Goal: Task Accomplishment & Management: Manage account settings

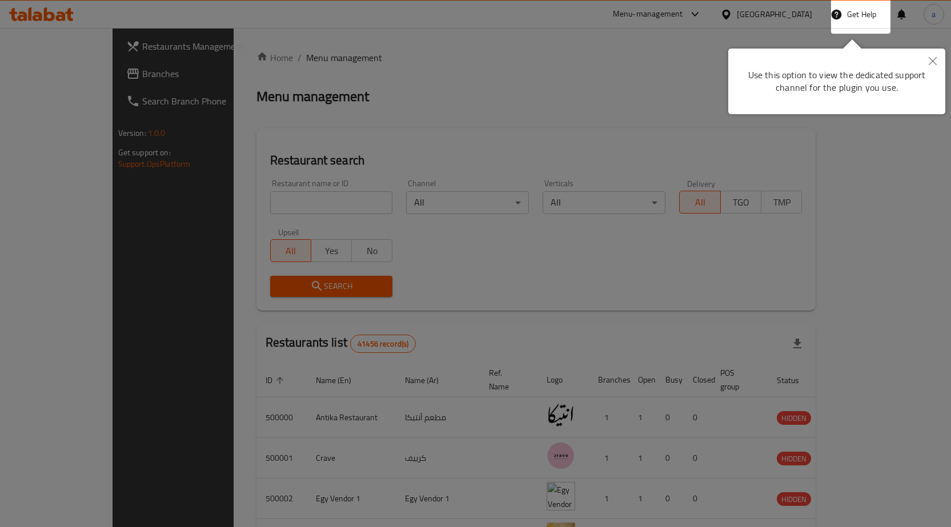
click at [927, 60] on button "Close" at bounding box center [932, 62] width 25 height 26
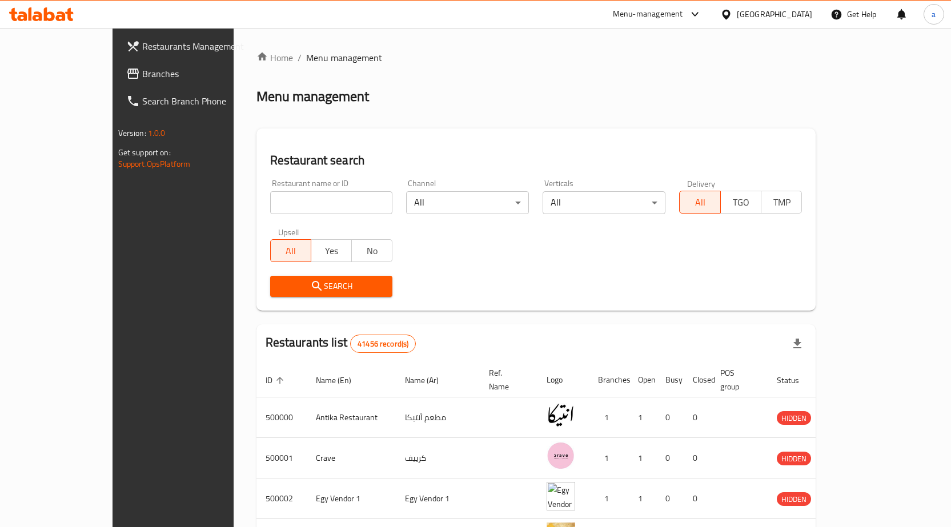
click at [142, 78] on span "Branches" at bounding box center [202, 74] width 120 height 14
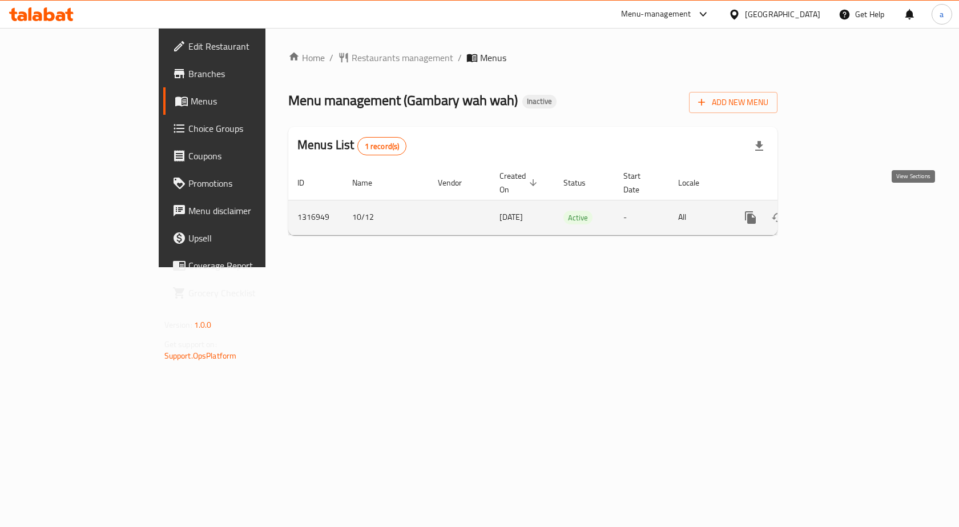
click at [840, 211] on icon "enhanced table" at bounding box center [833, 218] width 14 height 14
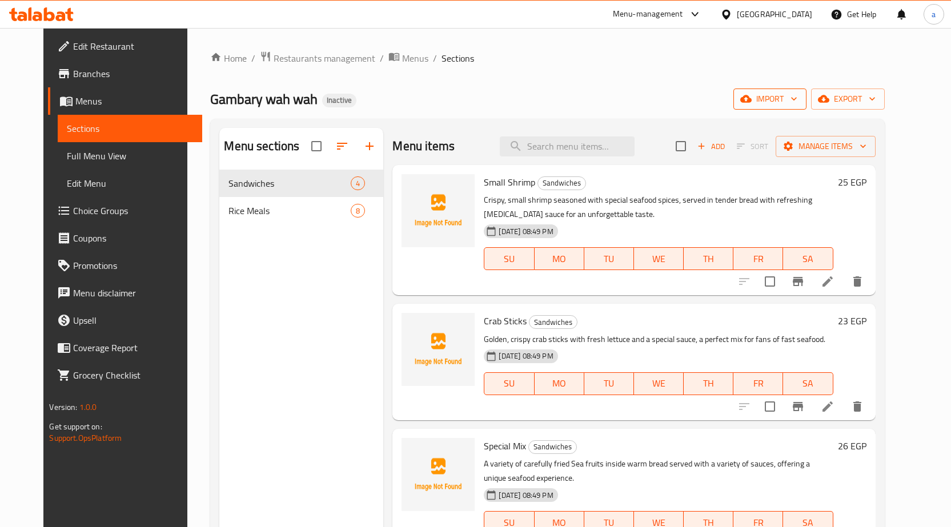
click at [797, 101] on span "import" at bounding box center [769, 99] width 55 height 14
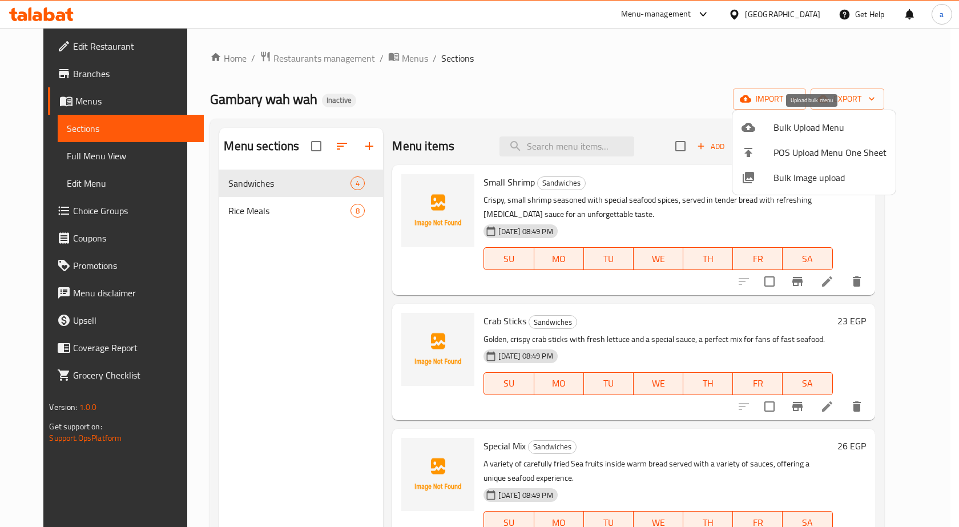
click at [841, 124] on span "Bulk Upload Menu" at bounding box center [830, 127] width 113 height 14
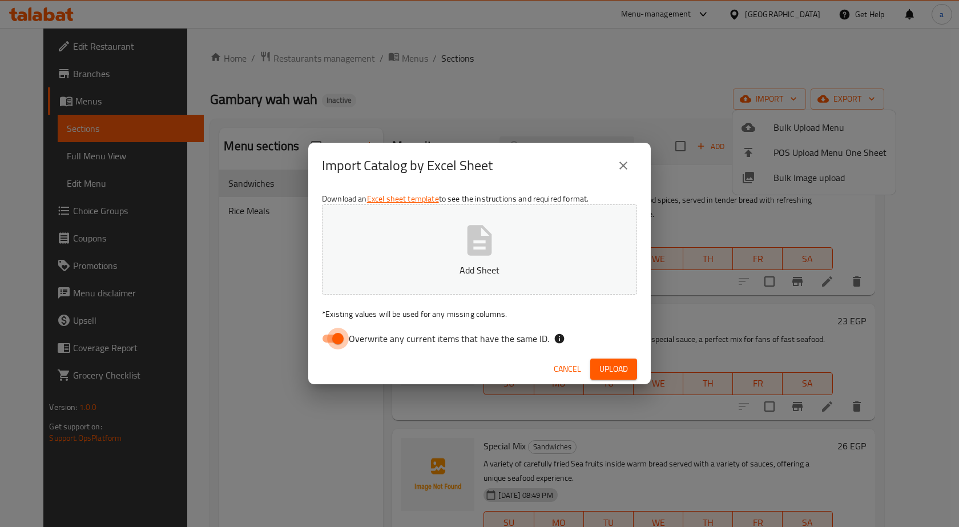
click at [331, 341] on input "Overwrite any current items that have the same ID." at bounding box center [337, 339] width 65 height 22
checkbox input "false"
click at [605, 372] on span "Upload" at bounding box center [614, 369] width 29 height 14
click at [469, 311] on p "* Existing values will be used for any missing columns." at bounding box center [479, 313] width 315 height 11
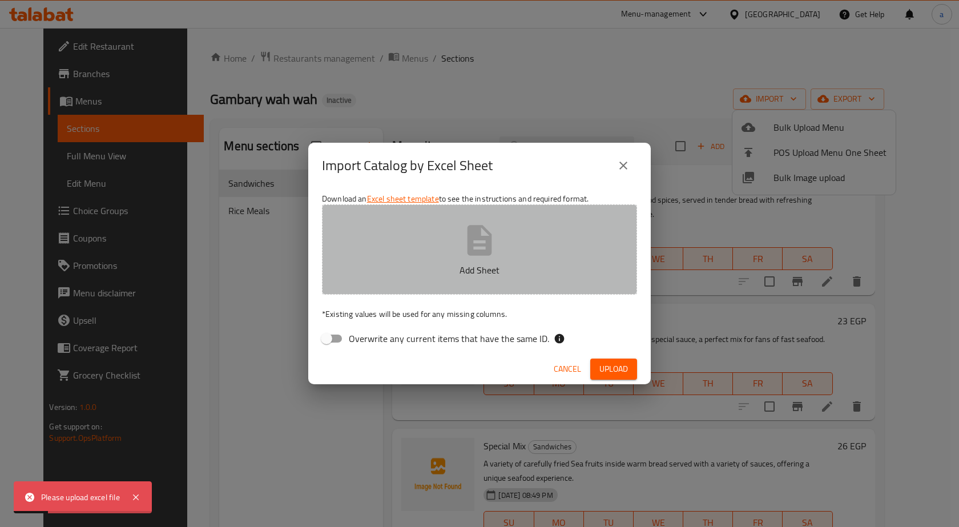
click at [492, 275] on p "Add Sheet" at bounding box center [480, 270] width 280 height 14
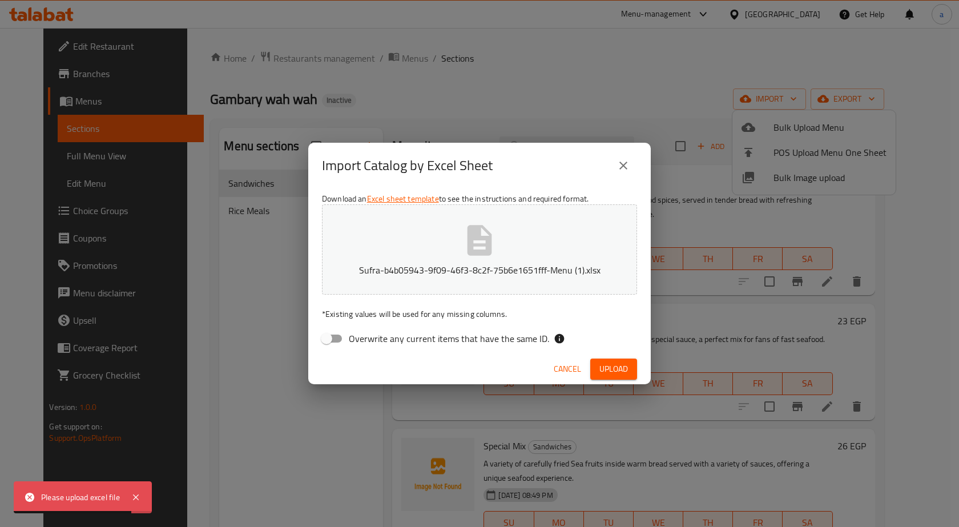
click at [596, 359] on button "Upload" at bounding box center [613, 369] width 47 height 21
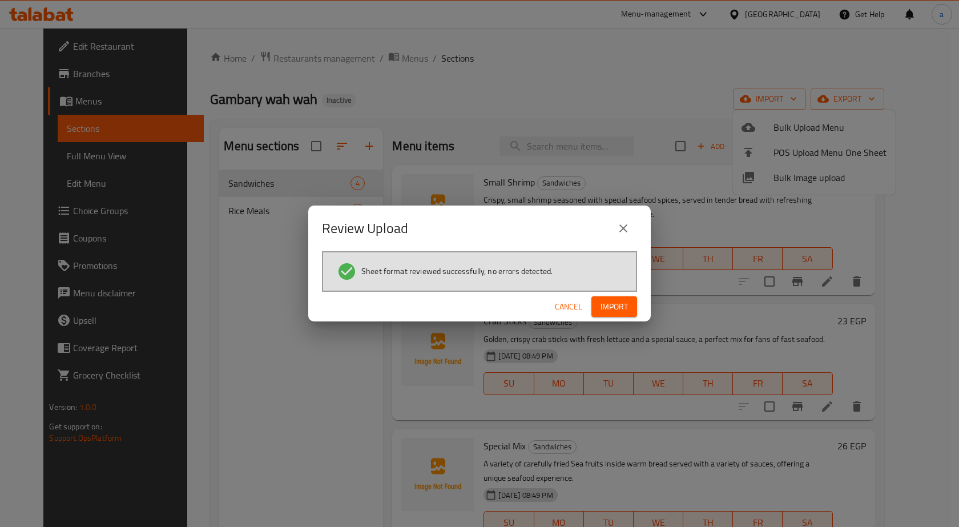
click at [597, 309] on button "Import" at bounding box center [615, 306] width 46 height 21
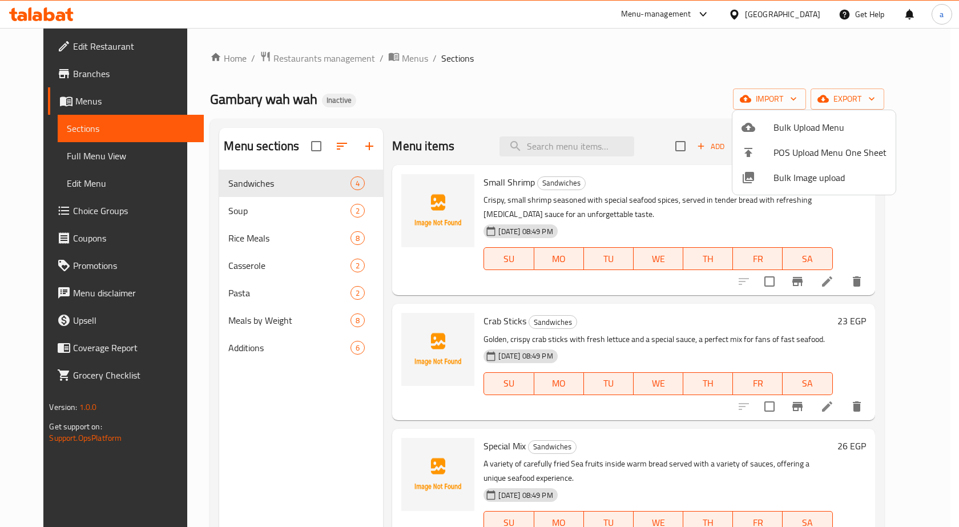
click at [60, 156] on div at bounding box center [479, 263] width 959 height 527
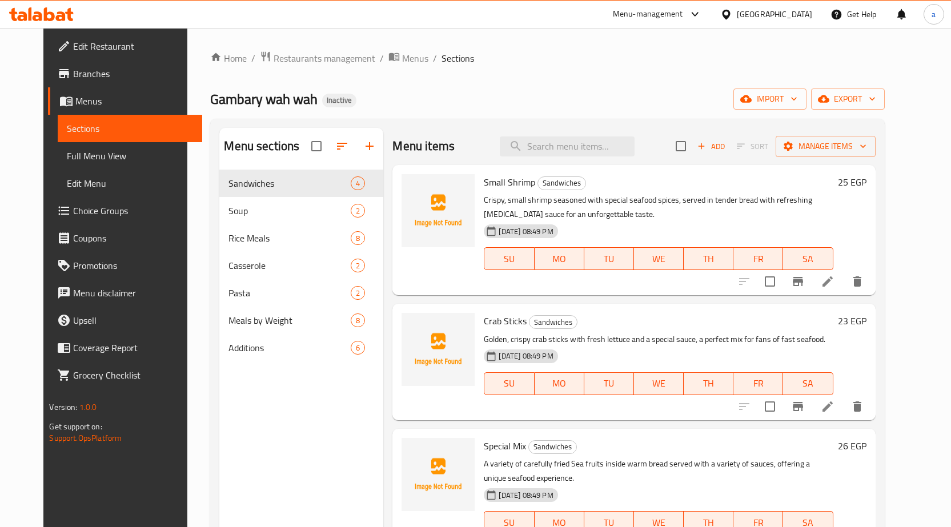
click at [67, 149] on span "Full Menu View" at bounding box center [130, 156] width 126 height 14
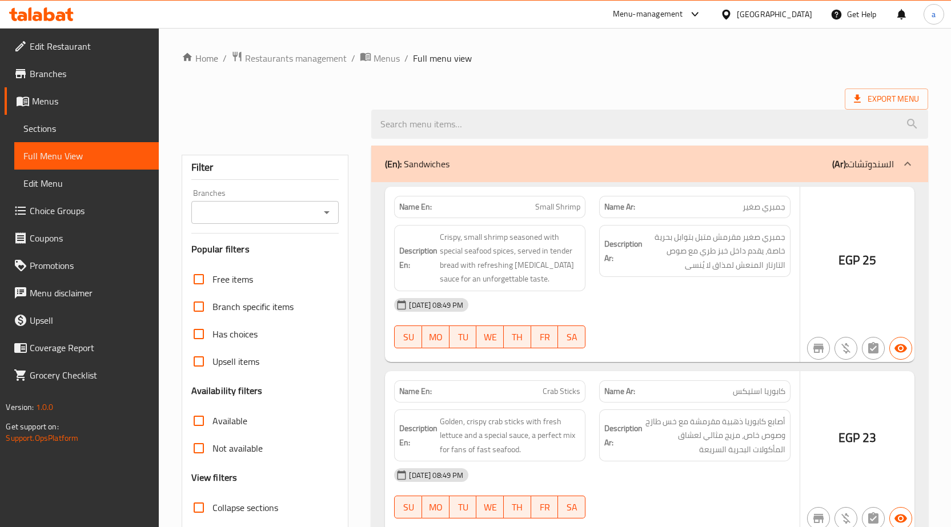
click at [46, 157] on span "Full Menu View" at bounding box center [86, 156] width 126 height 14
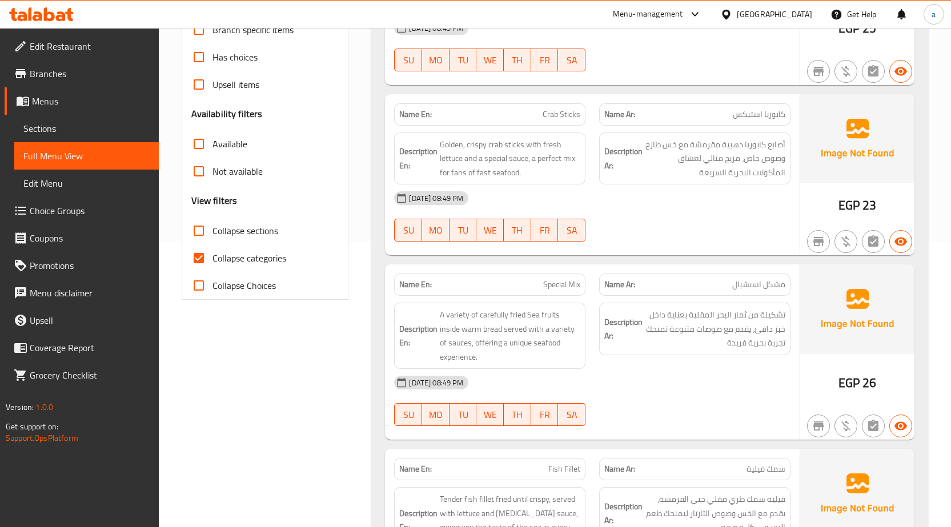
scroll to position [286, 0]
click at [199, 254] on input "Collapse categories" at bounding box center [198, 257] width 27 height 27
checkbox input "false"
click at [201, 235] on input "Collapse sections" at bounding box center [198, 229] width 27 height 27
checkbox input "true"
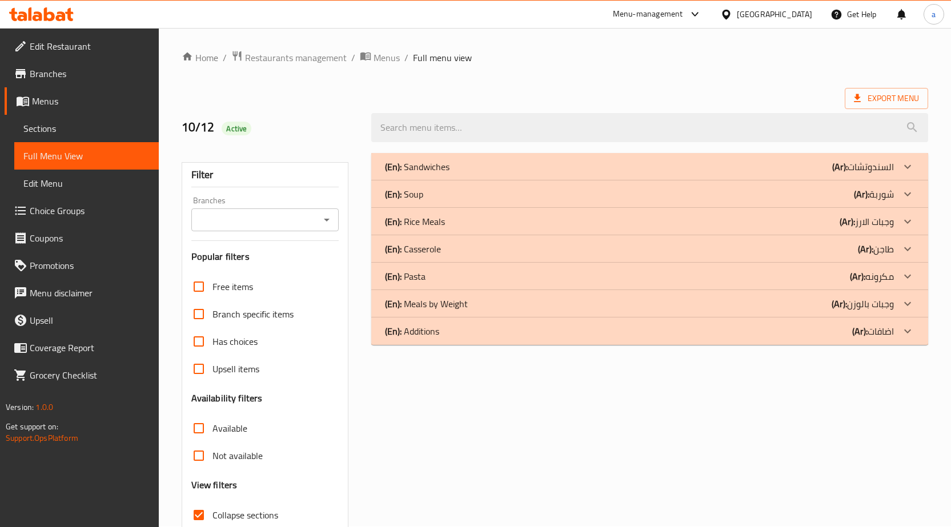
scroll to position [0, 0]
click at [912, 331] on icon at bounding box center [907, 332] width 14 height 14
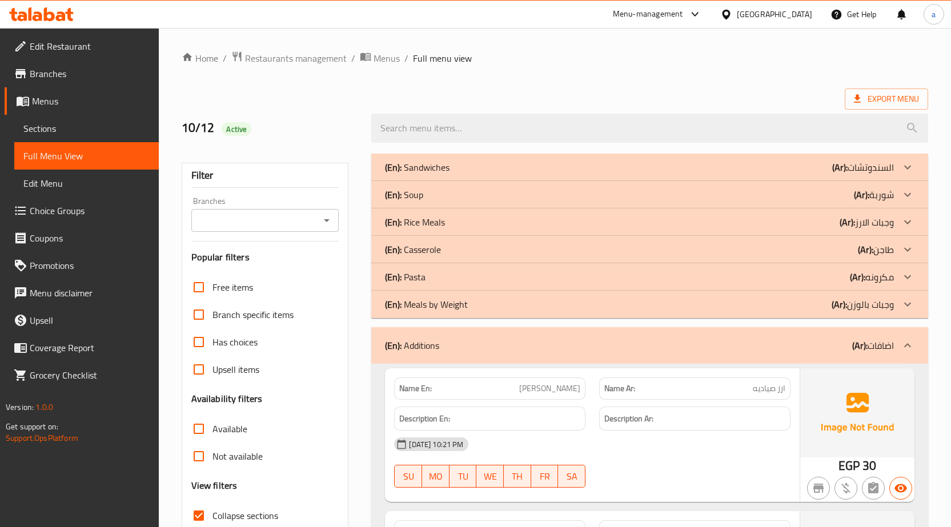
click at [906, 307] on icon at bounding box center [907, 304] width 14 height 14
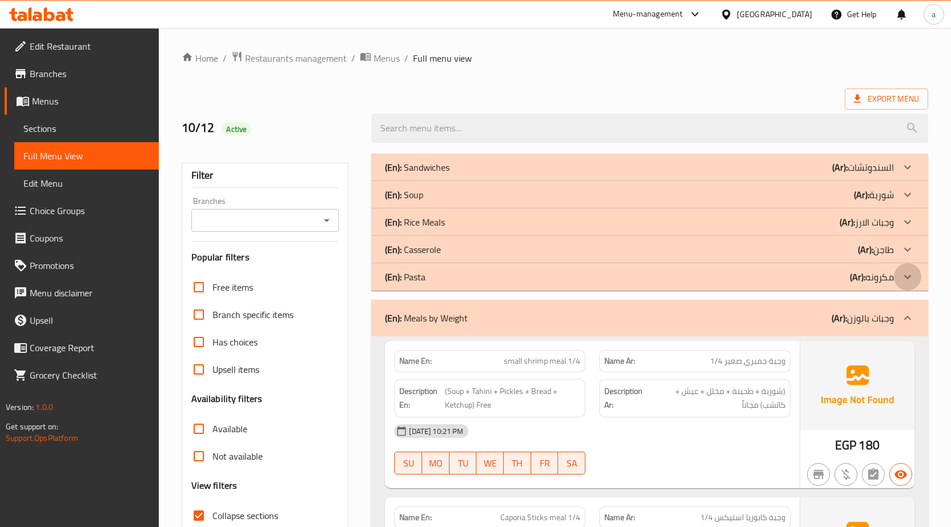
click at [908, 280] on icon at bounding box center [907, 277] width 14 height 14
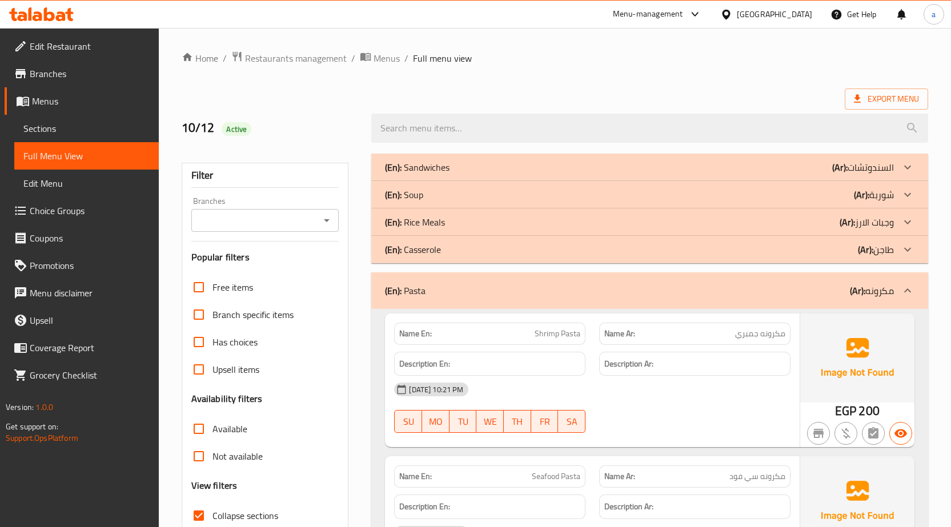
click at [908, 257] on div at bounding box center [907, 249] width 27 height 27
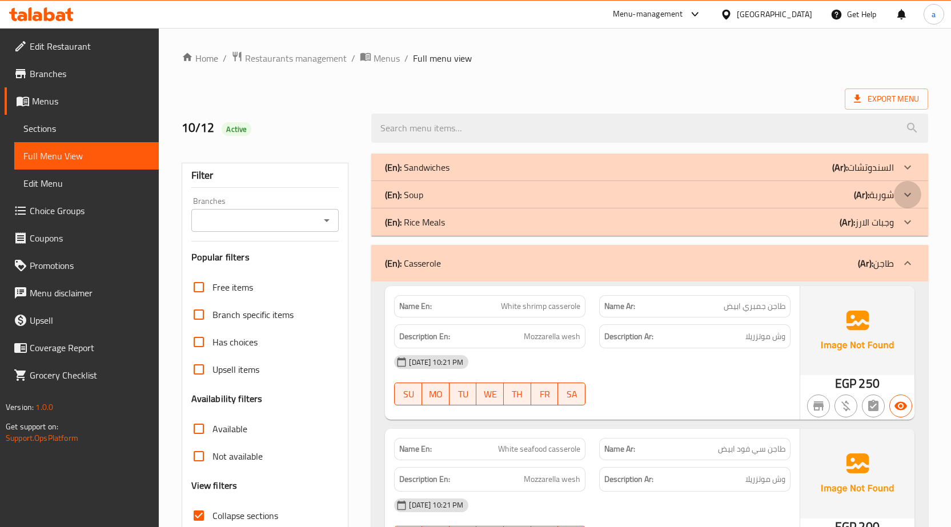
click at [906, 189] on icon at bounding box center [907, 195] width 14 height 14
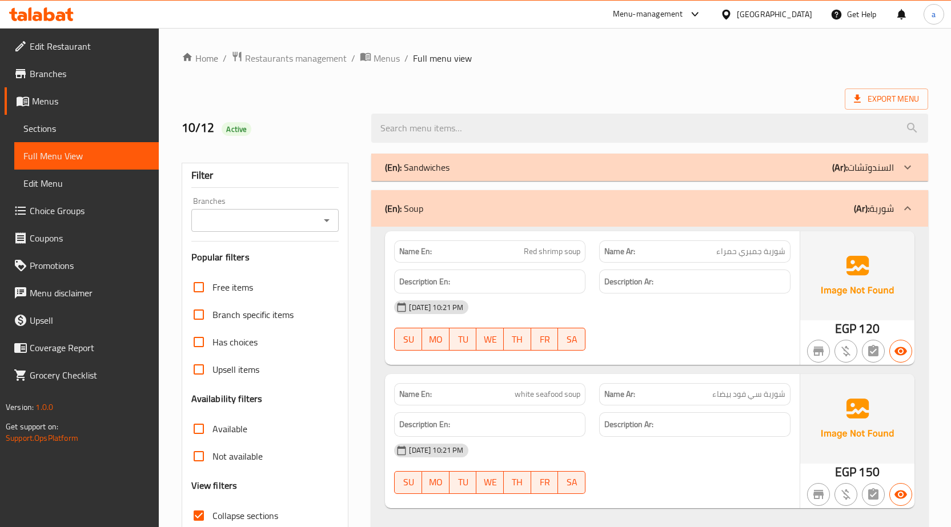
click at [707, 313] on div "[DATE] 10:21 PM" at bounding box center [592, 307] width 410 height 27
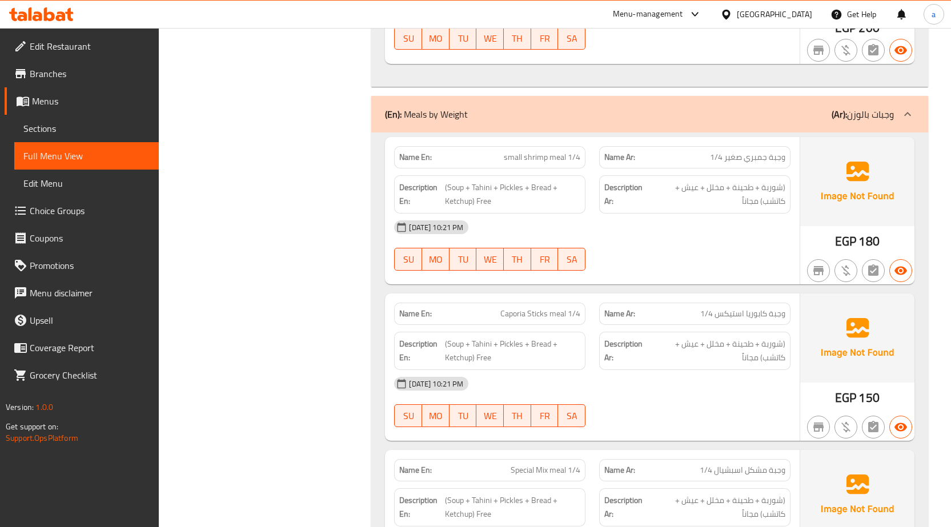
scroll to position [1256, 0]
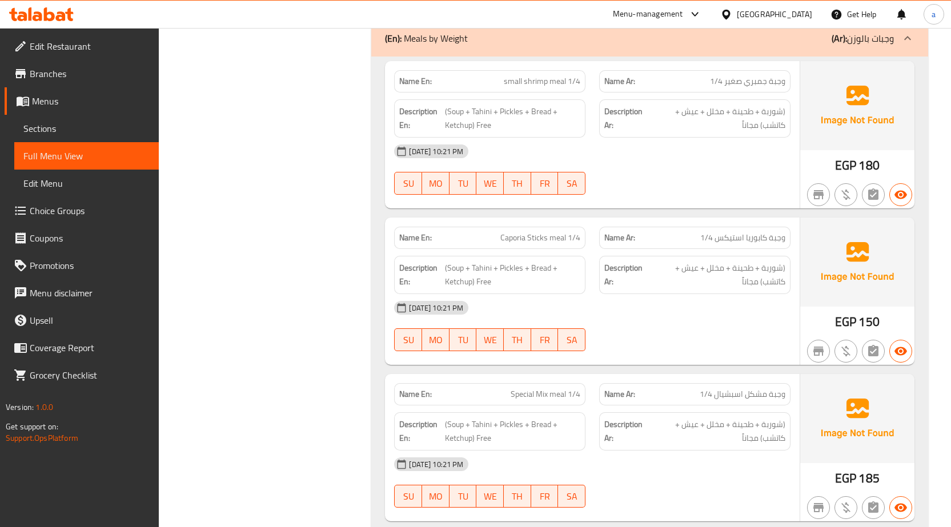
click at [516, 238] on span "Caporia Sticks meal 1/4" at bounding box center [540, 238] width 80 height 12
click at [762, 237] on span "وجبة كابوريا استيكس 1/4" at bounding box center [742, 238] width 85 height 12
copy span "كابوريا"
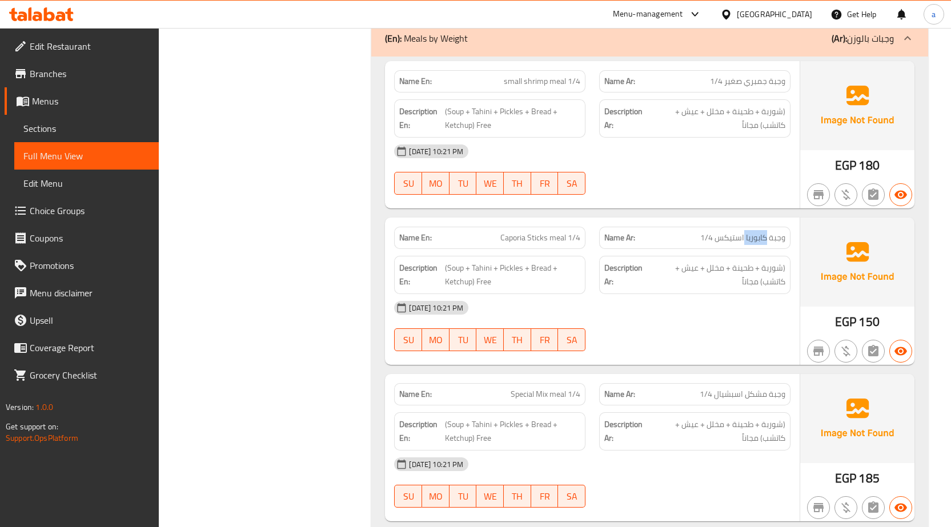
click at [516, 238] on span "Caporia Sticks meal 1/4" at bounding box center [540, 238] width 80 height 12
click at [516, 237] on span "Caporia Sticks meal 1/4" at bounding box center [540, 238] width 80 height 12
click at [525, 239] on span "Caporia Sticks meal 1/4" at bounding box center [540, 238] width 80 height 12
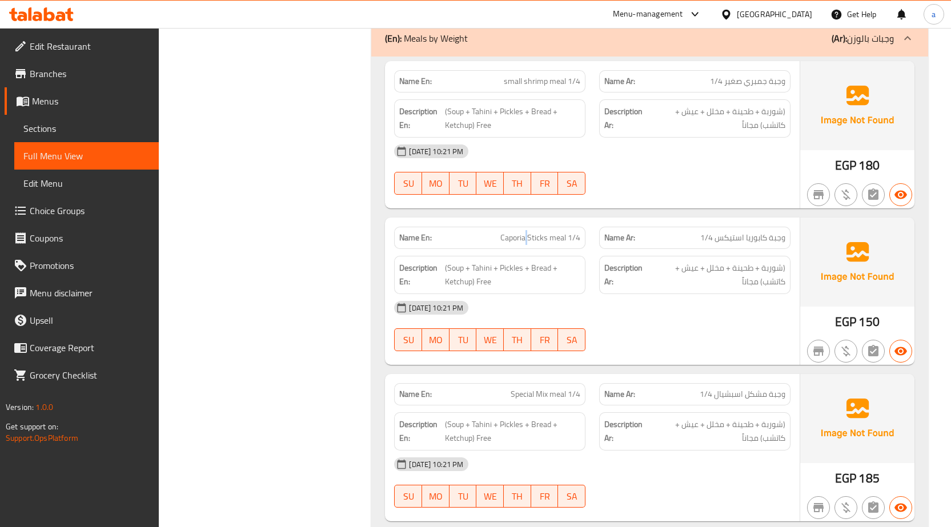
click at [525, 239] on span "Caporia Sticks meal 1/4" at bounding box center [540, 238] width 80 height 12
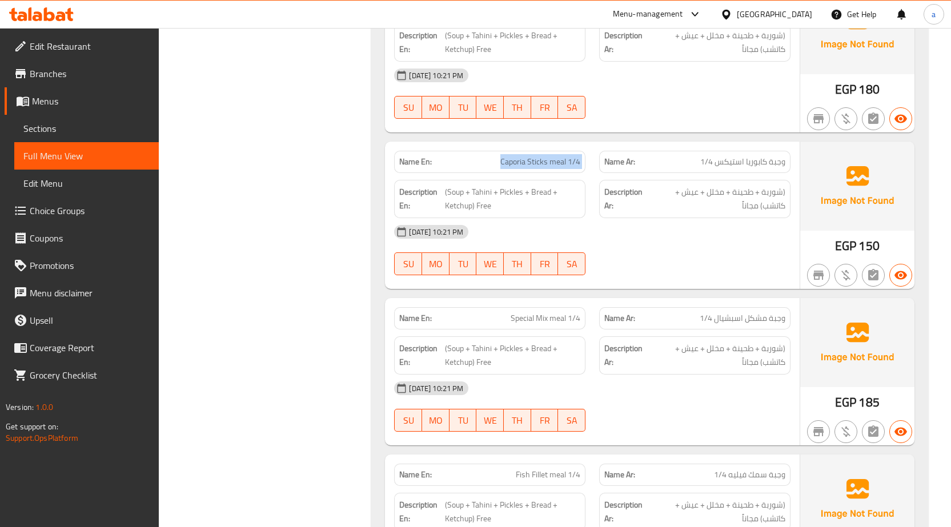
scroll to position [1428, 0]
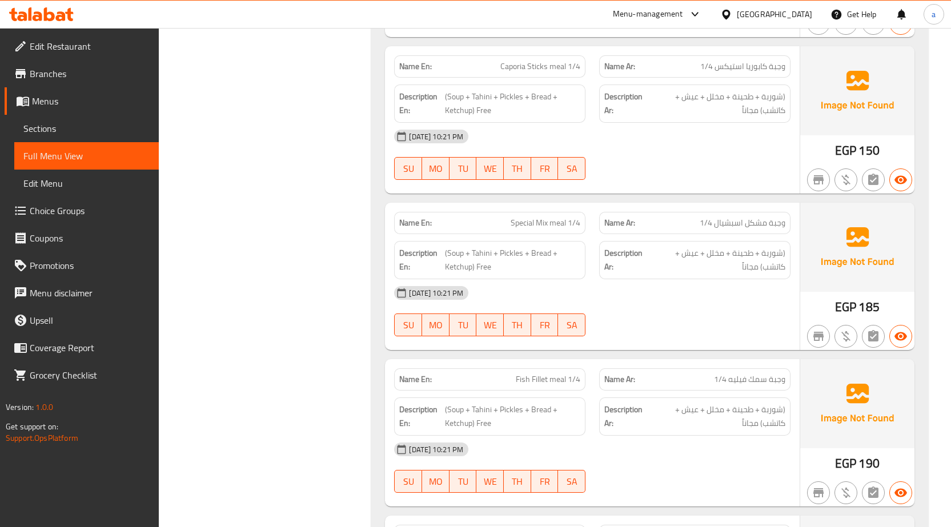
click at [674, 155] on div "12-10-2025 10:21 PM SU MO TU WE TH FR SA" at bounding box center [592, 155] width 410 height 64
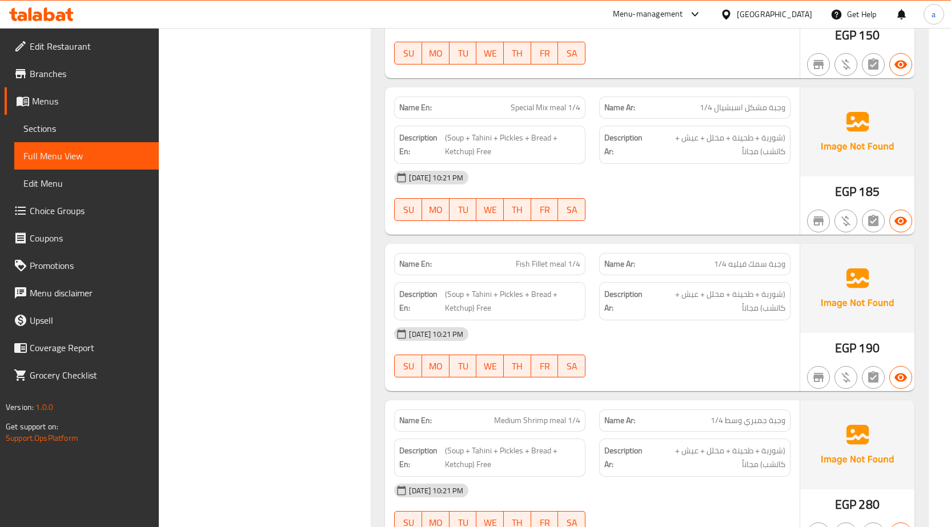
scroll to position [1656, 0]
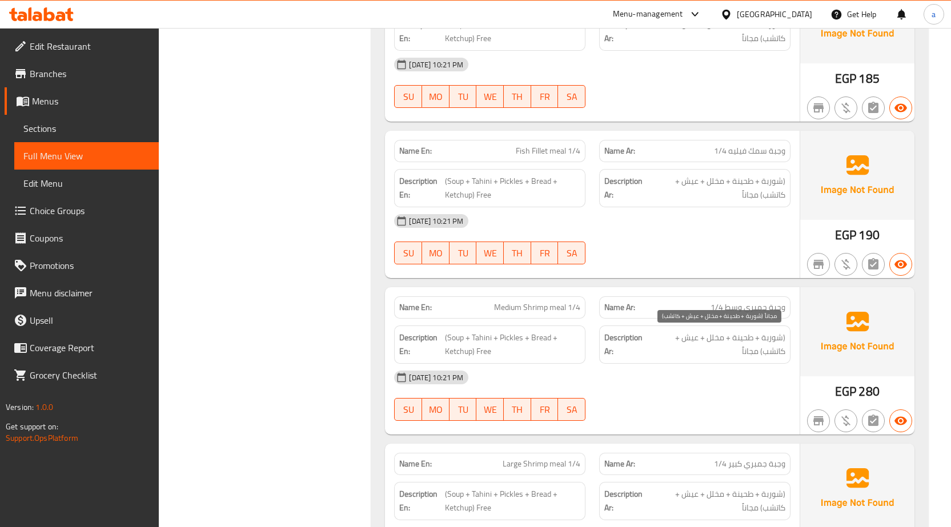
click at [746, 338] on span "(شوربة + طحينة + مخلل + عيش + كاتشب) مجاناً" at bounding box center [717, 345] width 136 height 28
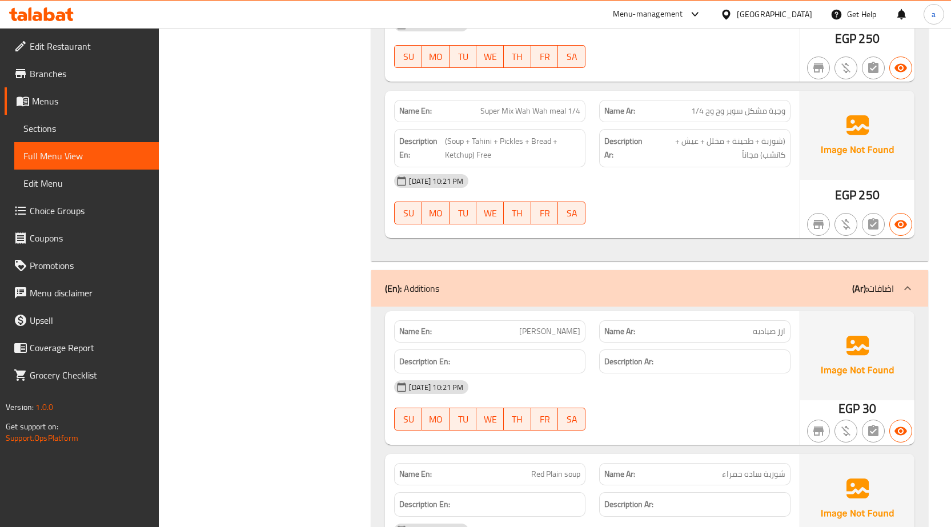
scroll to position [2398, 0]
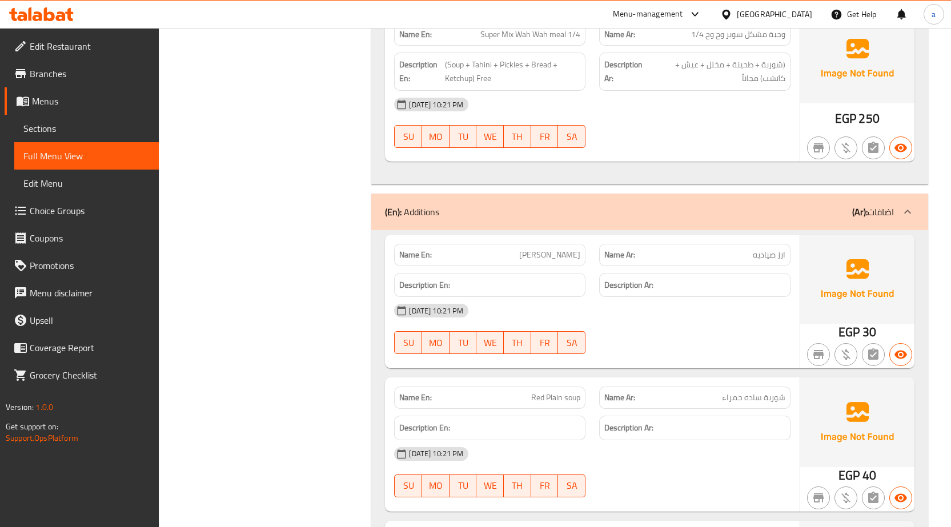
click at [561, 397] on span "Red Plain soup" at bounding box center [555, 398] width 49 height 12
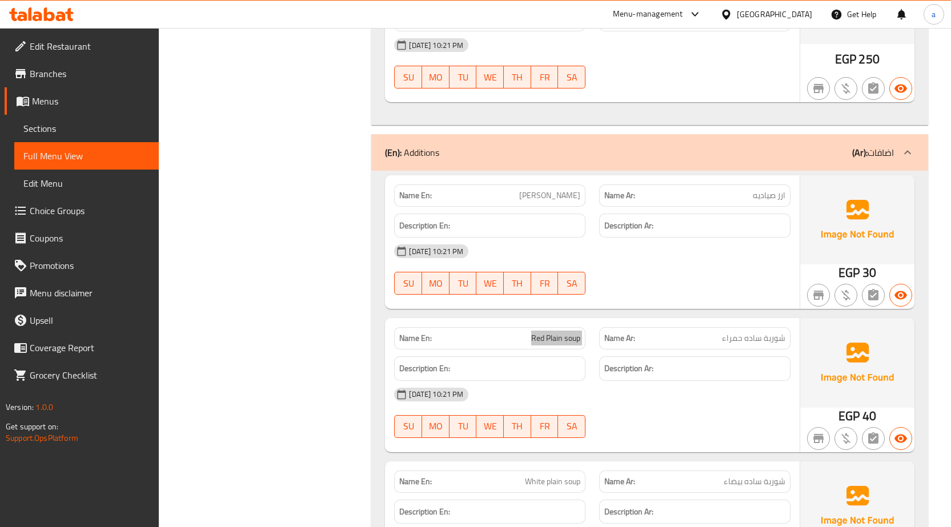
scroll to position [2512, 0]
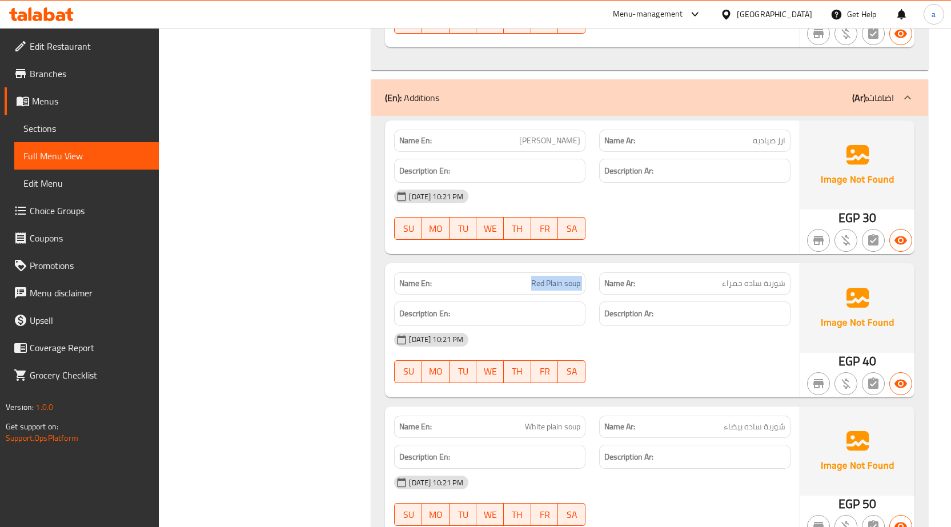
click at [553, 288] on span "Red Plain soup" at bounding box center [555, 284] width 49 height 12
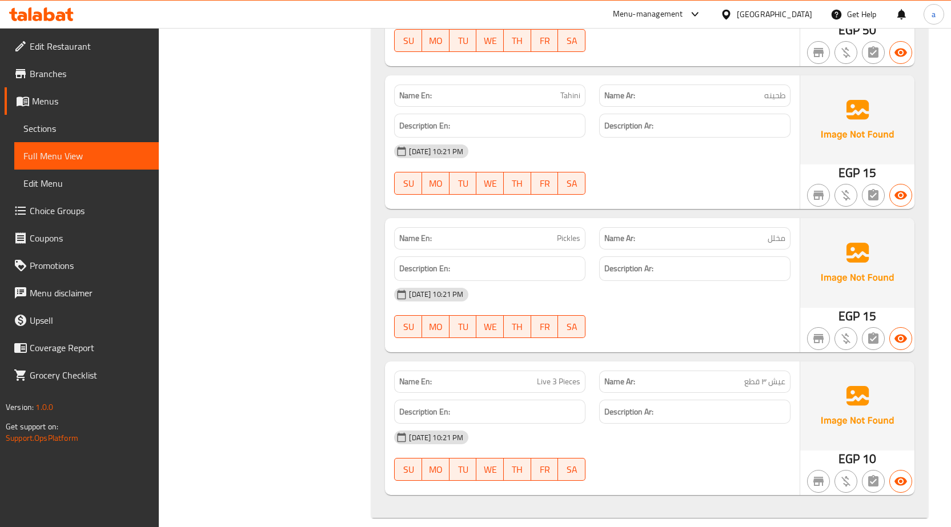
scroll to position [3000, 0]
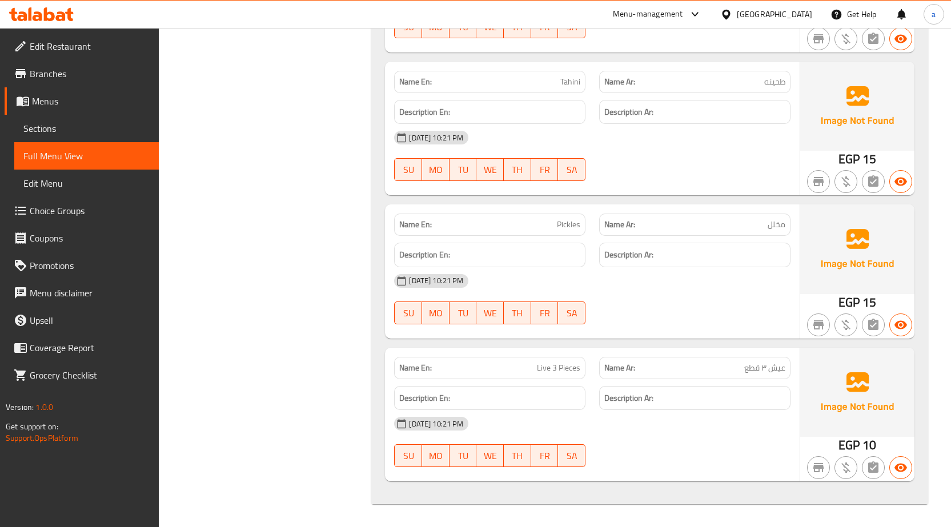
click at [546, 372] on span "Live 3 Pieces" at bounding box center [558, 368] width 43 height 12
click at [563, 367] on span "Live 3 Pieces" at bounding box center [558, 368] width 43 height 12
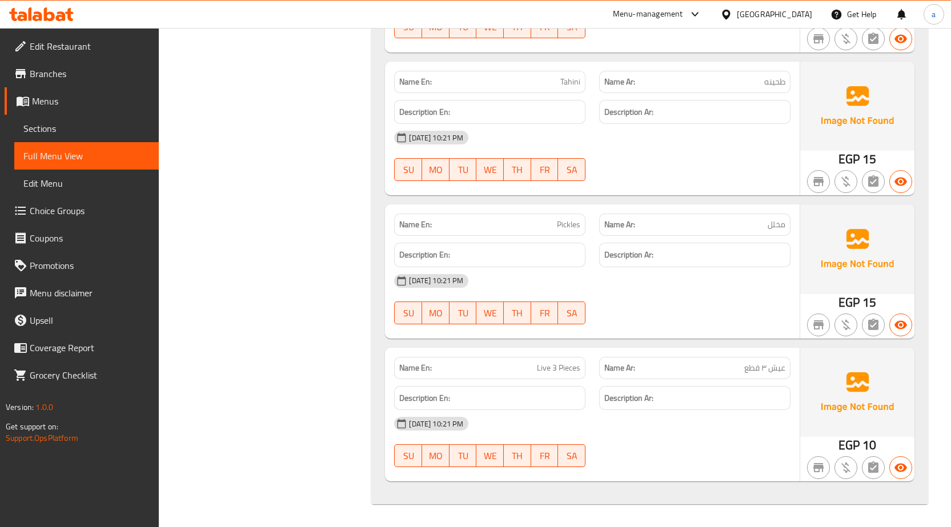
click at [770, 368] on span "عيش ٣ قطع" at bounding box center [764, 368] width 41 height 12
click at [769, 368] on span "عيش ٣ قطع" at bounding box center [764, 368] width 41 height 12
copy span "عيش ٣ قطع"
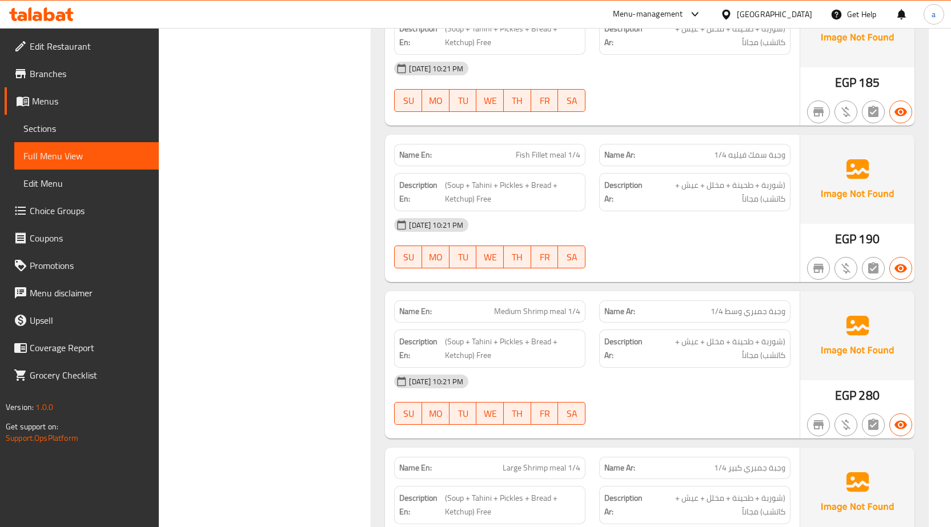
scroll to position [1573, 0]
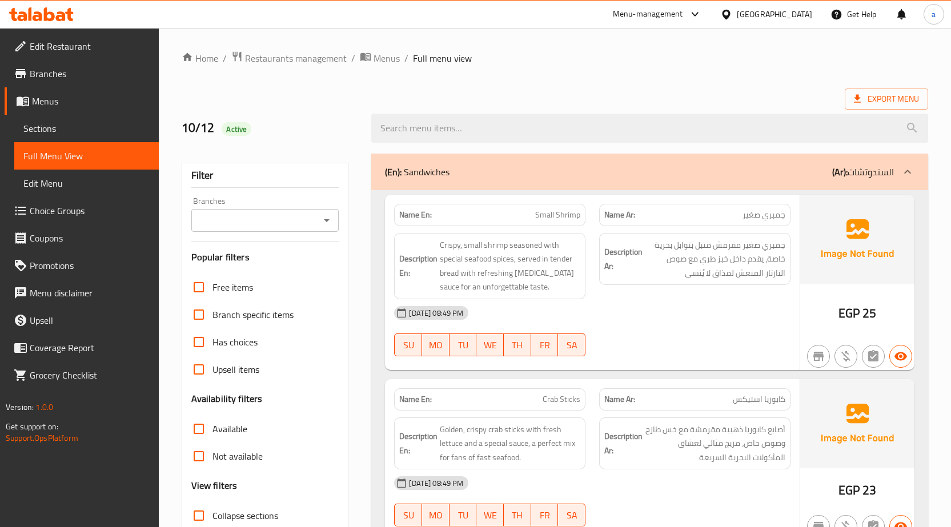
click at [45, 128] on span "Sections" at bounding box center [86, 129] width 126 height 14
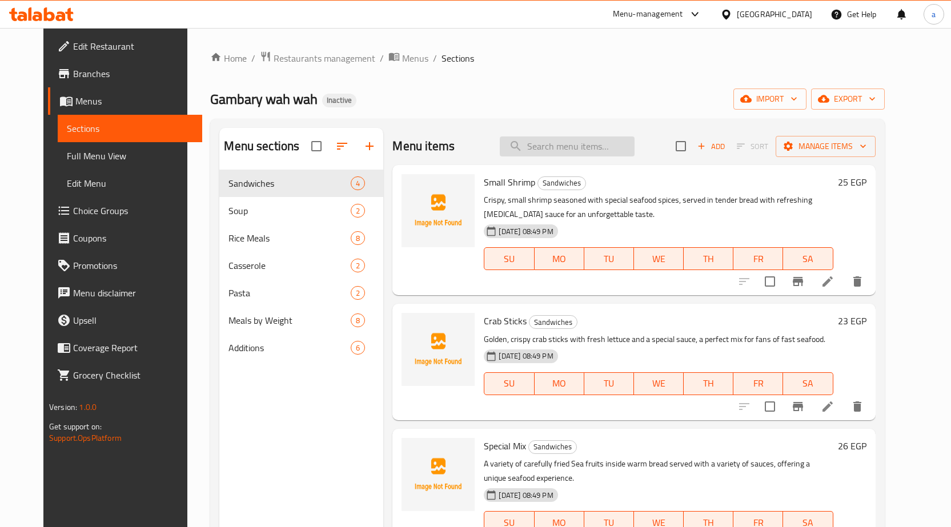
click at [567, 143] on input "search" at bounding box center [567, 146] width 135 height 20
paste input "Caporia Sticks meal 1/4"
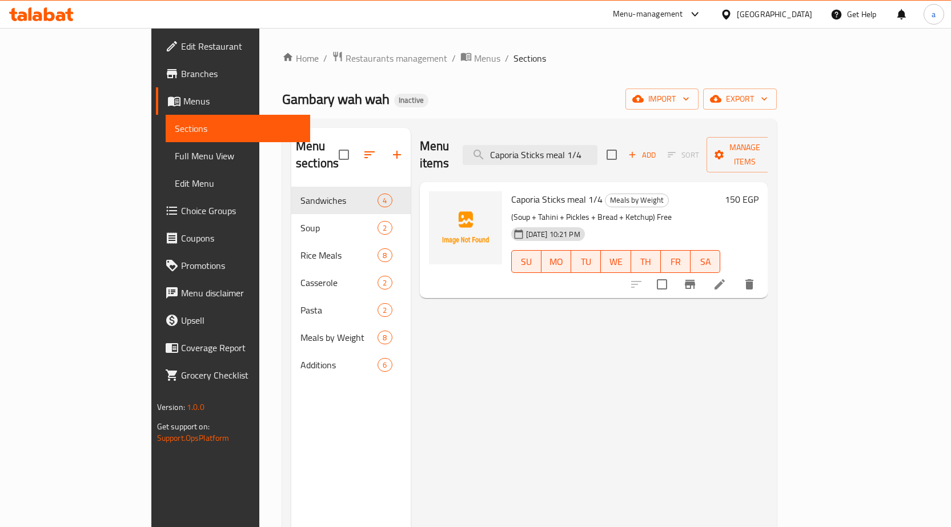
type input "Caporia Sticks meal 1/4"
click at [735, 274] on li at bounding box center [719, 284] width 32 height 21
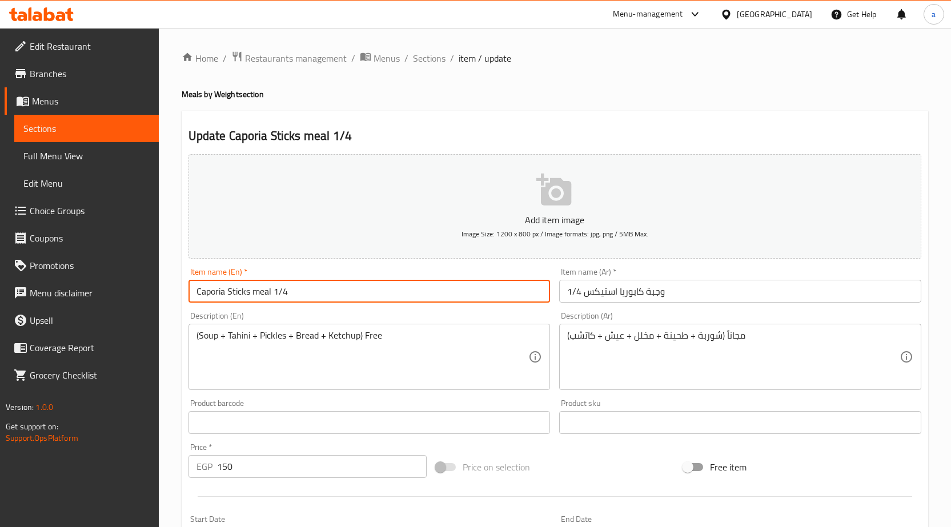
click at [207, 295] on input "Caporia Sticks meal 1/4" at bounding box center [369, 291] width 362 height 23
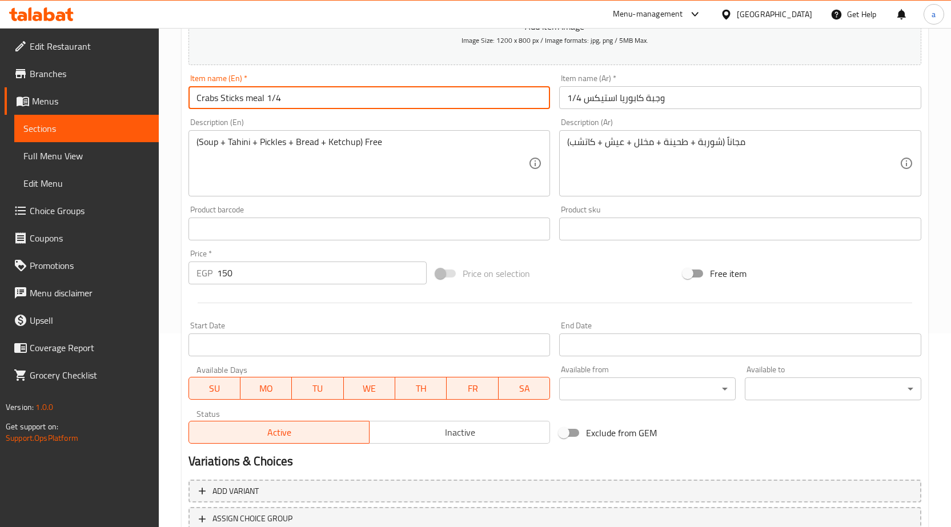
scroll to position [280, 0]
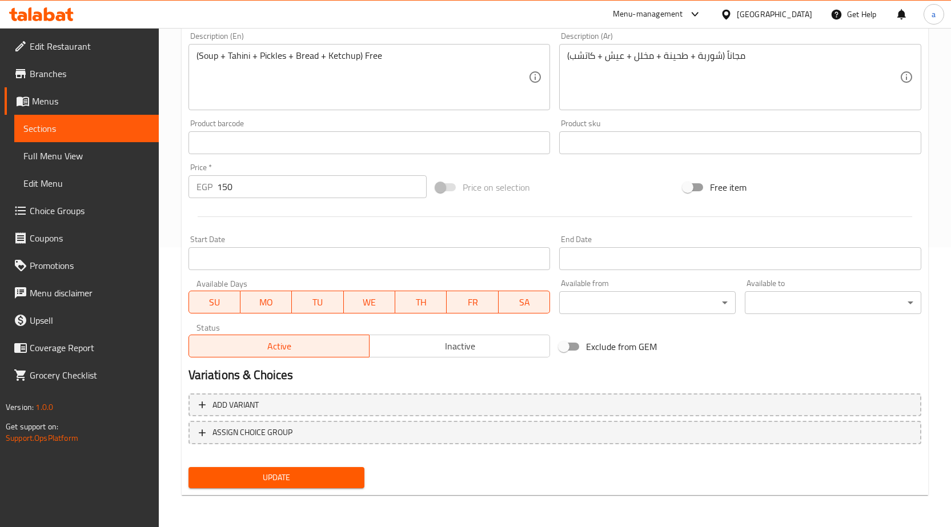
type input "Crabs Sticks meal 1/4"
click at [333, 482] on span "Update" at bounding box center [277, 478] width 158 height 14
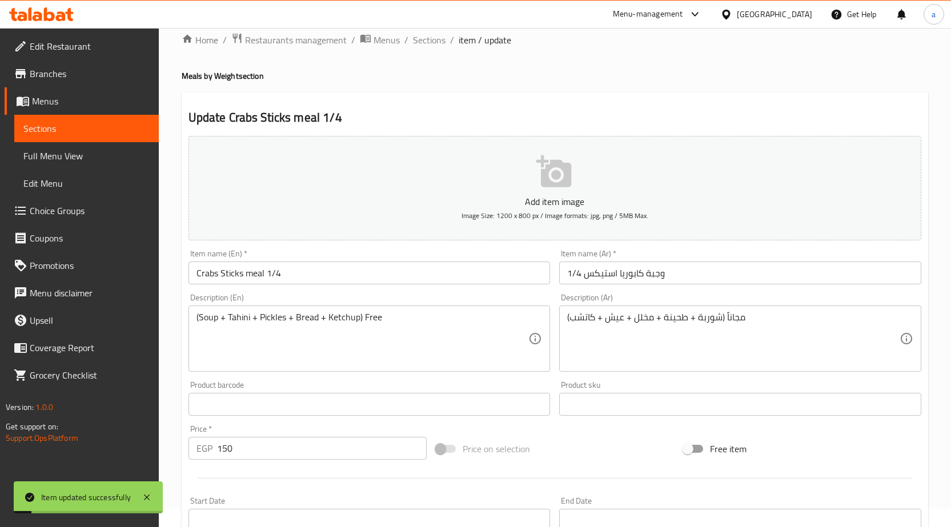
scroll to position [0, 0]
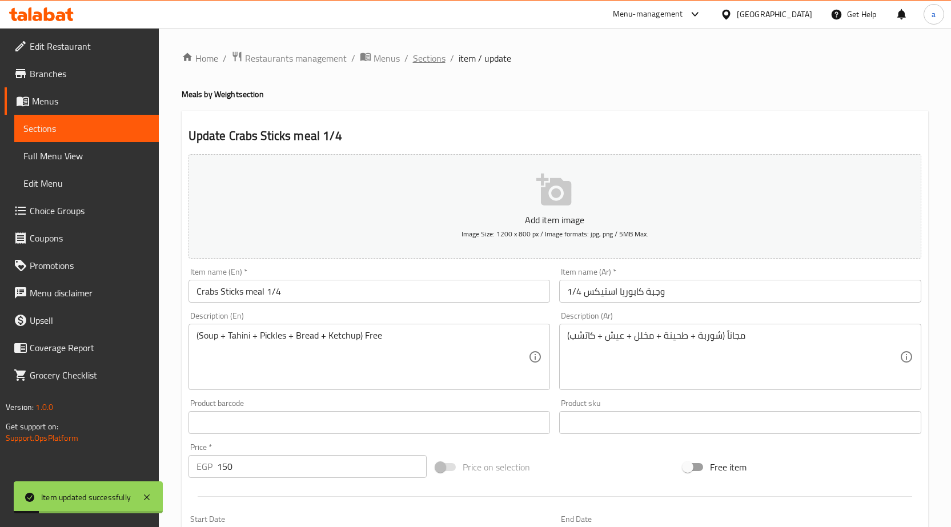
click at [417, 55] on span "Sections" at bounding box center [429, 58] width 33 height 14
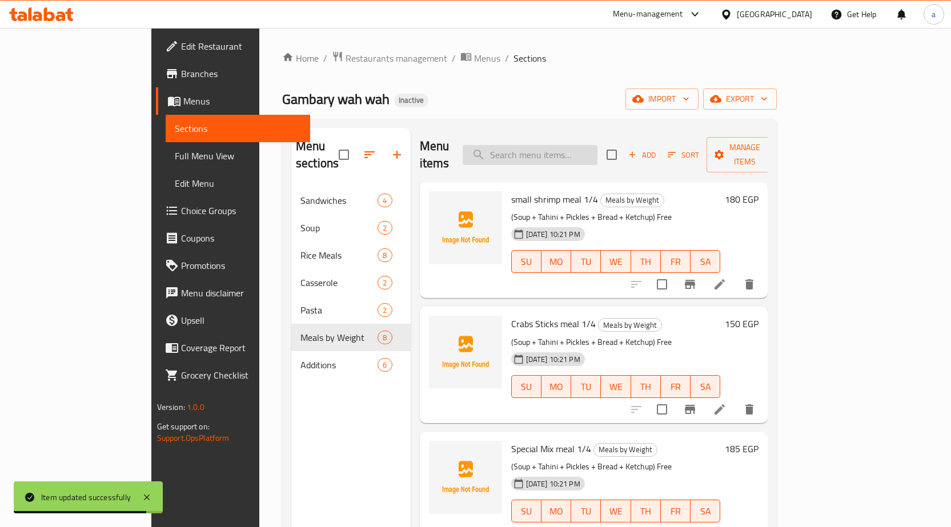
click at [597, 147] on input "search" at bounding box center [530, 155] width 135 height 20
paste input "عيش ٣ قطع"
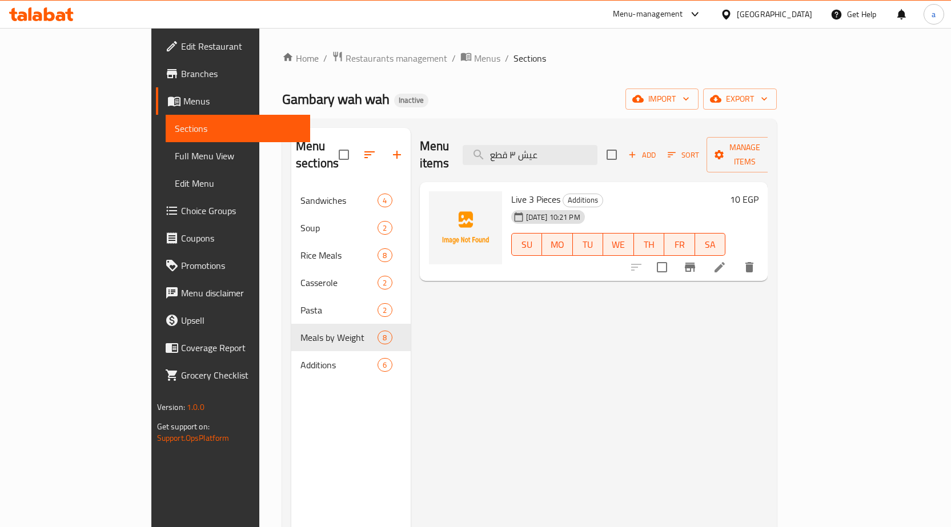
type input "عيش ٣ قطع"
click at [735, 257] on li at bounding box center [719, 267] width 32 height 21
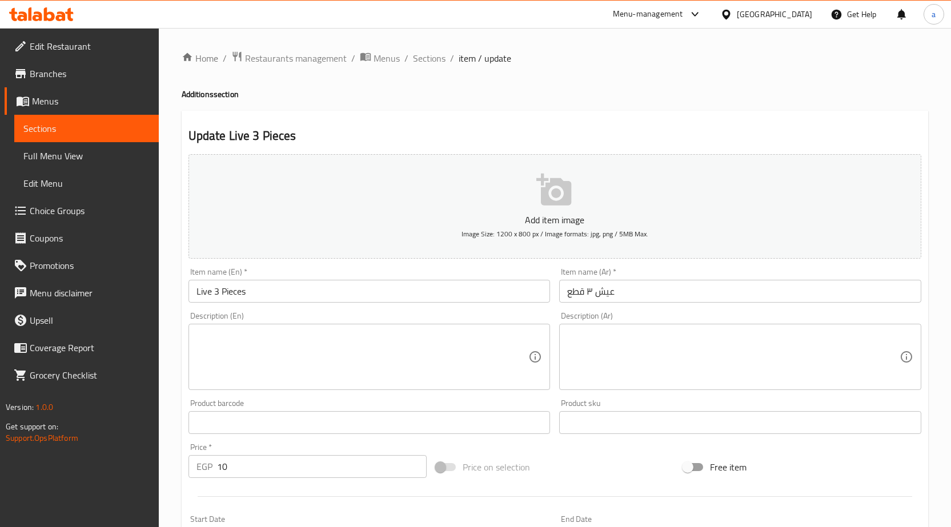
click at [204, 294] on input "Live 3 Pieces" at bounding box center [369, 291] width 362 height 23
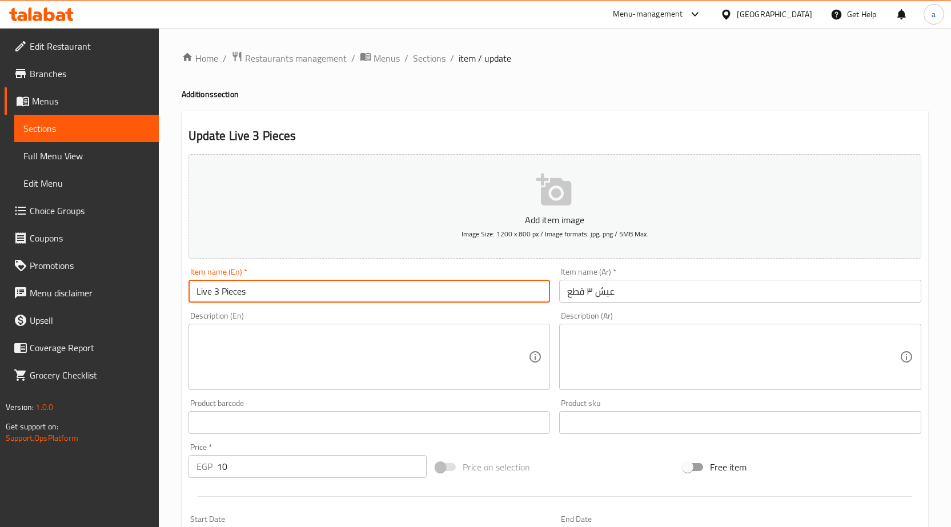
paste input "Aish"
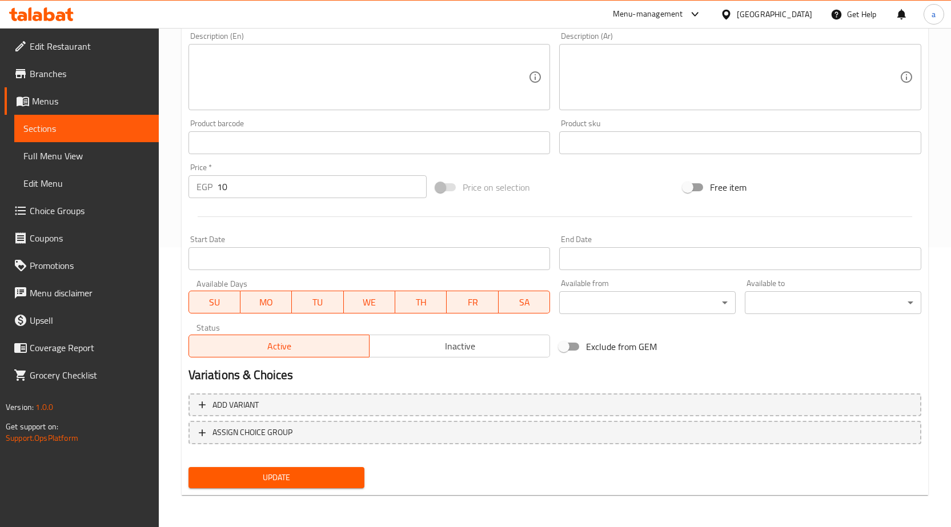
type input "Aish 3 Pieces"
click at [314, 475] on span "Update" at bounding box center [277, 478] width 158 height 14
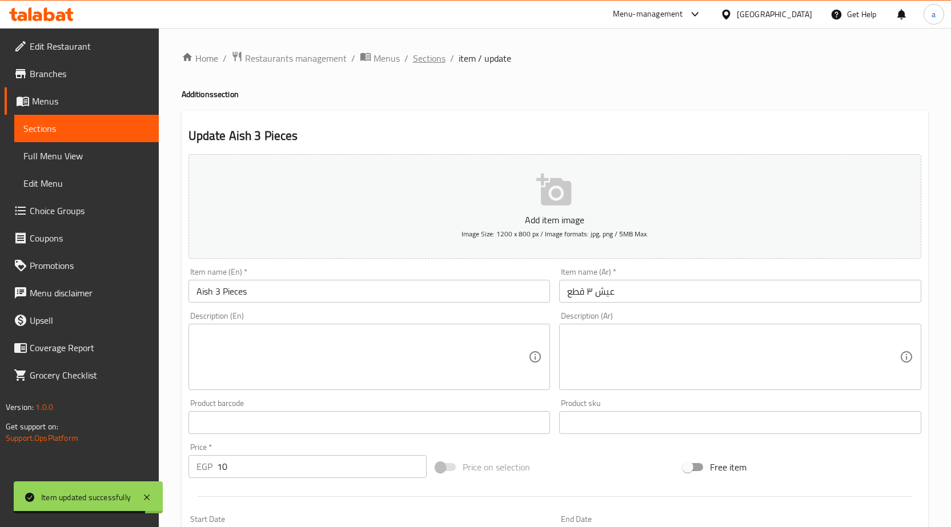
click at [425, 59] on span "Sections" at bounding box center [429, 58] width 33 height 14
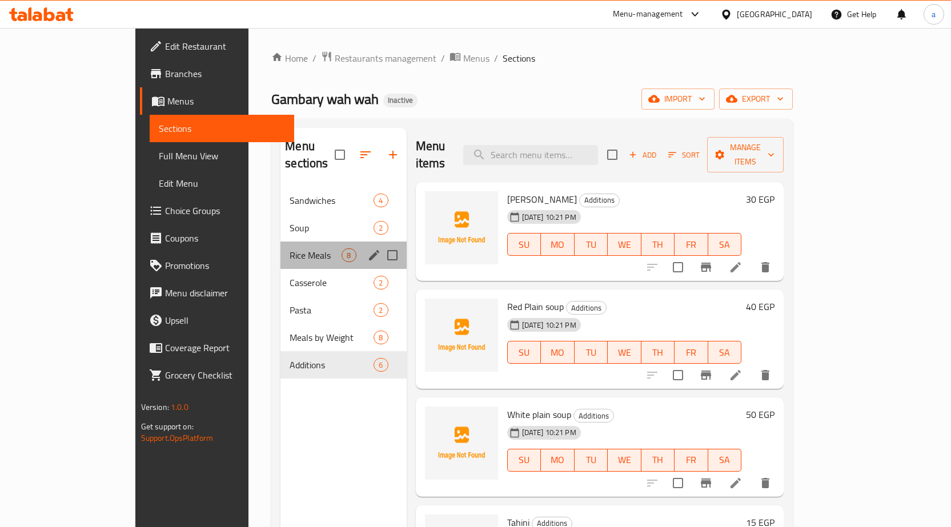
click at [280, 245] on div "Rice Meals 8" at bounding box center [343, 255] width 126 height 27
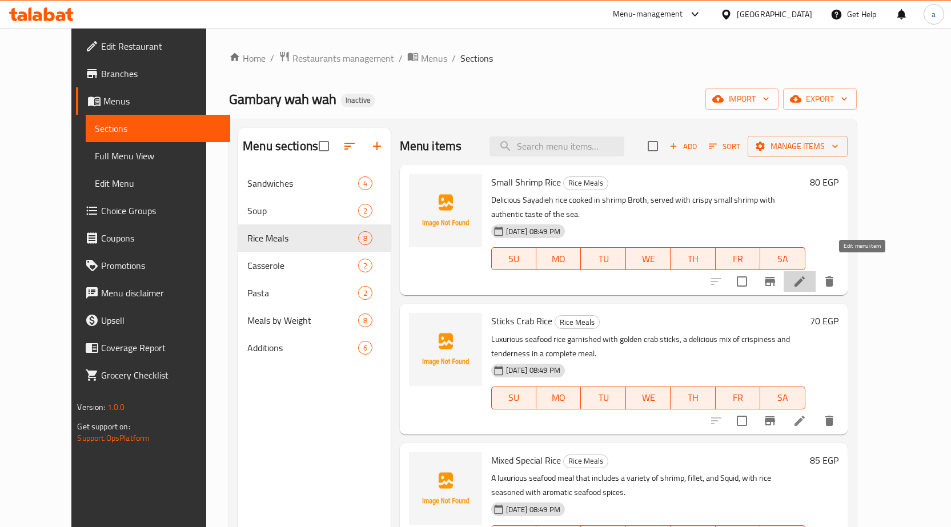
click at [806, 275] on icon at bounding box center [800, 282] width 14 height 14
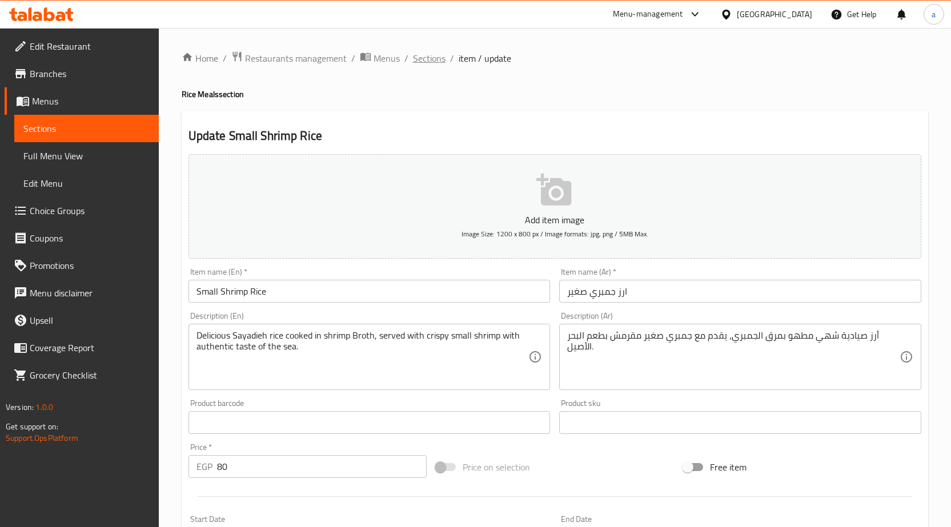
click at [427, 59] on span "Sections" at bounding box center [429, 58] width 33 height 14
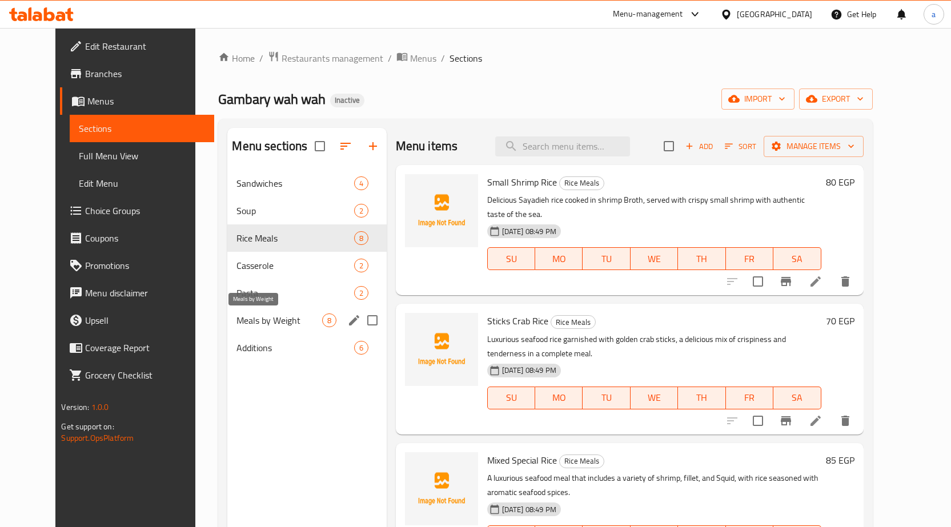
click at [250, 317] on span "Meals by Weight" at bounding box center [278, 320] width 85 height 14
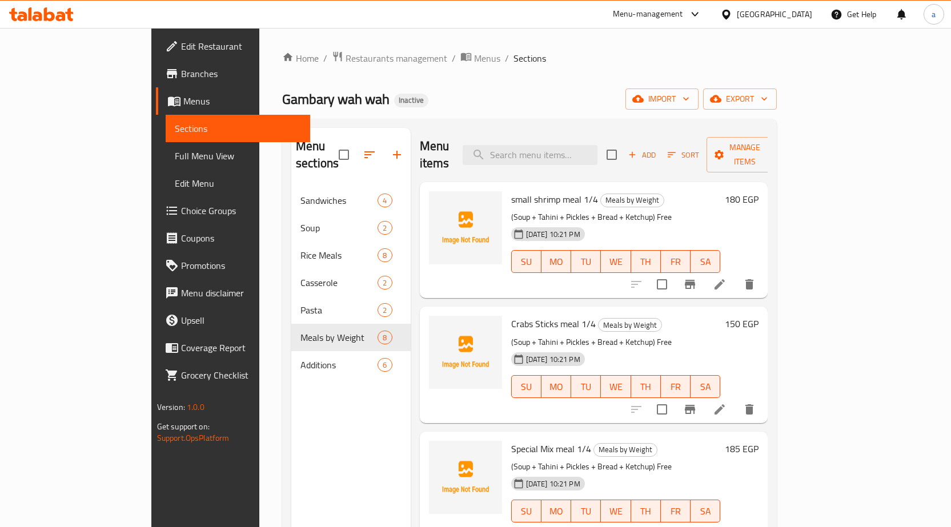
click at [735, 274] on li at bounding box center [719, 284] width 32 height 21
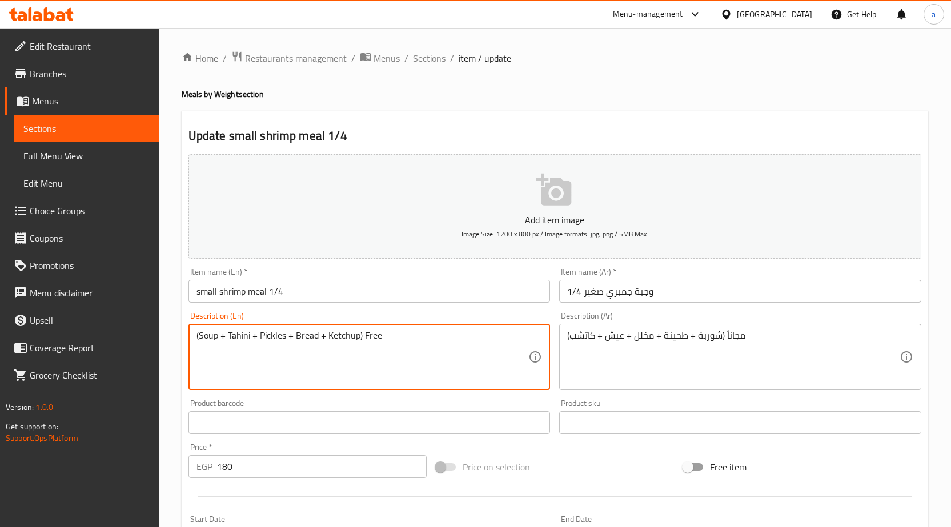
click at [300, 334] on textarea "(Soup + Tahini + Pickles + Bread + Ketchup) Free" at bounding box center [362, 357] width 332 height 54
paste textarea "Aish"
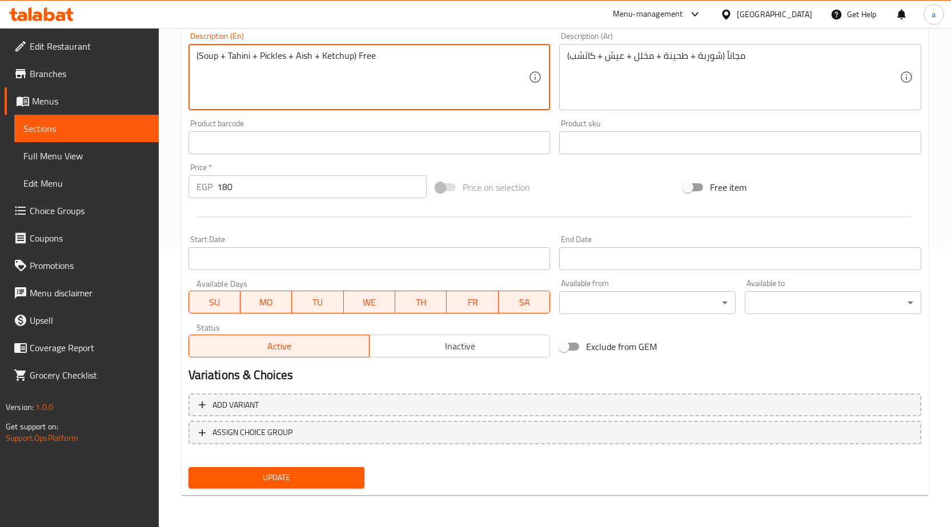
type textarea "(Soup + Tahini + Pickles + Aish + Ketchup) Free"
click at [307, 476] on span "Update" at bounding box center [277, 478] width 158 height 14
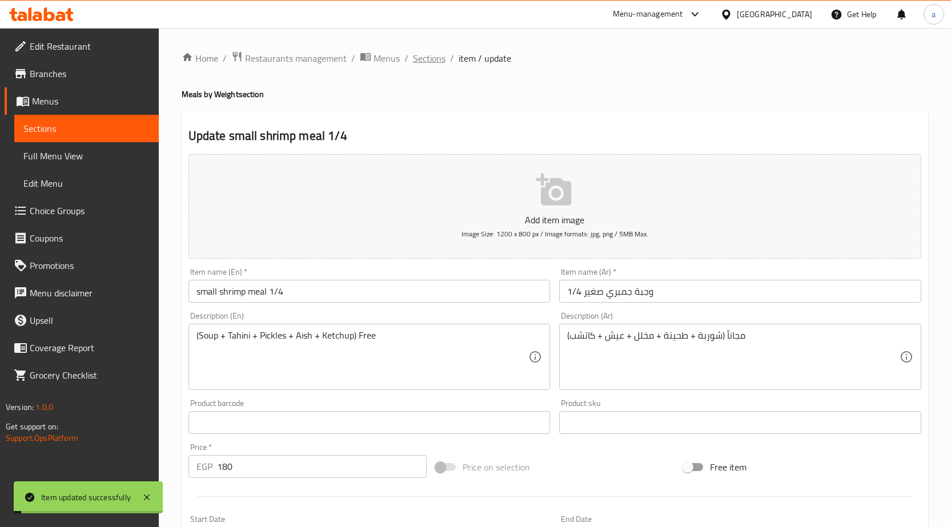
click at [428, 62] on span "Sections" at bounding box center [429, 58] width 33 height 14
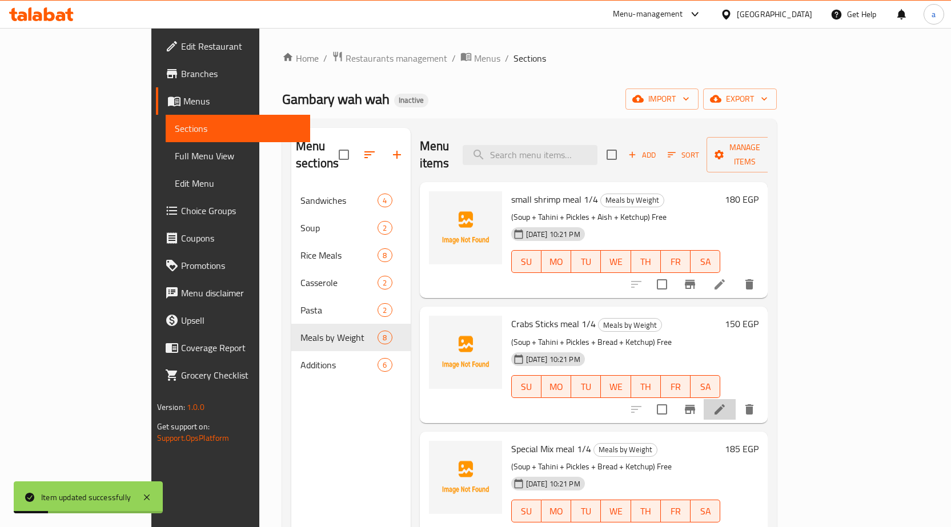
click at [726, 403] on icon at bounding box center [720, 410] width 14 height 14
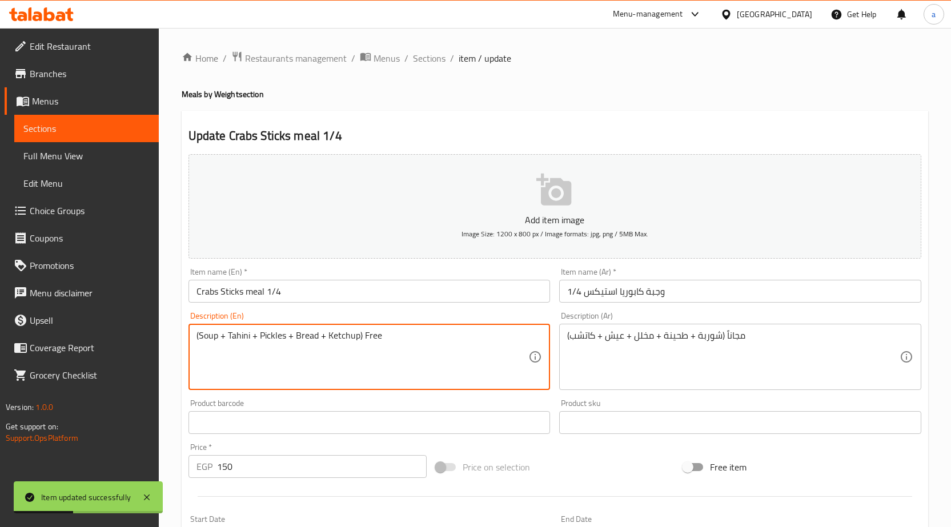
click at [305, 335] on textarea "(Soup + Tahini + Pickles + Bread + Ketchup) Free" at bounding box center [362, 357] width 332 height 54
paste textarea "Aish"
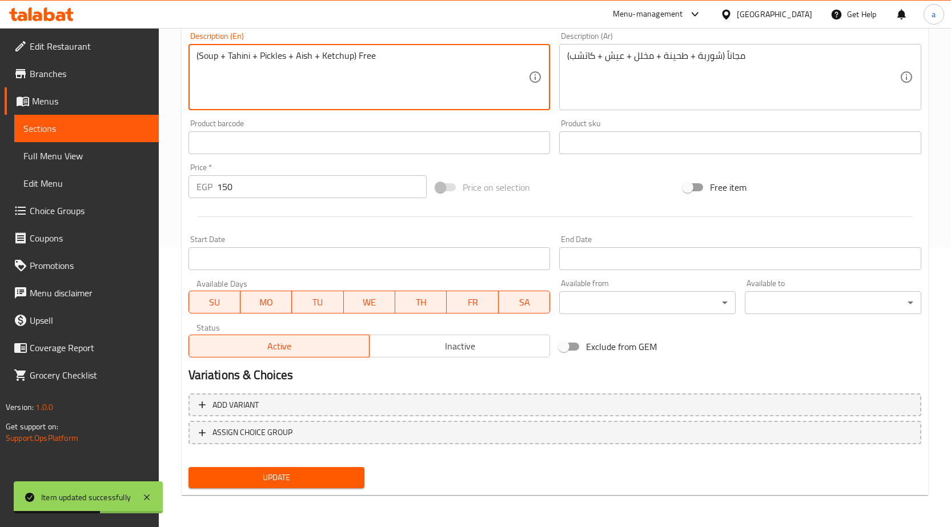
type textarea "(Soup + Tahini + Pickles + Aish + Ketchup) Free"
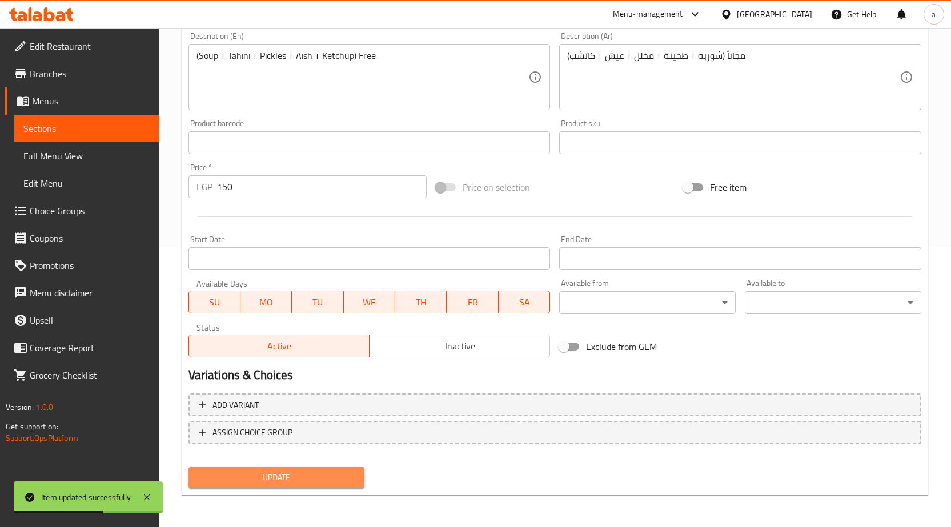
click at [284, 476] on span "Update" at bounding box center [277, 478] width 158 height 14
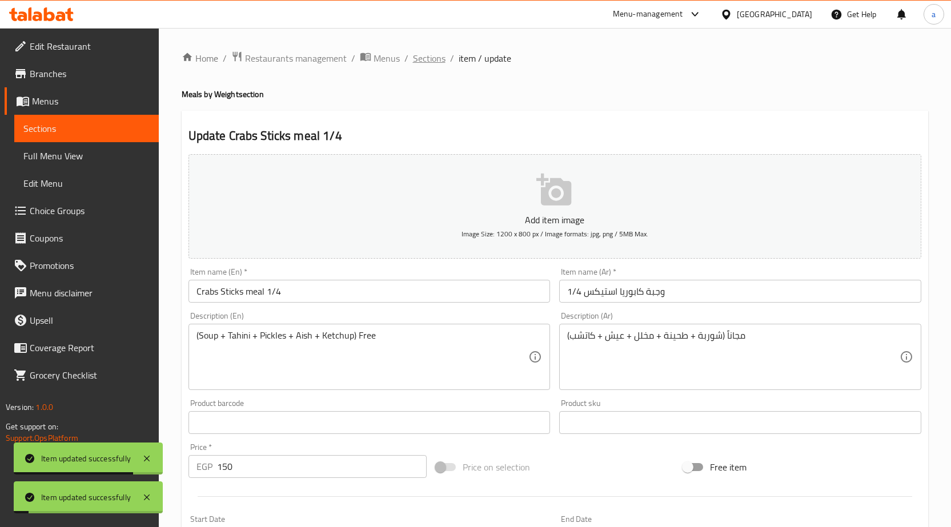
click at [437, 57] on span "Sections" at bounding box center [429, 58] width 33 height 14
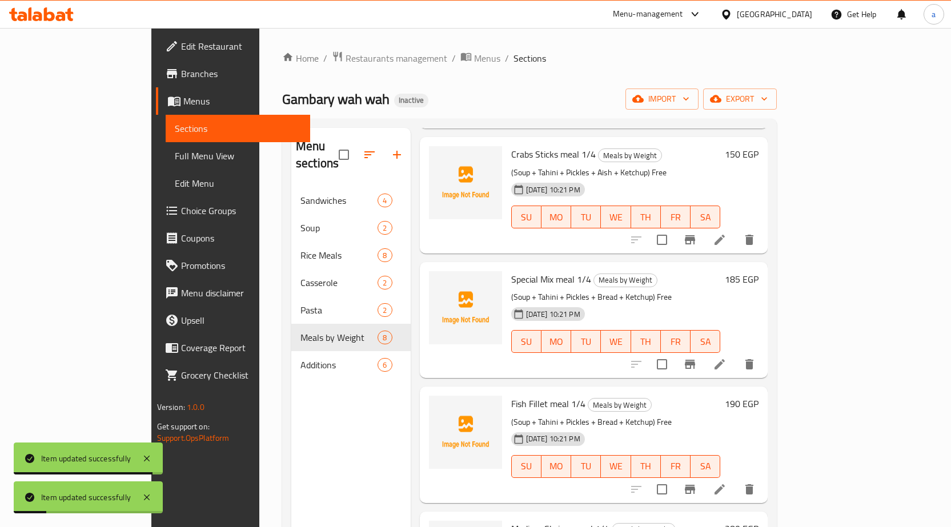
scroll to position [171, 0]
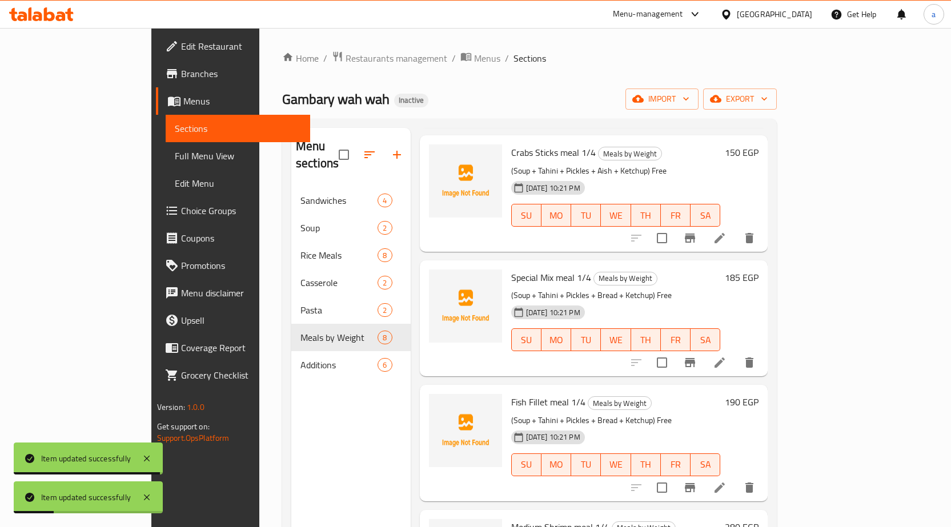
click at [726, 356] on icon at bounding box center [720, 363] width 14 height 14
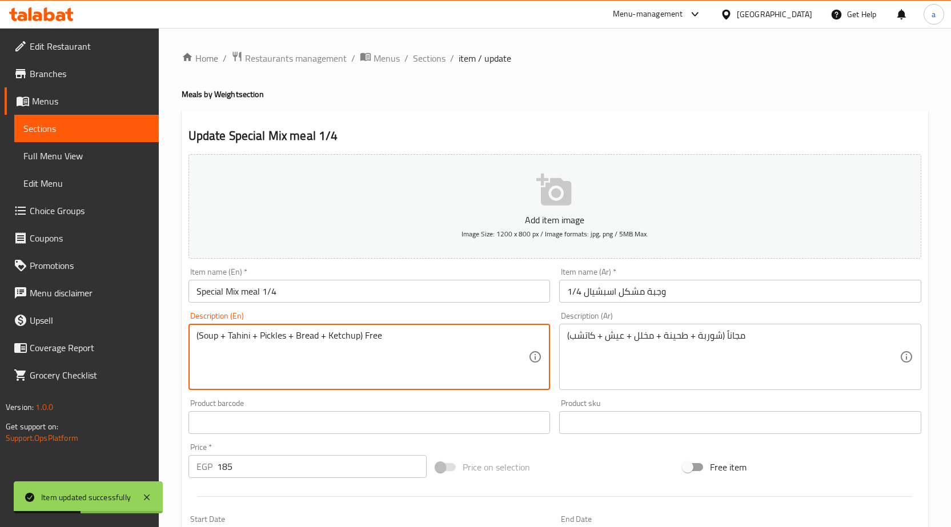
click at [301, 336] on textarea "(Soup + Tahini + Pickles + Bread + Ketchup) Free" at bounding box center [362, 357] width 332 height 54
paste textarea "Aish"
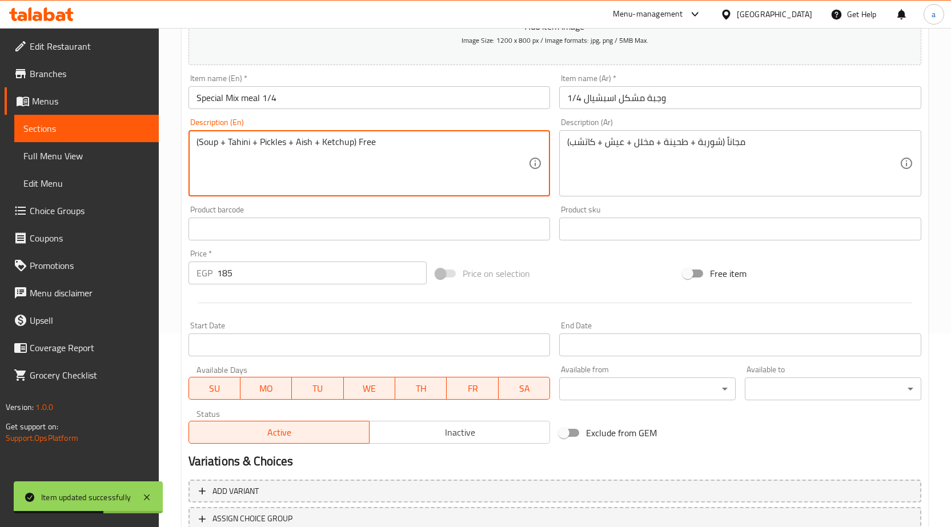
scroll to position [280, 0]
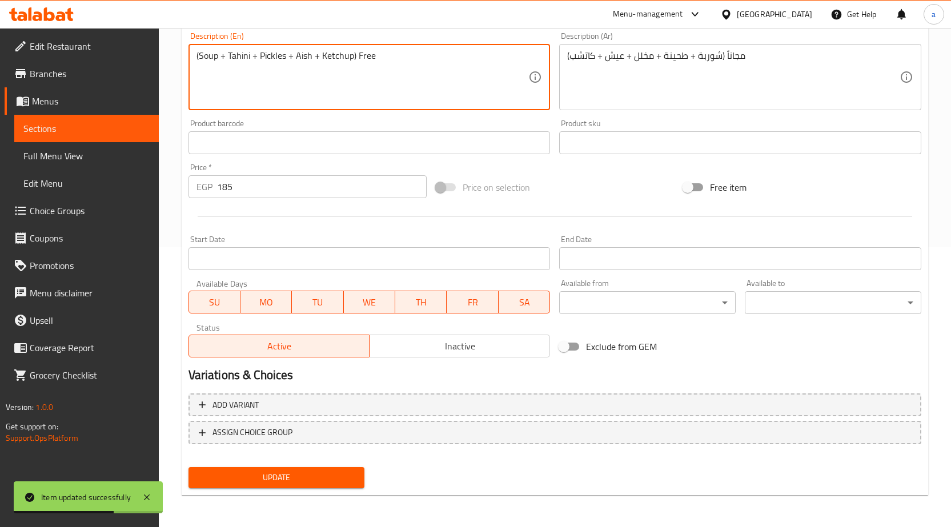
type textarea "(Soup + Tahini + Pickles + Aish + Ketchup) Free"
click at [304, 483] on span "Update" at bounding box center [277, 478] width 158 height 14
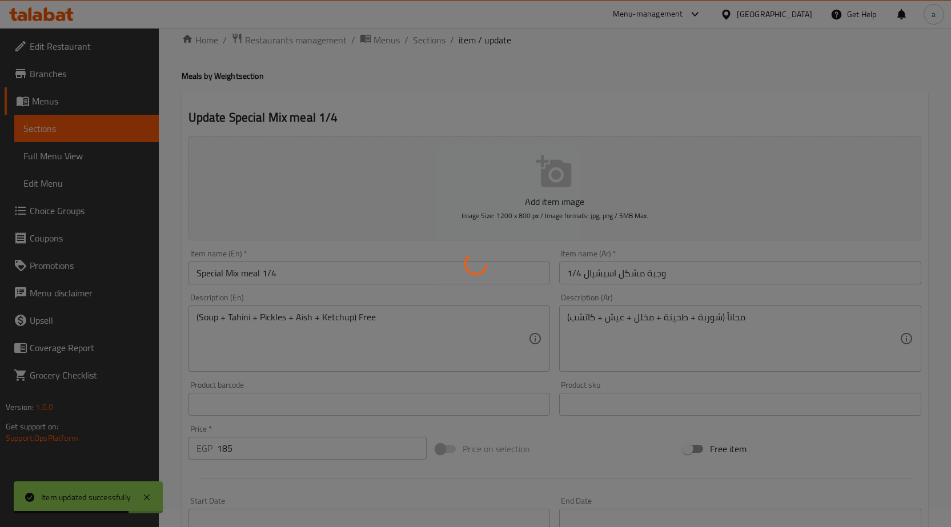
scroll to position [0, 0]
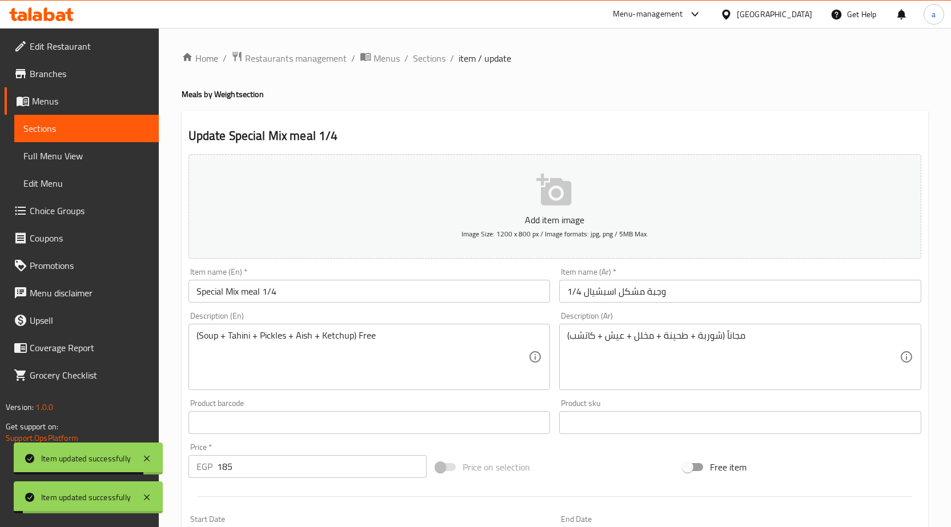
click at [425, 53] on span "Sections" at bounding box center [429, 58] width 33 height 14
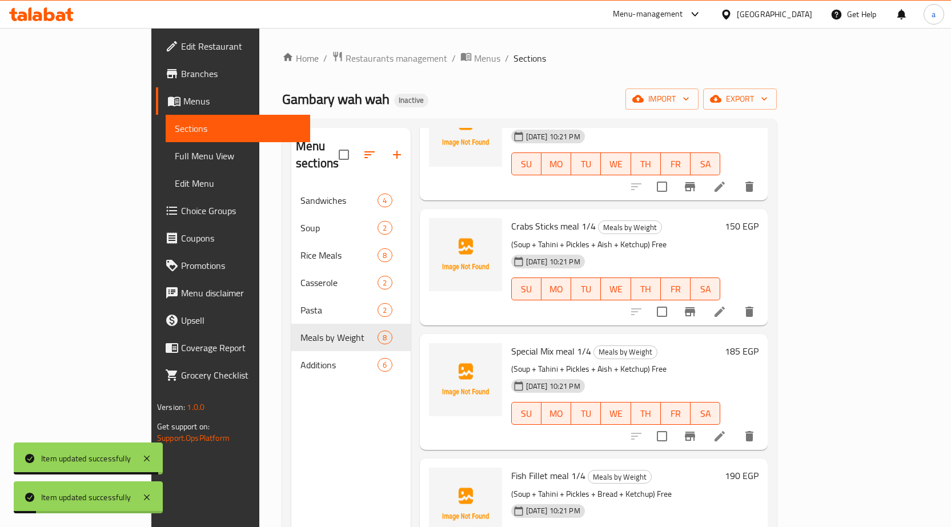
scroll to position [171, 0]
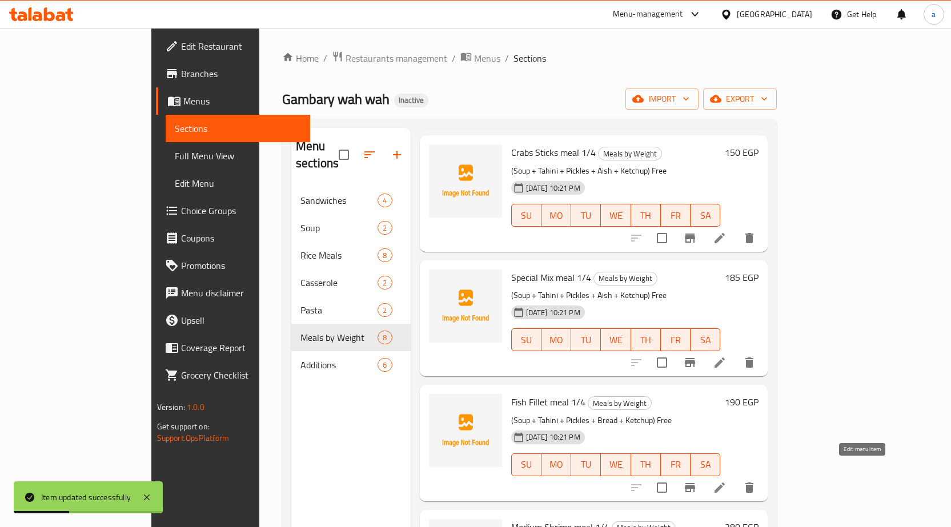
click at [725, 483] on icon at bounding box center [719, 488] width 10 height 10
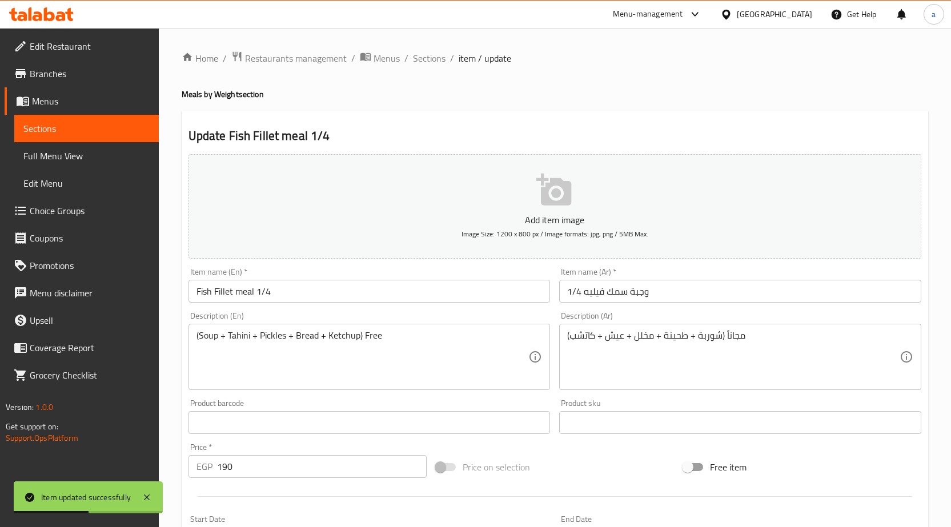
click at [300, 337] on textarea "(Soup + Tahini + Pickles + Bread + Ketchup) Free" at bounding box center [362, 357] width 332 height 54
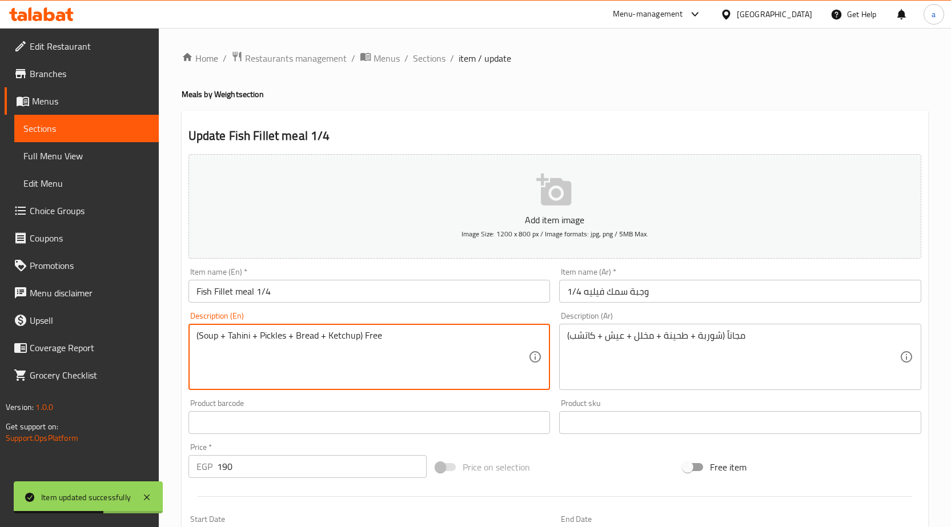
paste textarea "Aish"
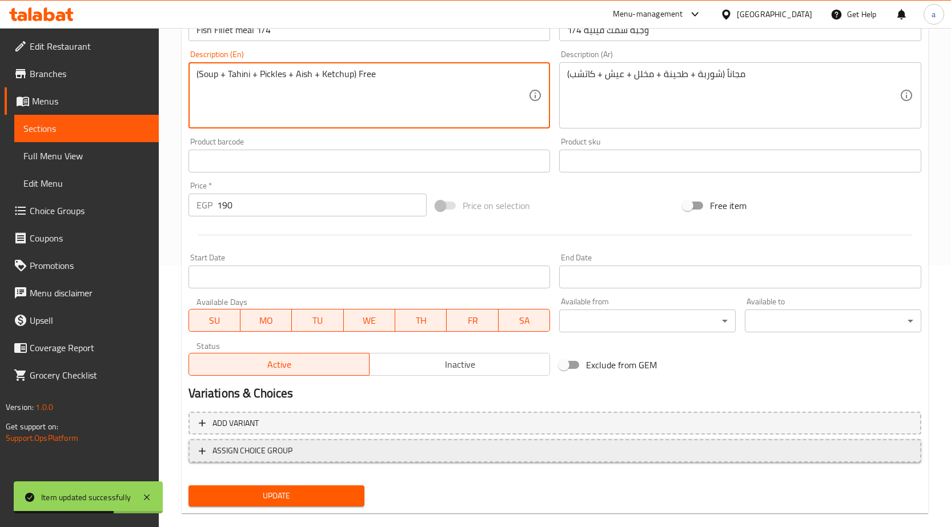
scroll to position [280, 0]
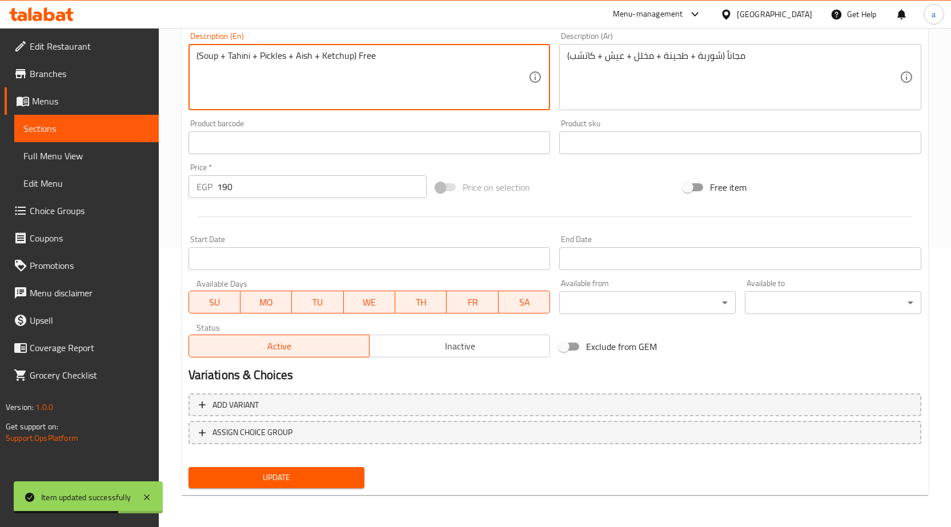
type textarea "(Soup + Tahini + Pickles + Aish + Ketchup) Free"
click at [296, 469] on button "Update" at bounding box center [276, 477] width 176 height 21
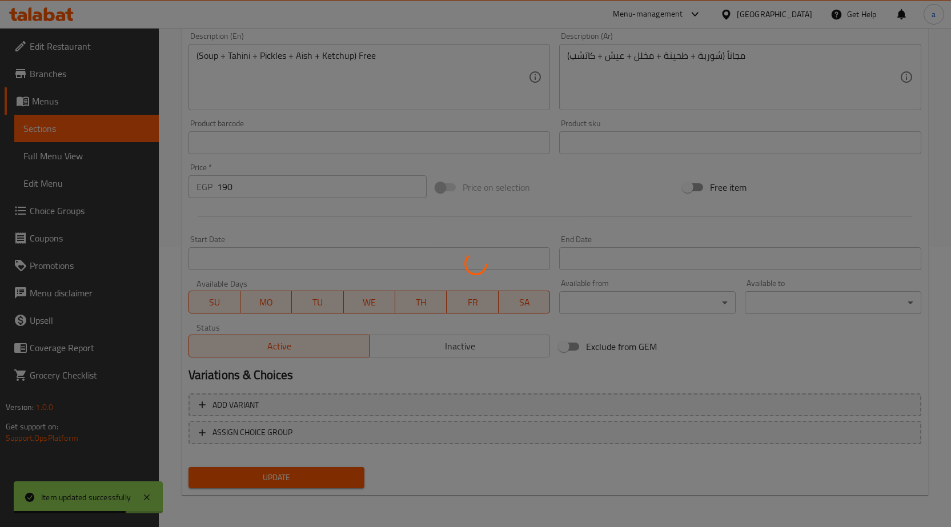
scroll to position [0, 0]
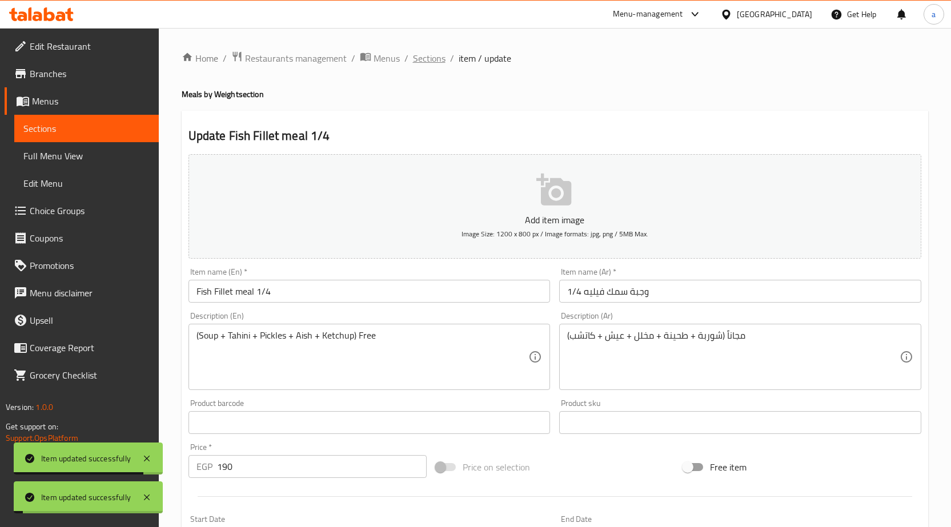
click at [428, 62] on span "Sections" at bounding box center [429, 58] width 33 height 14
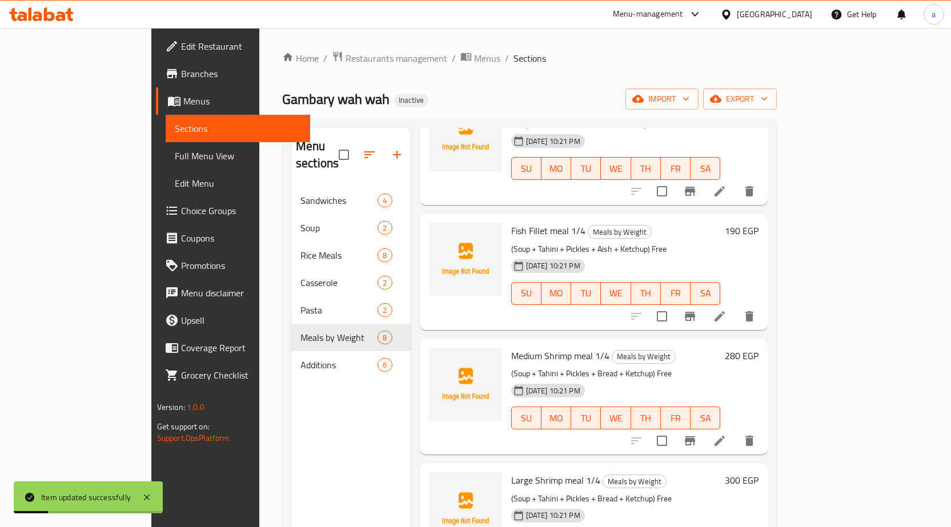
scroll to position [457, 0]
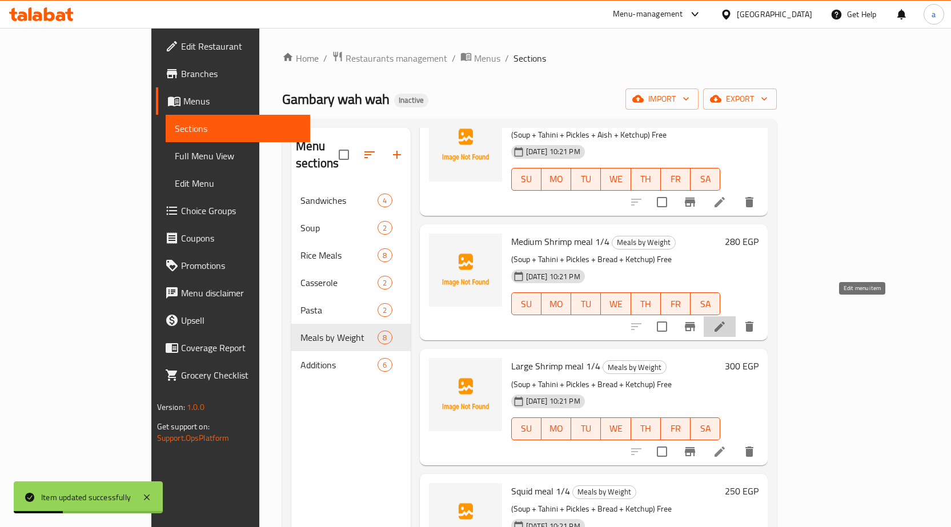
click at [725, 321] on icon at bounding box center [719, 326] width 10 height 10
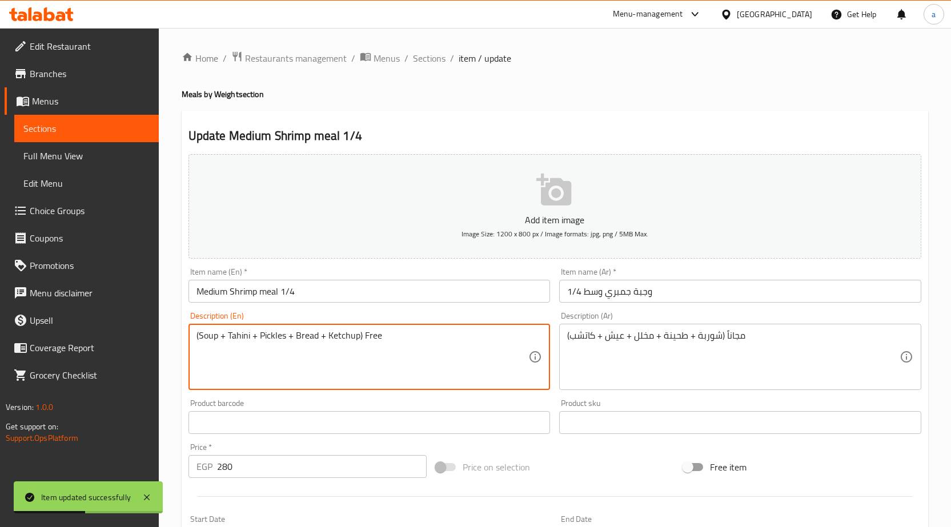
click at [309, 336] on textarea "(Soup + Tahini + Pickles + Bread + Ketchup) Free" at bounding box center [362, 357] width 332 height 54
paste textarea "Aish"
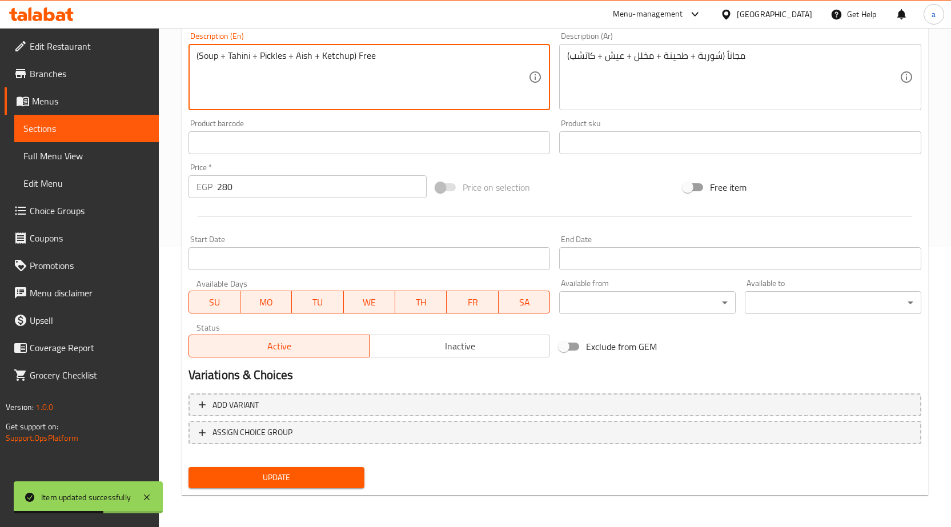
type textarea "(Soup + Tahini + Pickles + Aish + Ketchup) Free"
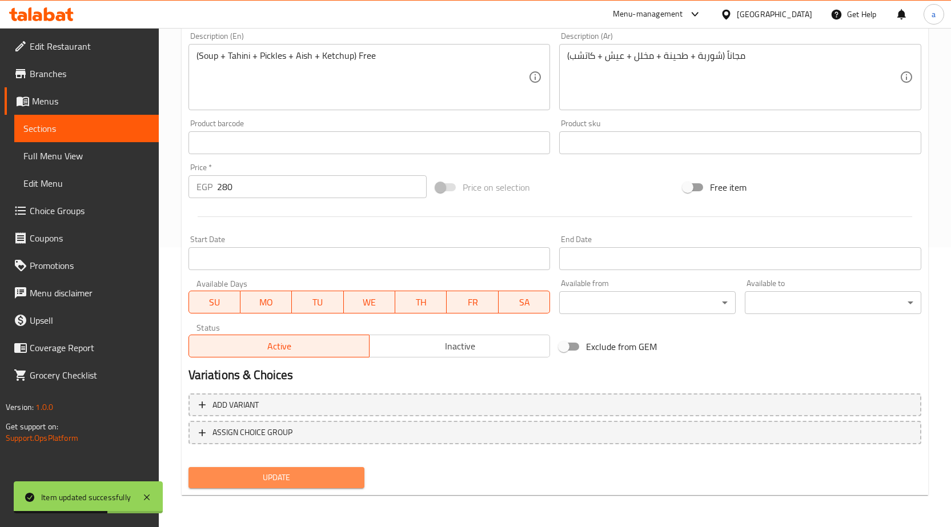
click at [305, 481] on span "Update" at bounding box center [277, 478] width 158 height 14
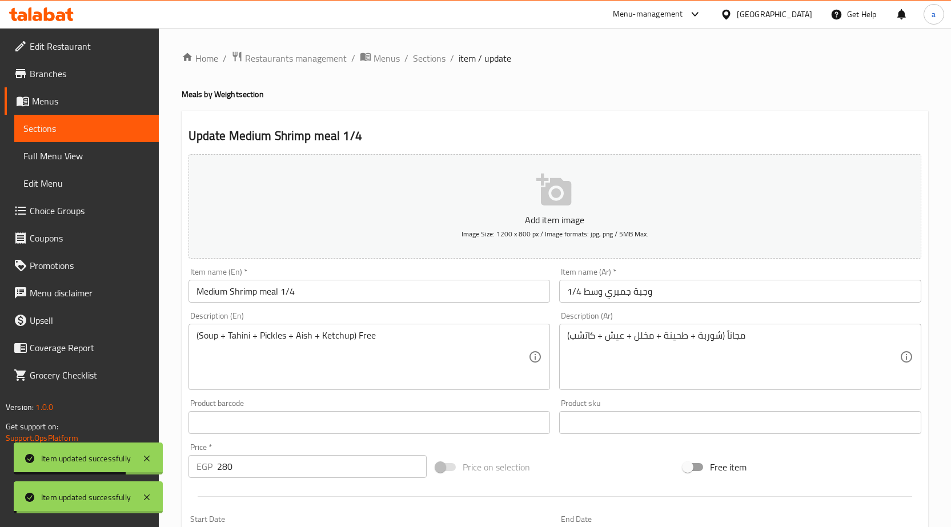
click at [435, 58] on span "Sections" at bounding box center [429, 58] width 33 height 14
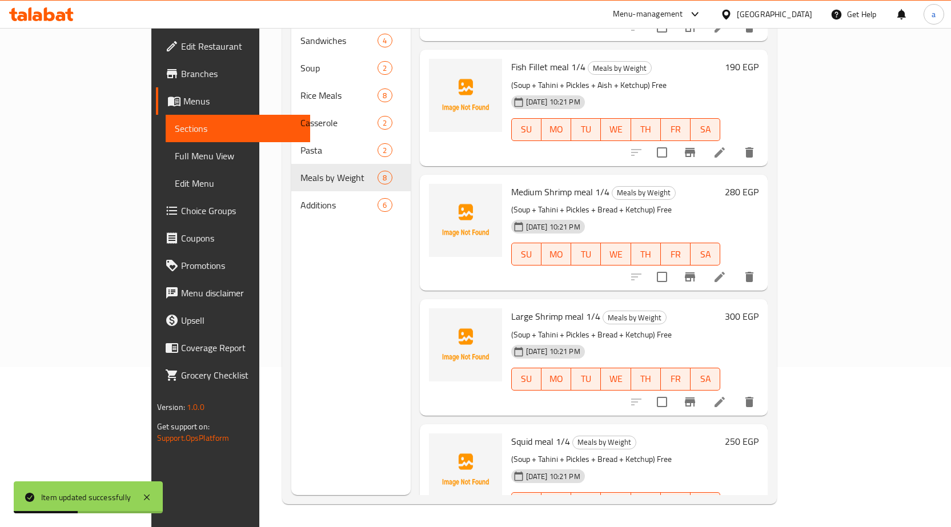
scroll to position [328, 0]
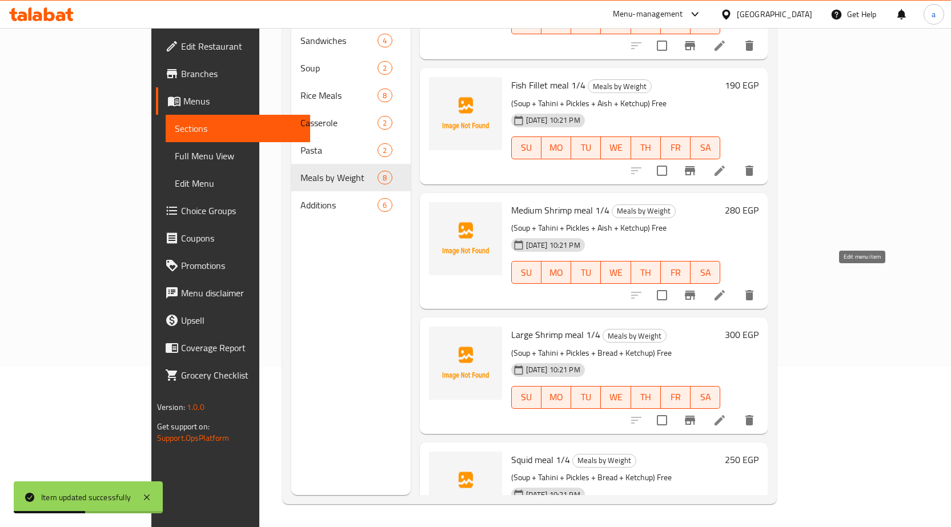
click at [725, 290] on icon at bounding box center [719, 295] width 10 height 10
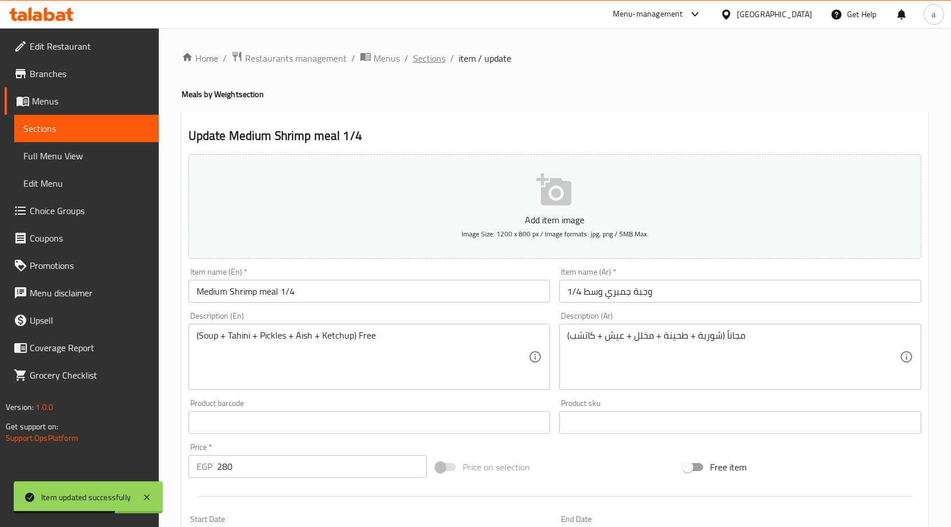
click at [413, 57] on span "Sections" at bounding box center [429, 58] width 33 height 14
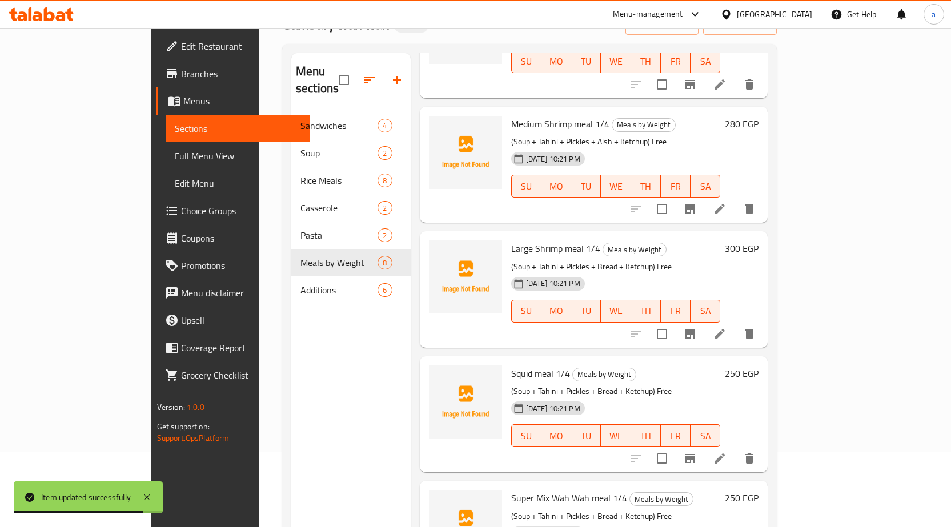
scroll to position [160, 0]
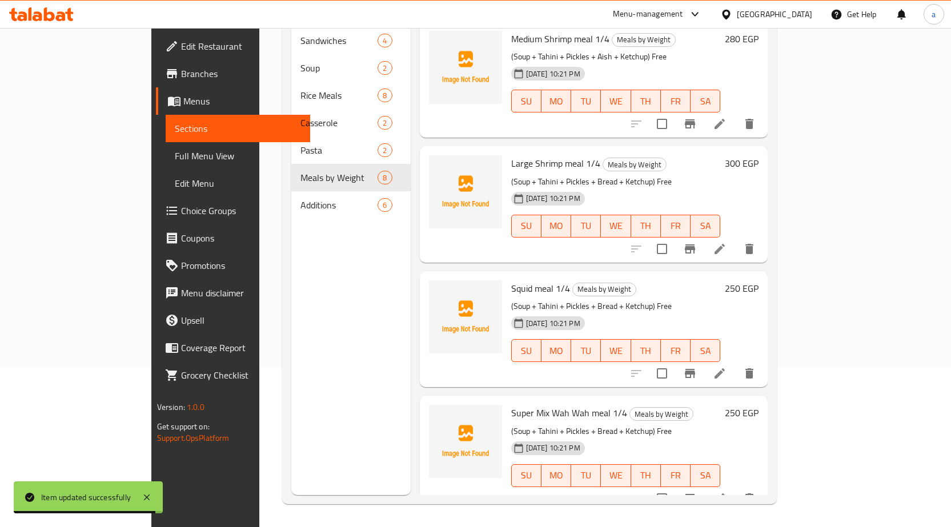
click at [725, 244] on icon at bounding box center [719, 249] width 10 height 10
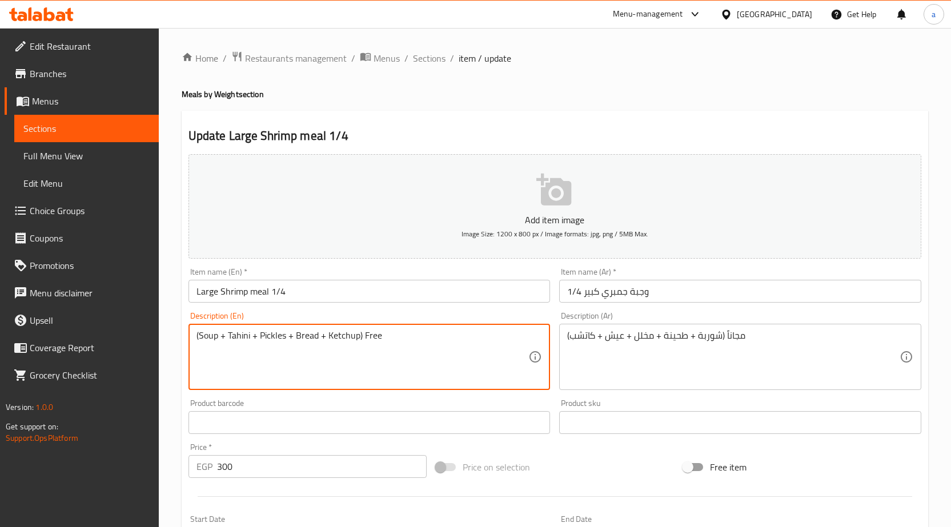
click at [306, 335] on textarea "(Soup + Tahini + Pickles + Bread + Ketchup) Free" at bounding box center [362, 357] width 332 height 54
paste textarea "Aish"
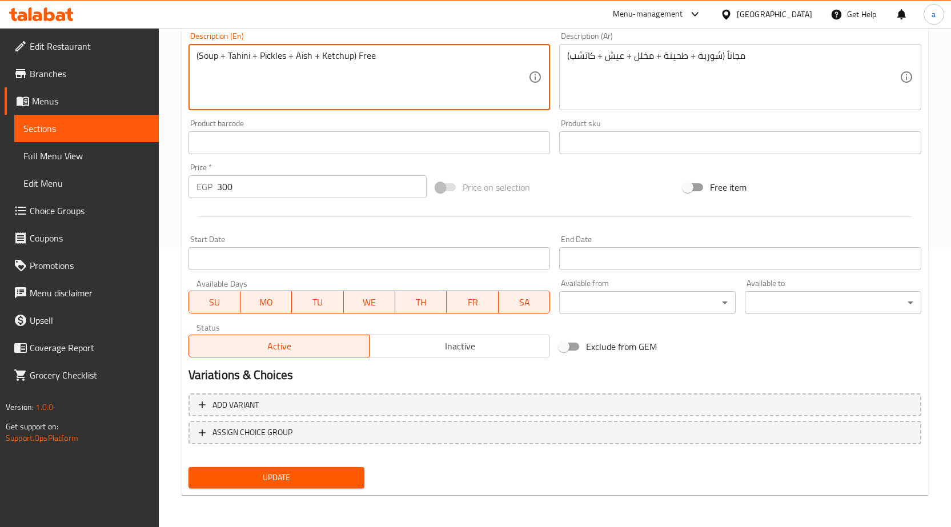
type textarea "(Soup + Tahini + Pickles + Aish + Ketchup) Free"
click at [302, 472] on span "Update" at bounding box center [277, 478] width 158 height 14
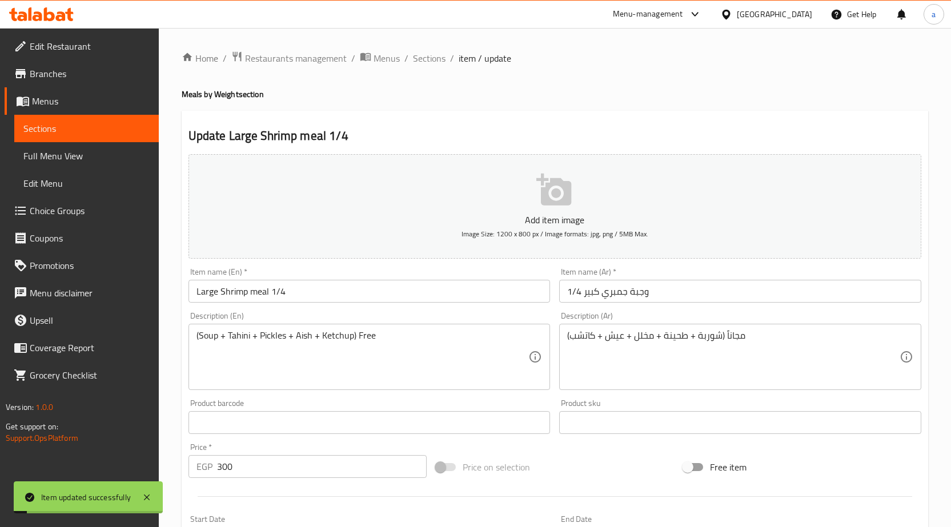
click at [426, 58] on span "Sections" at bounding box center [429, 58] width 33 height 14
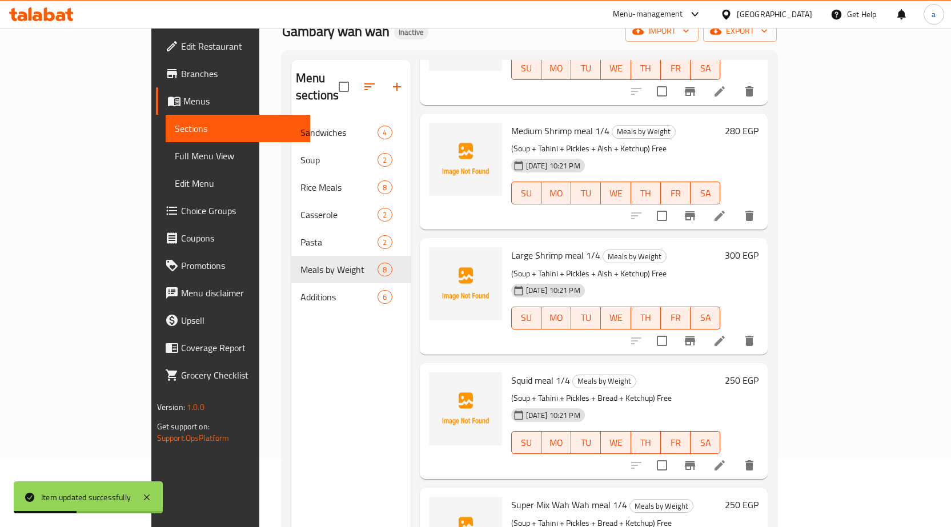
scroll to position [160, 0]
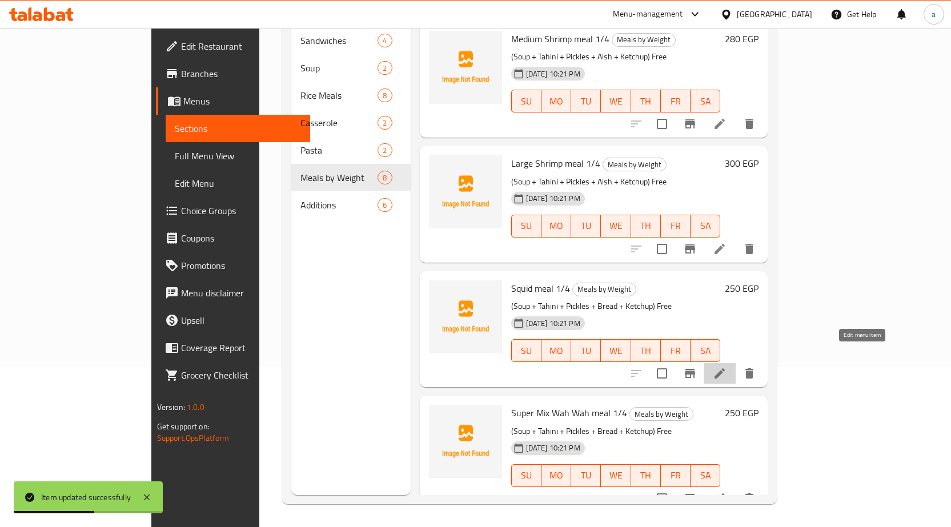
click at [726, 367] on icon at bounding box center [720, 374] width 14 height 14
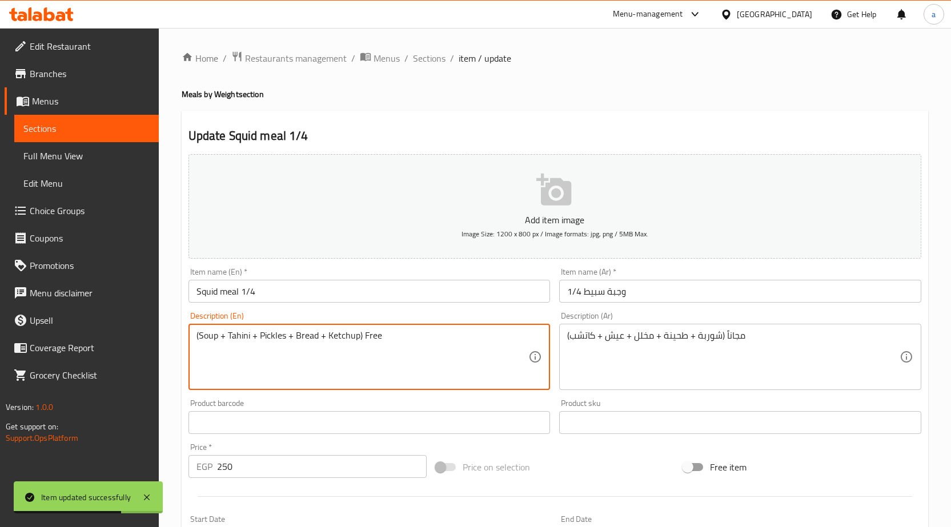
click at [304, 339] on textarea "(Soup + Tahini + Pickles + Bread + Ketchup) Free" at bounding box center [362, 357] width 332 height 54
paste textarea "Aish"
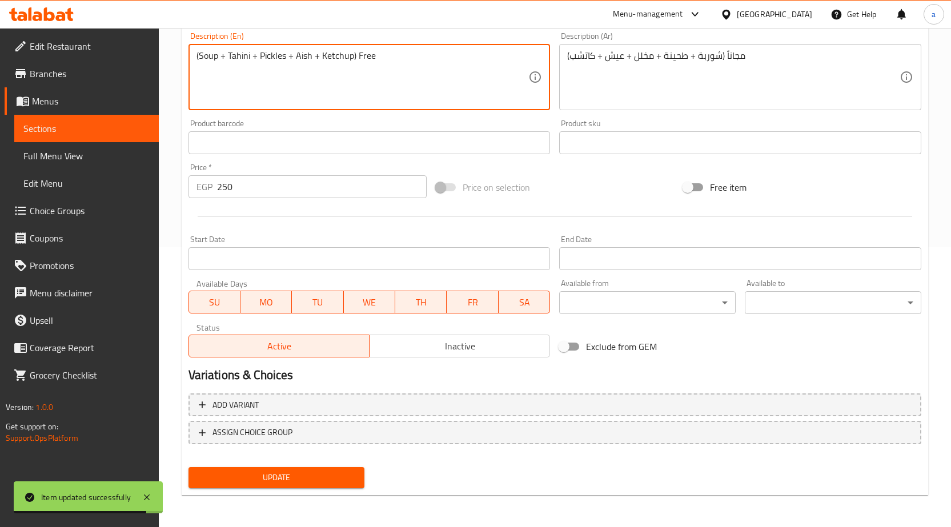
type textarea "(Soup + Tahini + Pickles + Aish + Ketchup) Free"
click at [304, 473] on span "Update" at bounding box center [277, 478] width 158 height 14
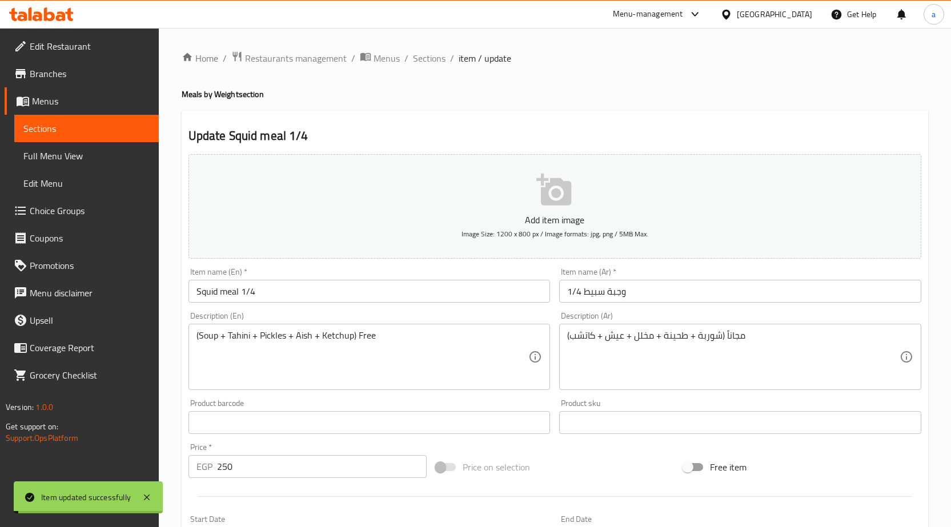
click at [420, 61] on span "Sections" at bounding box center [429, 58] width 33 height 14
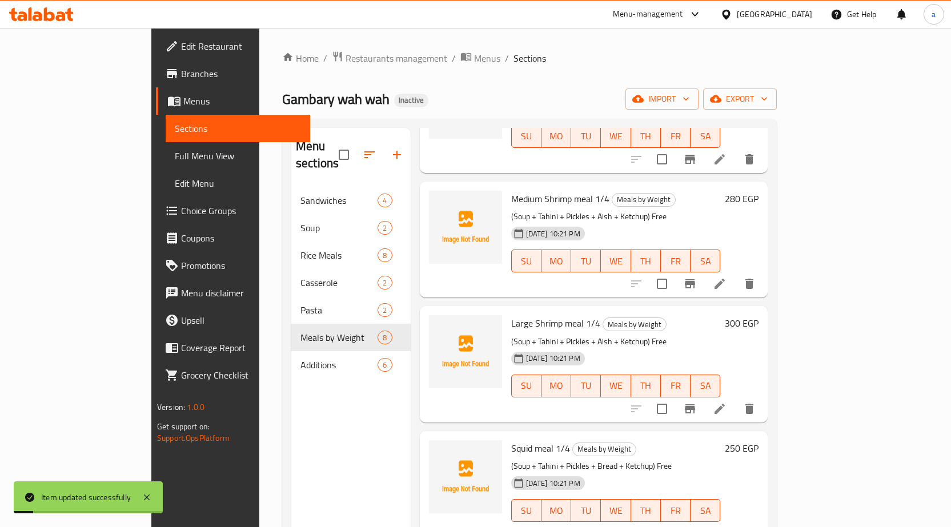
scroll to position [160, 0]
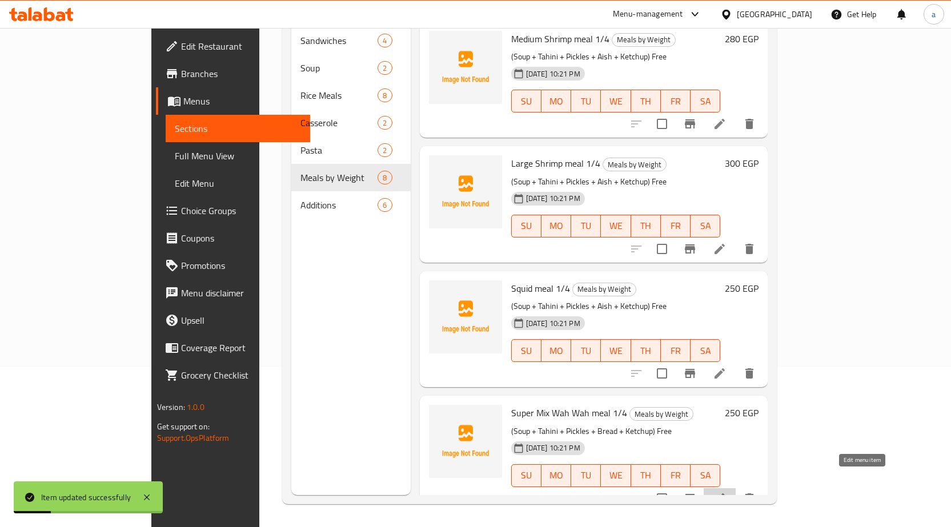
click at [726, 492] on icon at bounding box center [720, 499] width 14 height 14
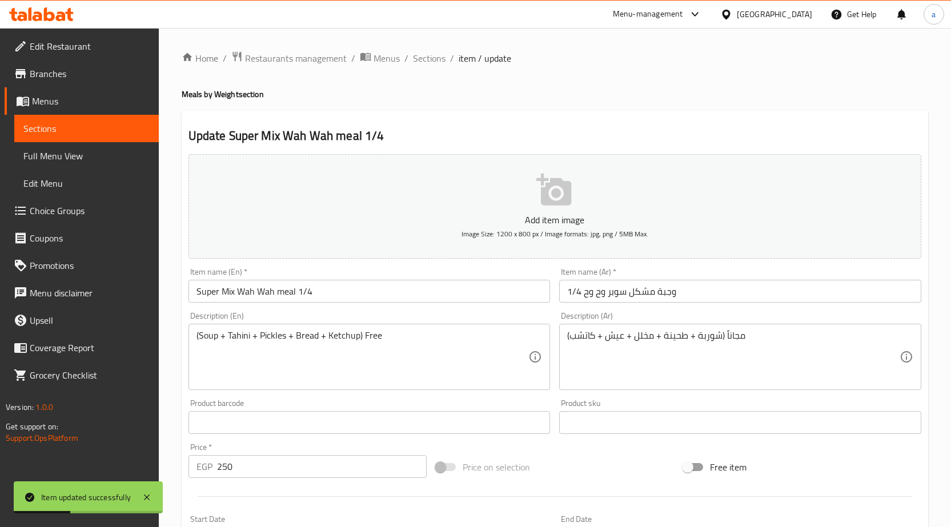
click at [304, 342] on textarea "(Soup + Tahini + Pickles + Bread + Ketchup) Free" at bounding box center [362, 357] width 332 height 54
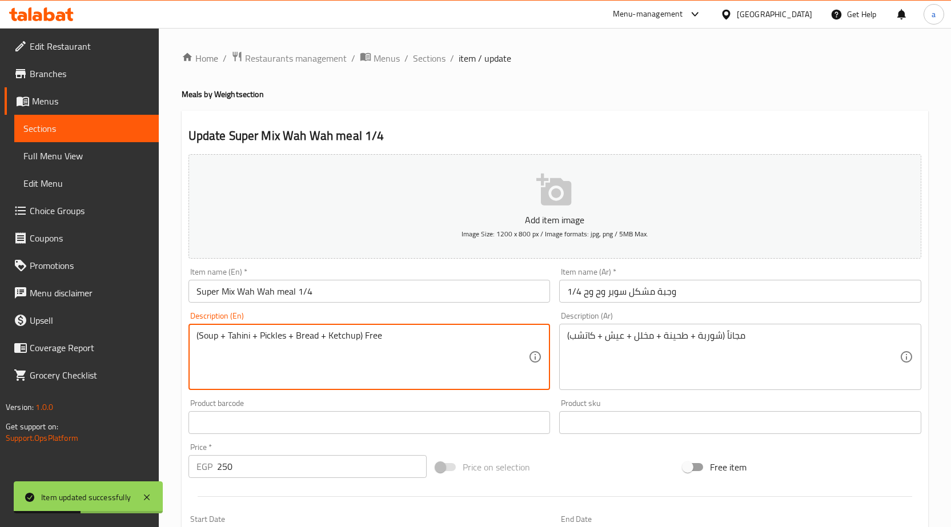
paste textarea "Aish"
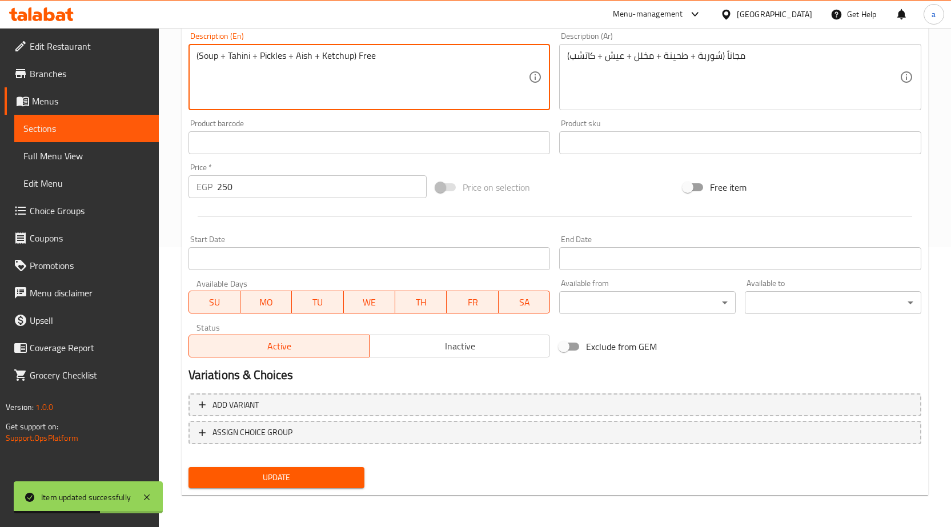
type textarea "(Soup + Tahini + Pickles + Aish + Ketchup) Free"
click at [341, 476] on span "Update" at bounding box center [277, 478] width 158 height 14
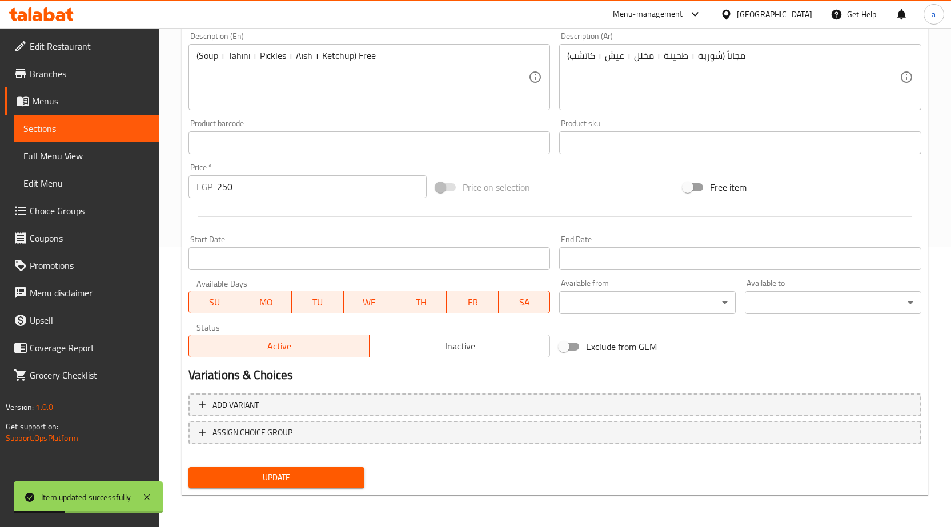
click at [324, 466] on div "Update" at bounding box center [277, 478] width 186 height 30
click at [328, 472] on span "Update" at bounding box center [277, 478] width 158 height 14
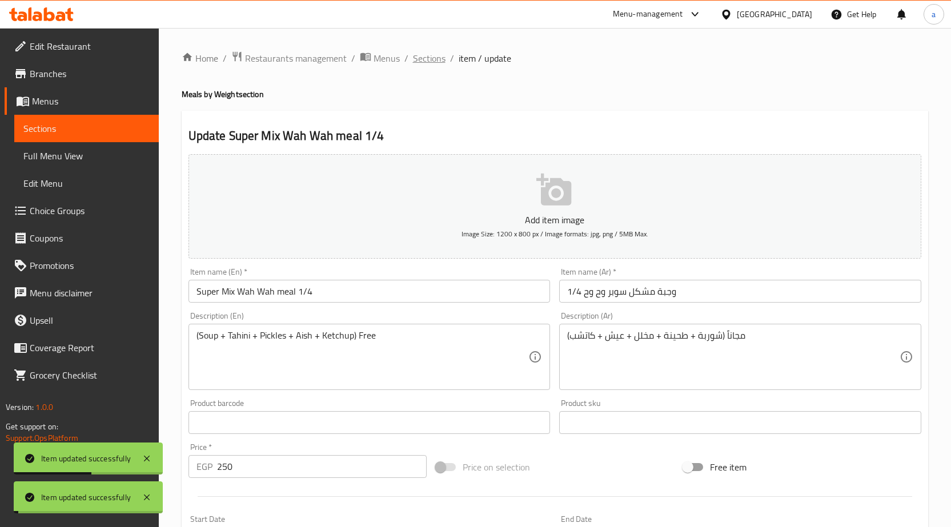
click at [420, 54] on span "Sections" at bounding box center [429, 58] width 33 height 14
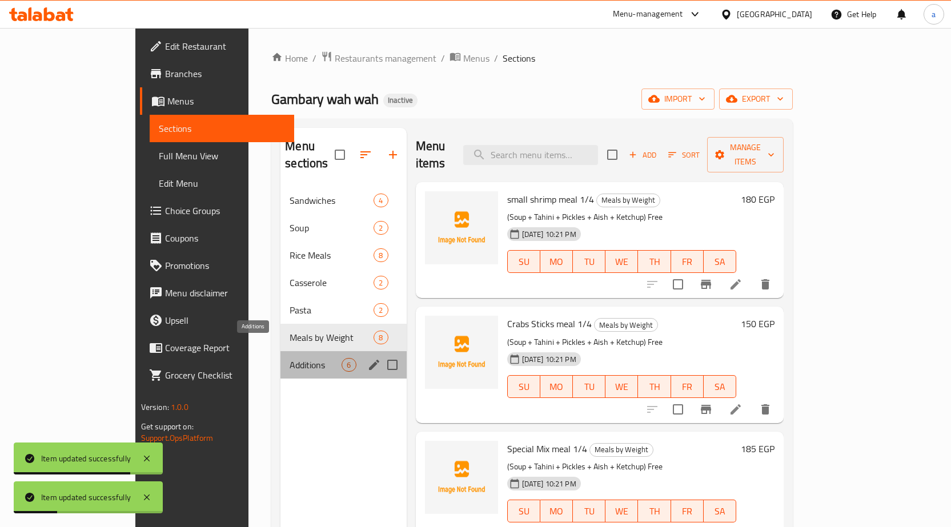
click at [290, 358] on span "Additions" at bounding box center [316, 365] width 52 height 14
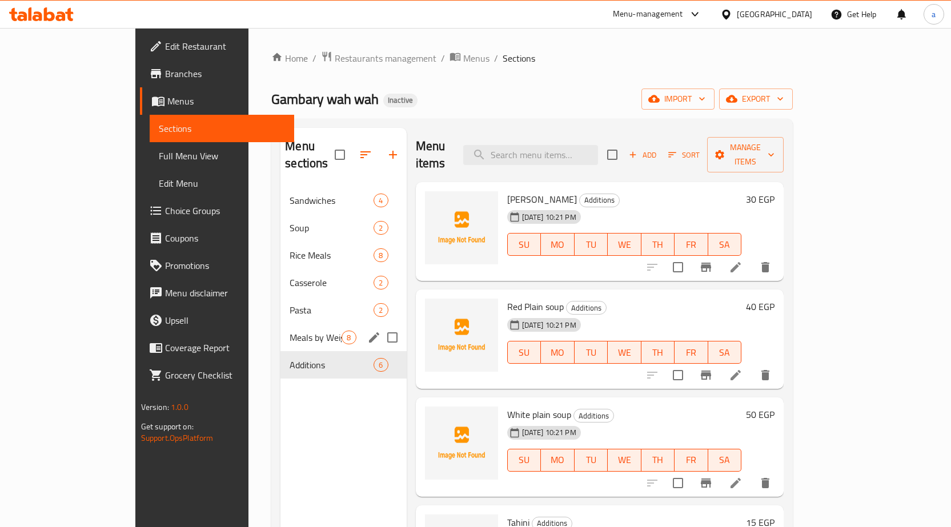
click at [280, 324] on div "Meals by Weight 8" at bounding box center [343, 337] width 126 height 27
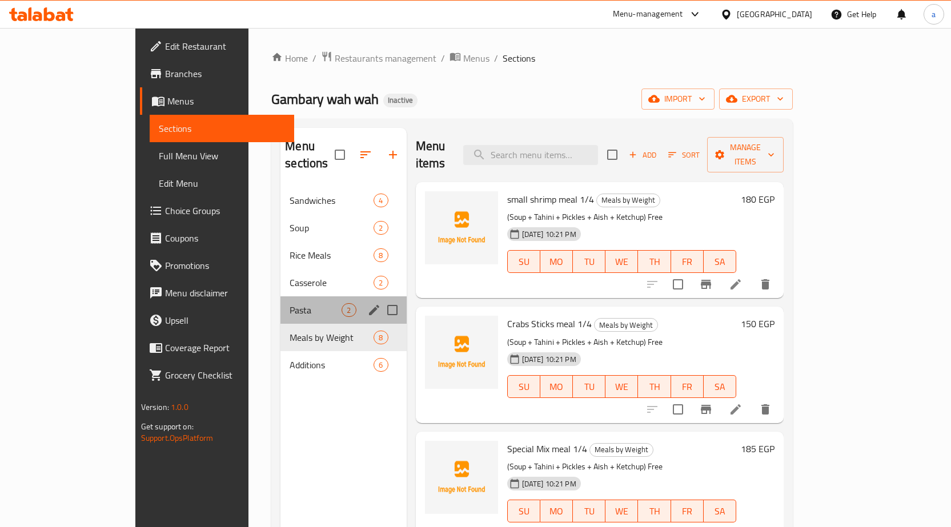
click at [280, 304] on div "Pasta 2" at bounding box center [343, 309] width 126 height 27
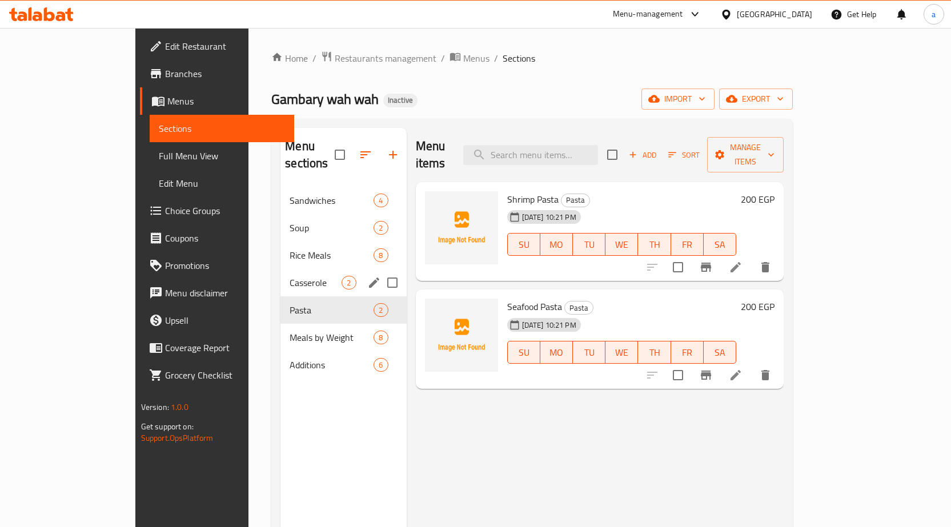
click at [280, 273] on div "Casserole 2" at bounding box center [343, 282] width 126 height 27
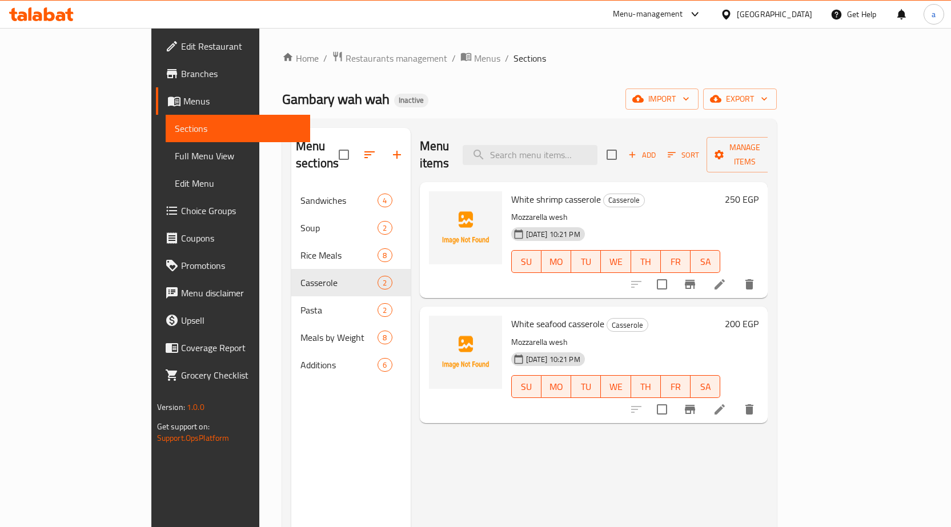
click at [735, 274] on li at bounding box center [719, 284] width 32 height 21
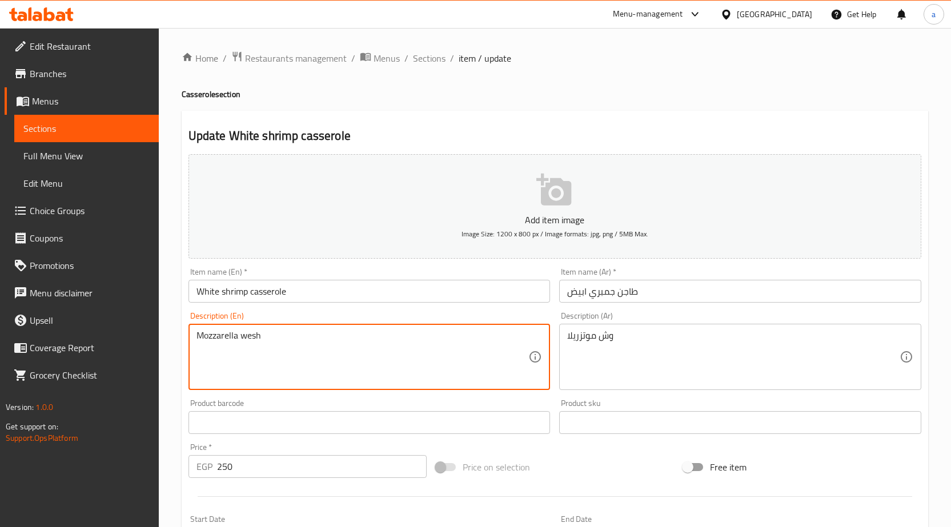
click at [256, 336] on textarea "Mozzarella wesh" at bounding box center [362, 357] width 332 height 54
click at [244, 337] on textarea "Mozzarella top" at bounding box center [362, 357] width 332 height 54
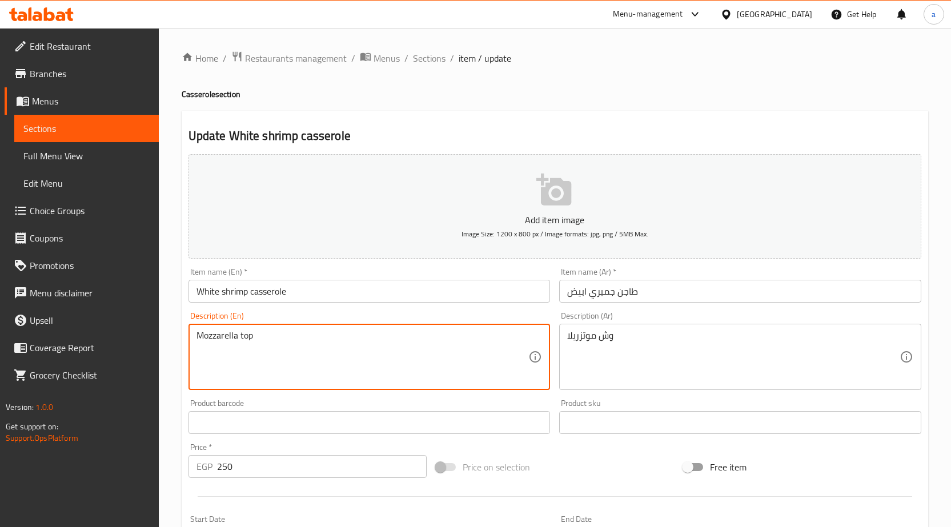
type textarea "Mozzarella top"
click at [247, 333] on textarea "Mozzarella top" at bounding box center [362, 357] width 332 height 54
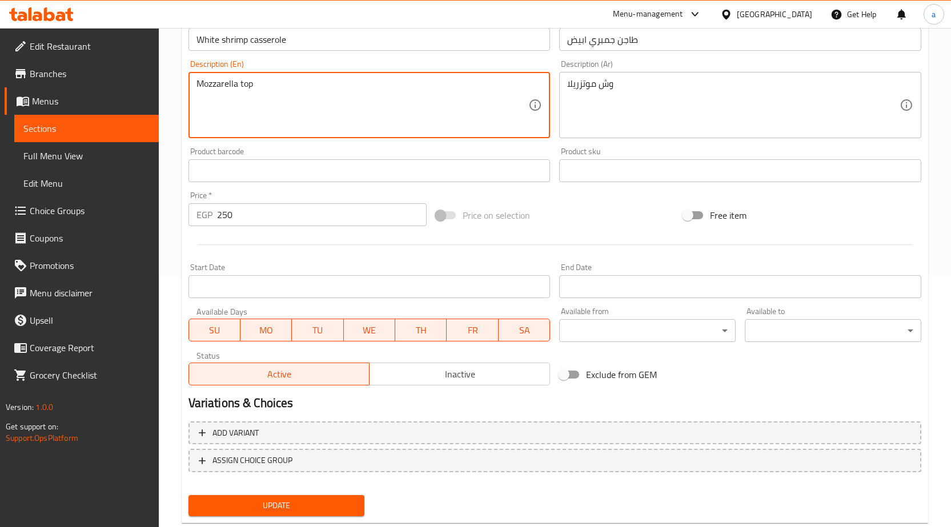
scroll to position [280, 0]
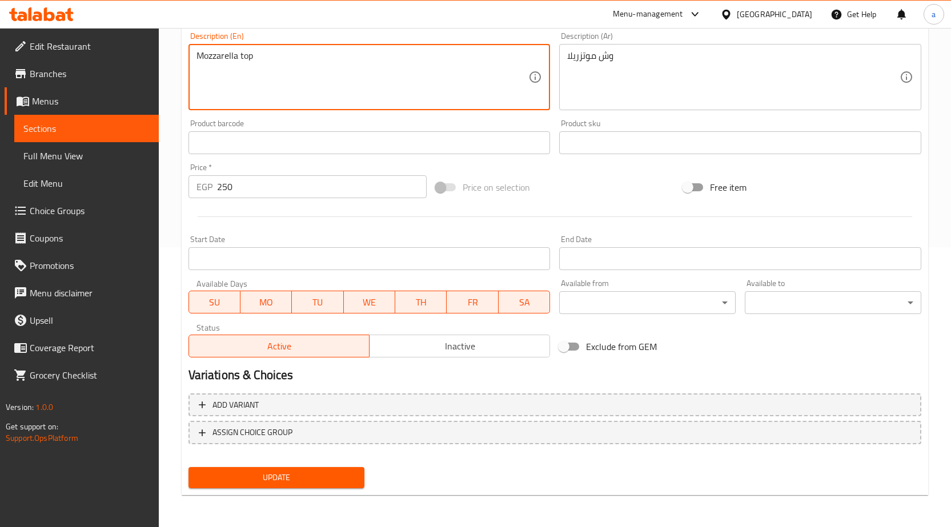
click at [247, 474] on span "Update" at bounding box center [277, 478] width 158 height 14
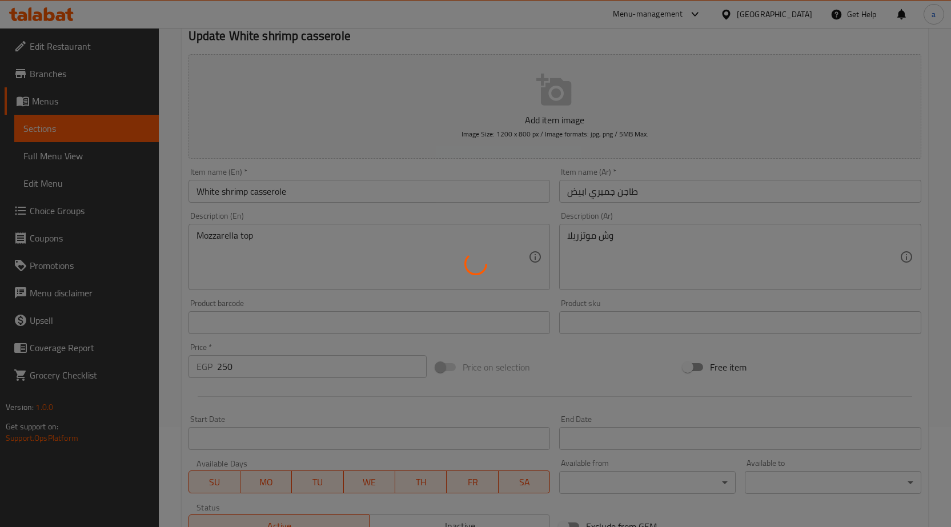
scroll to position [0, 0]
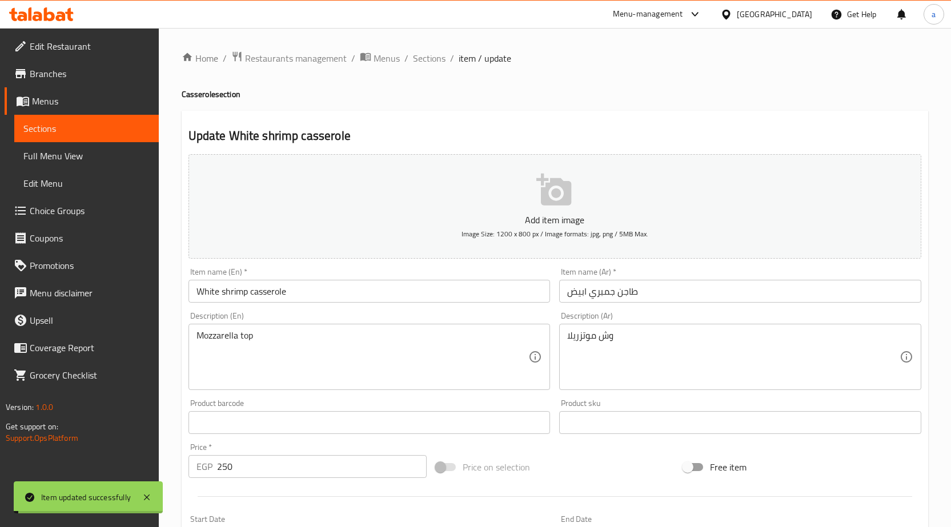
click at [431, 54] on span "Sections" at bounding box center [429, 58] width 33 height 14
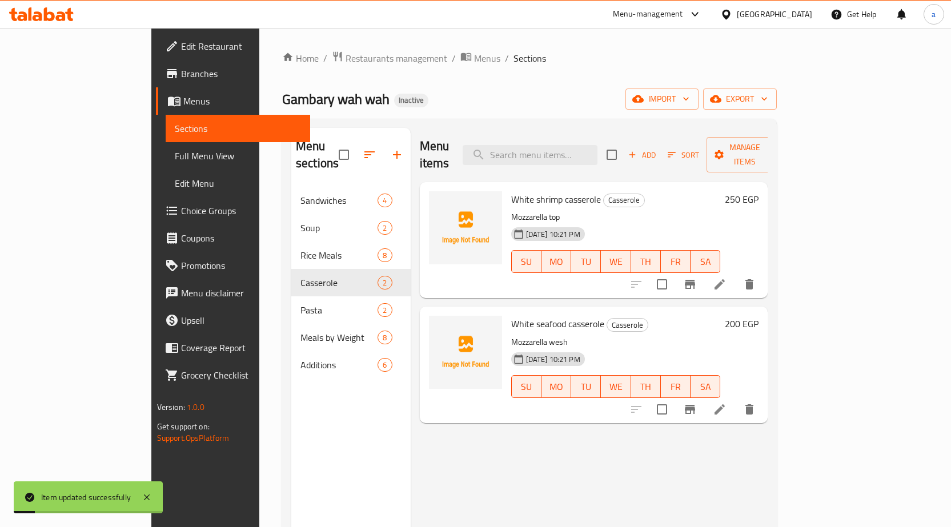
click at [735, 402] on li at bounding box center [719, 409] width 32 height 21
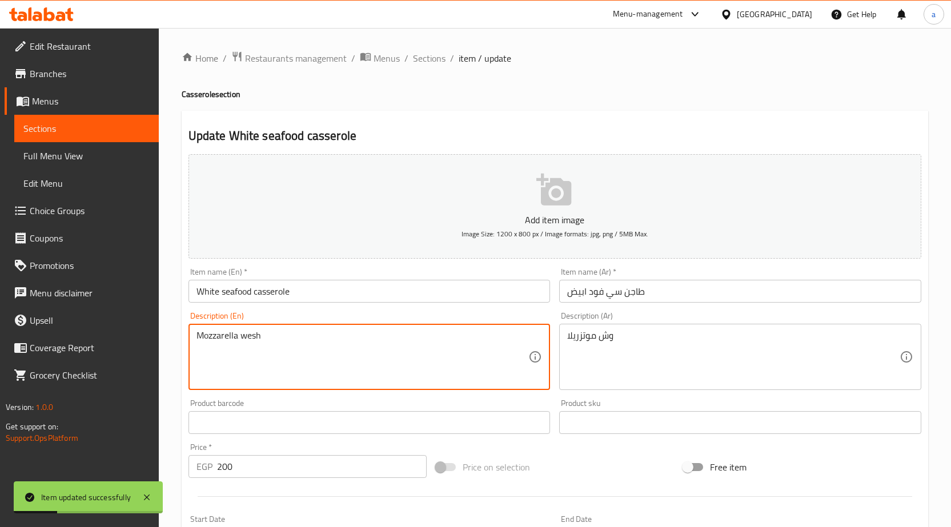
click at [252, 341] on textarea "Mozzarella wesh" at bounding box center [362, 357] width 332 height 54
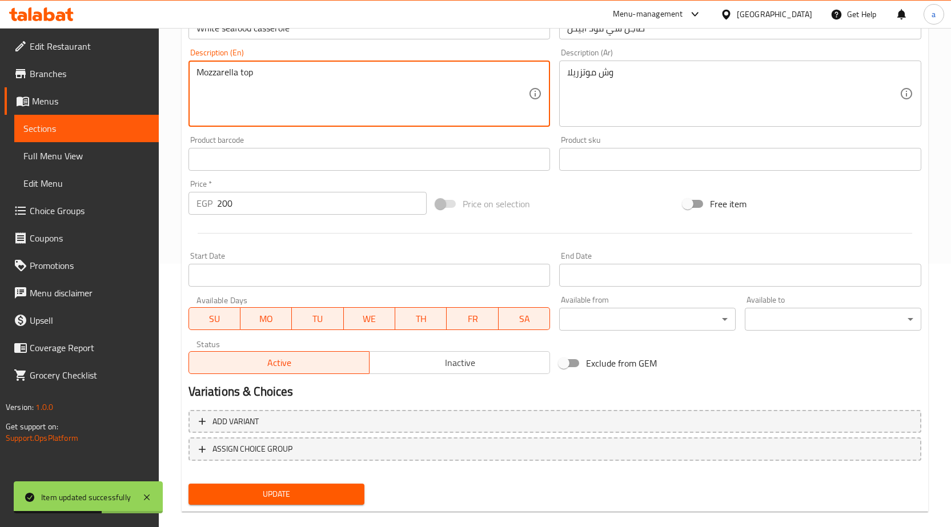
scroll to position [280, 0]
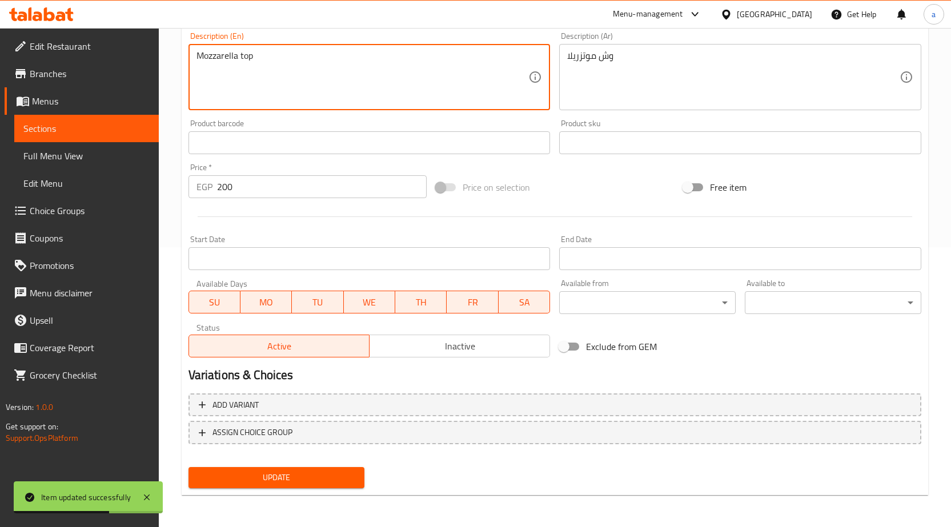
type textarea "Mozzarella top"
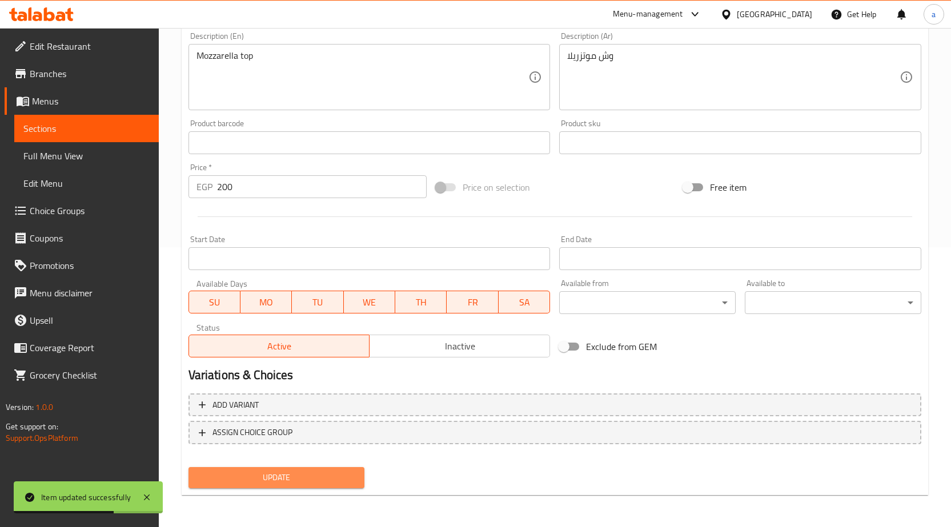
click at [269, 468] on button "Update" at bounding box center [276, 477] width 176 height 21
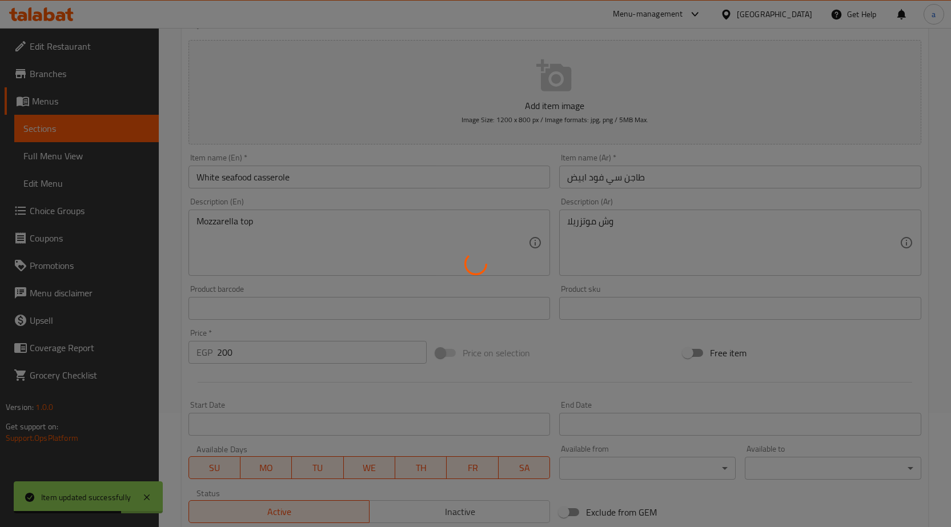
scroll to position [0, 0]
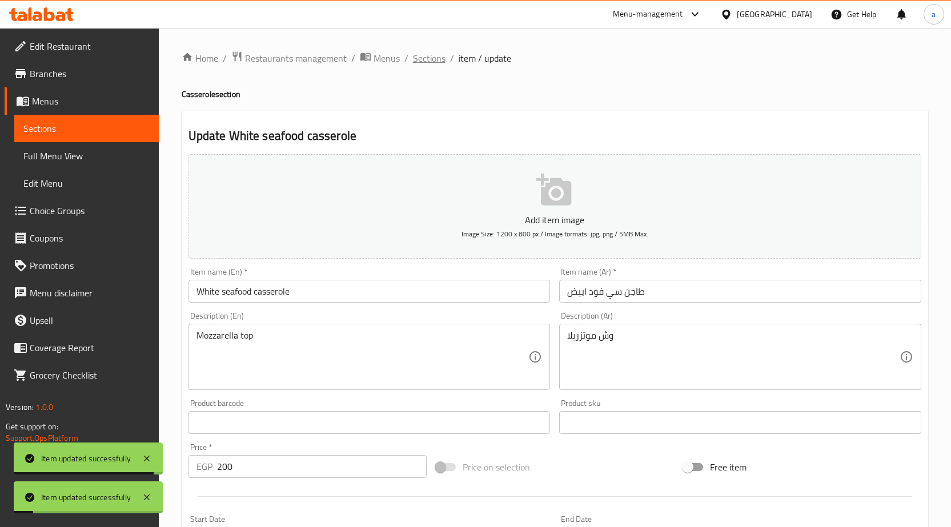
click at [429, 61] on span "Sections" at bounding box center [429, 58] width 33 height 14
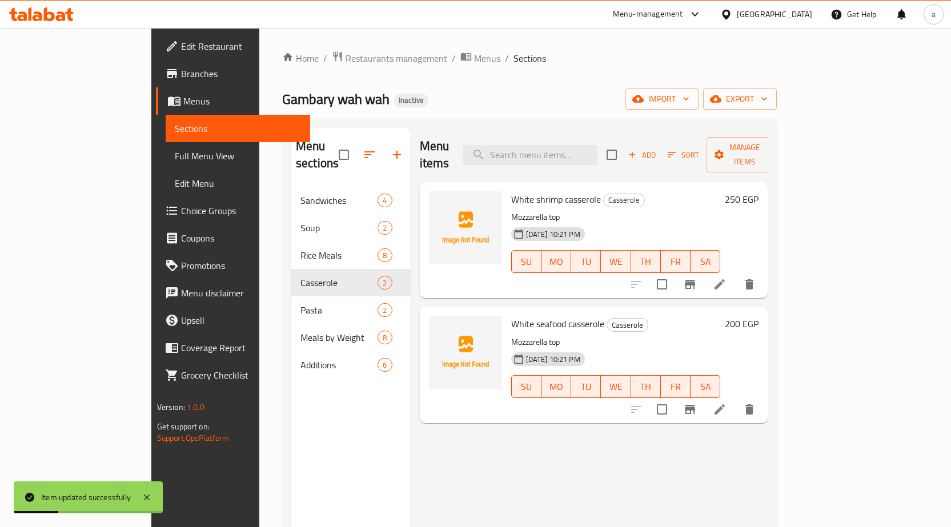
click at [511, 335] on p "Mozzarella top" at bounding box center [616, 342] width 210 height 14
click at [520, 87] on div "Home / Restaurants management / Menus / Sections Gambary wah wah Inactive impor…" at bounding box center [529, 357] width 494 height 613
click at [175, 178] on span "Edit Menu" at bounding box center [238, 183] width 126 height 14
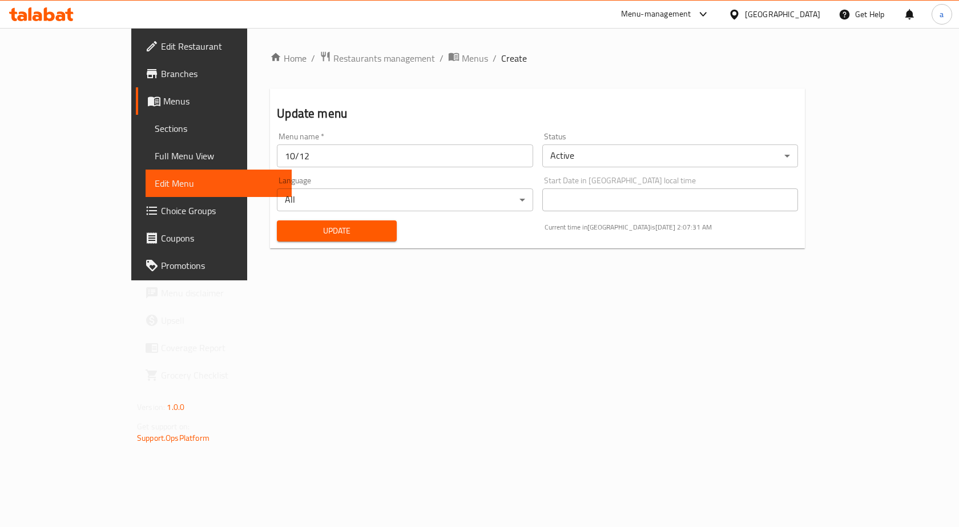
click at [155, 154] on span "Full Menu View" at bounding box center [219, 156] width 128 height 14
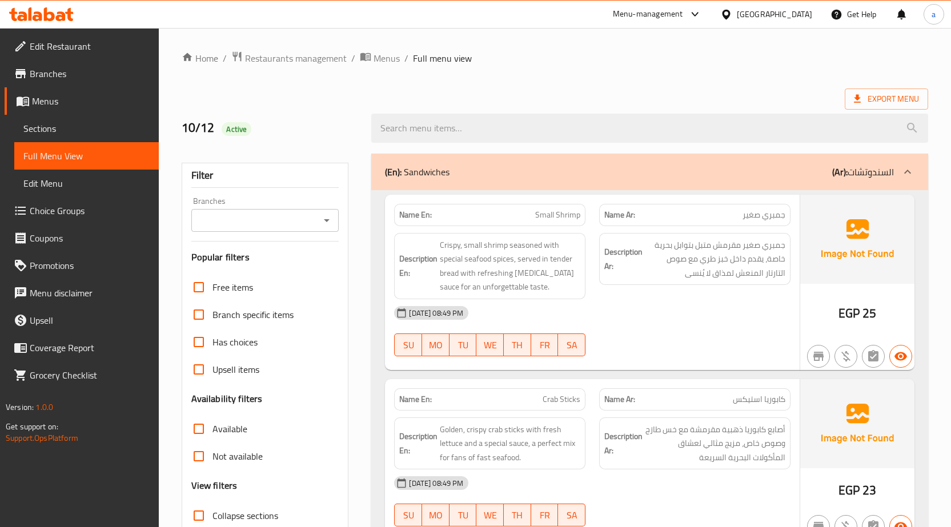
click at [902, 166] on icon at bounding box center [907, 172] width 14 height 14
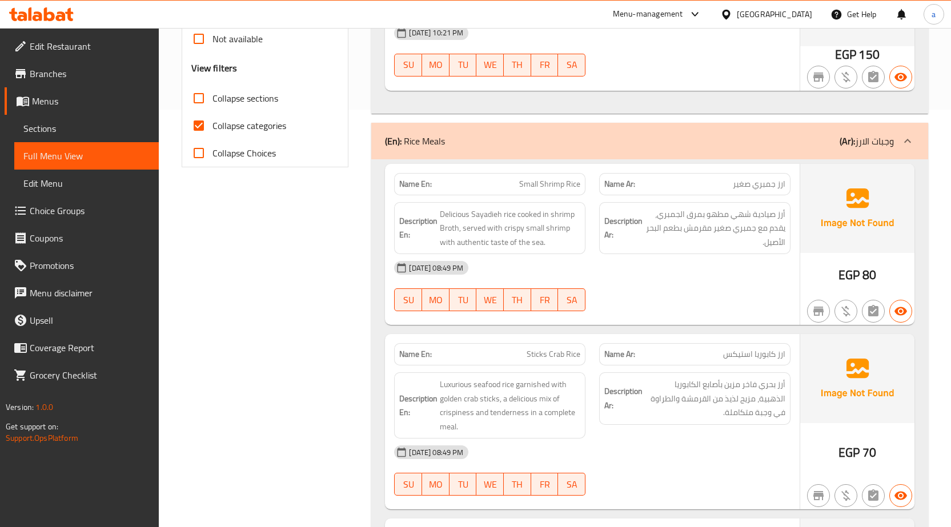
scroll to position [400, 0]
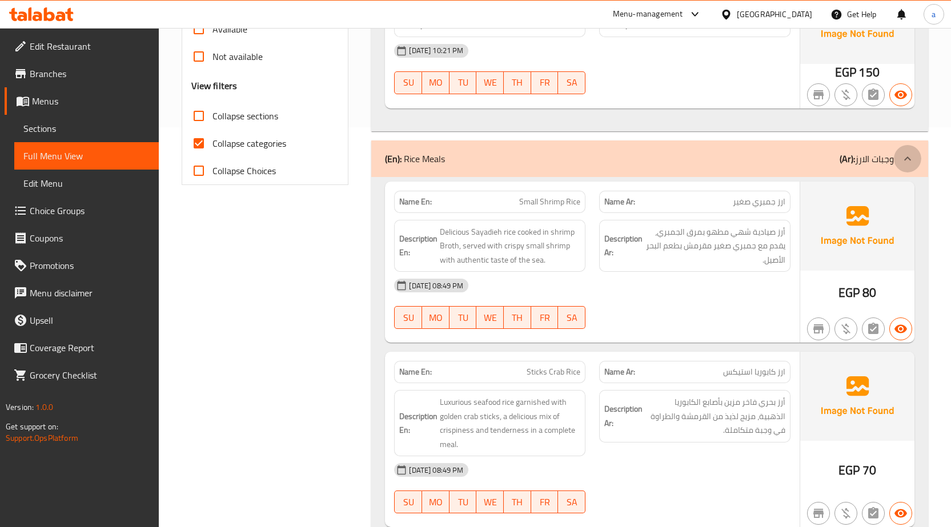
click at [912, 165] on icon at bounding box center [907, 159] width 14 height 14
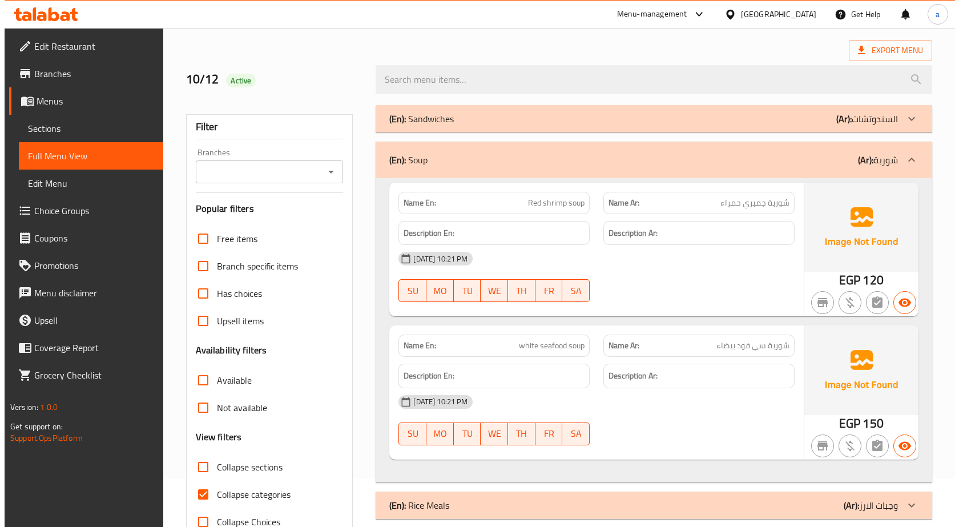
scroll to position [0, 0]
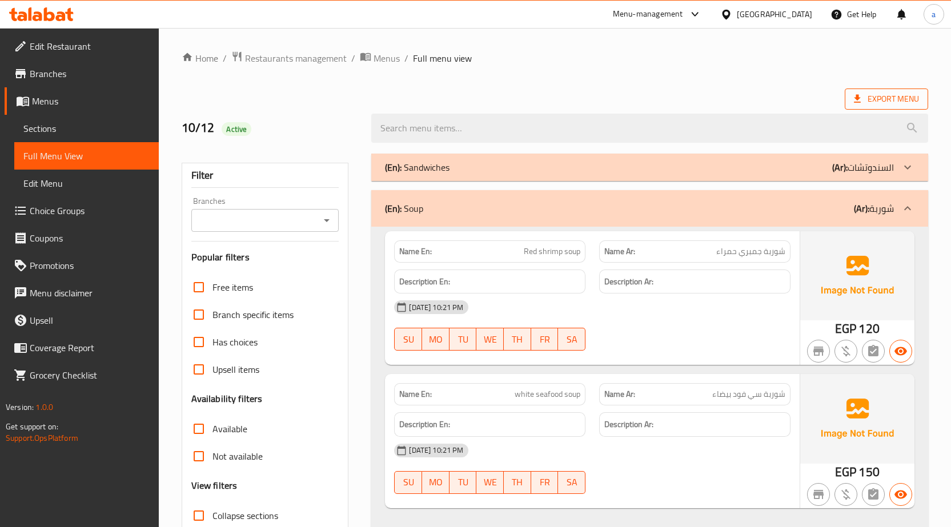
click at [882, 97] on span "Export Menu" at bounding box center [886, 99] width 65 height 14
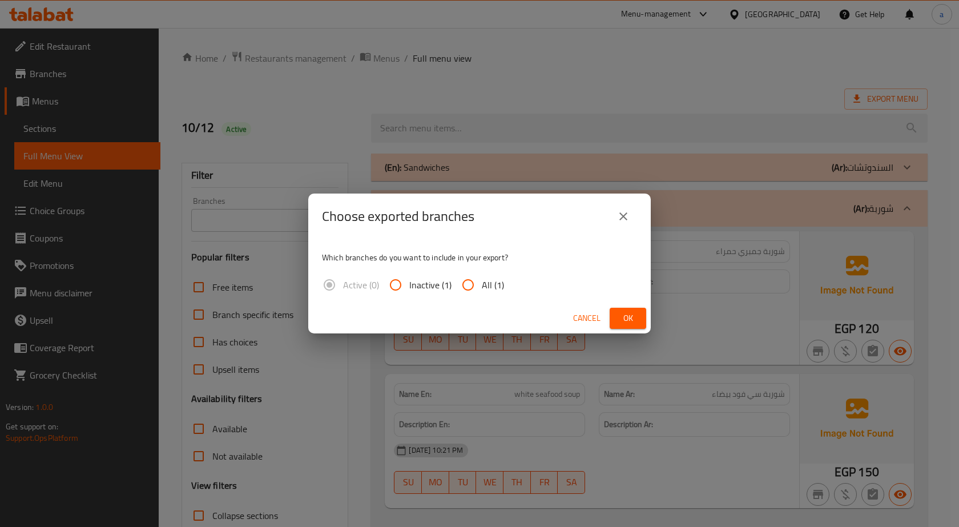
click at [480, 282] on input "All (1)" at bounding box center [468, 284] width 27 height 27
radio input "true"
click at [625, 316] on span "Ok" at bounding box center [628, 318] width 18 height 14
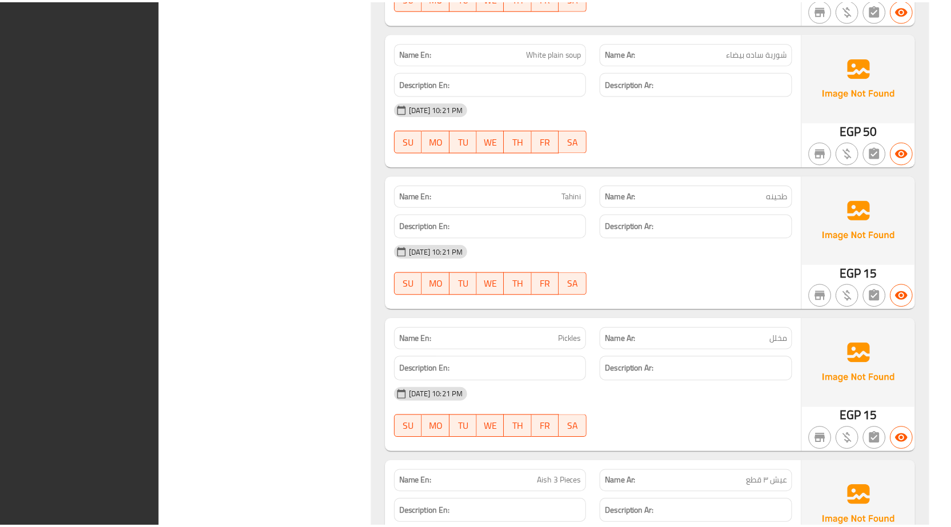
scroll to position [3000, 0]
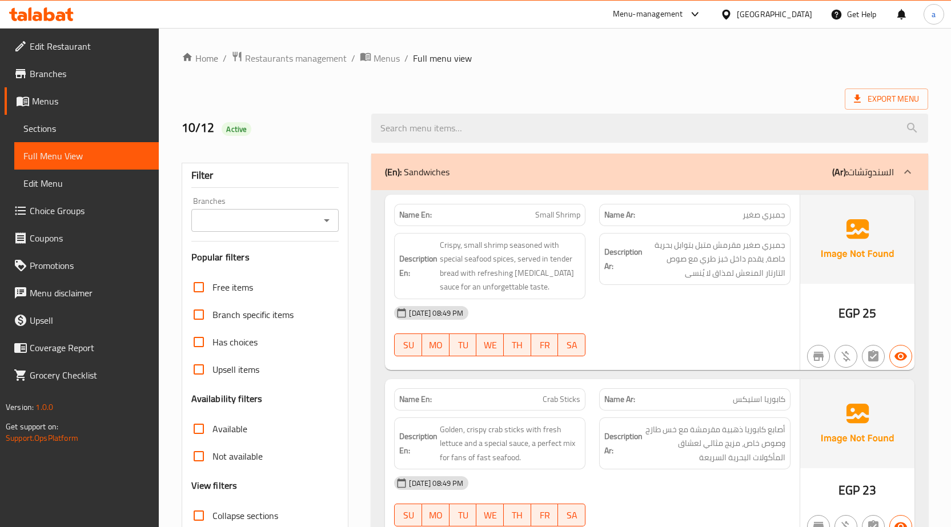
click at [902, 174] on icon at bounding box center [907, 172] width 14 height 14
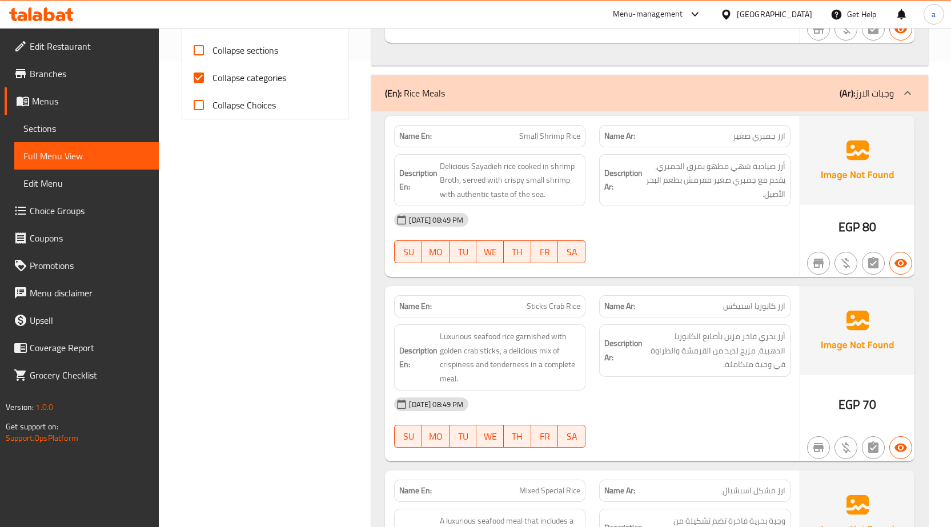
scroll to position [351, 0]
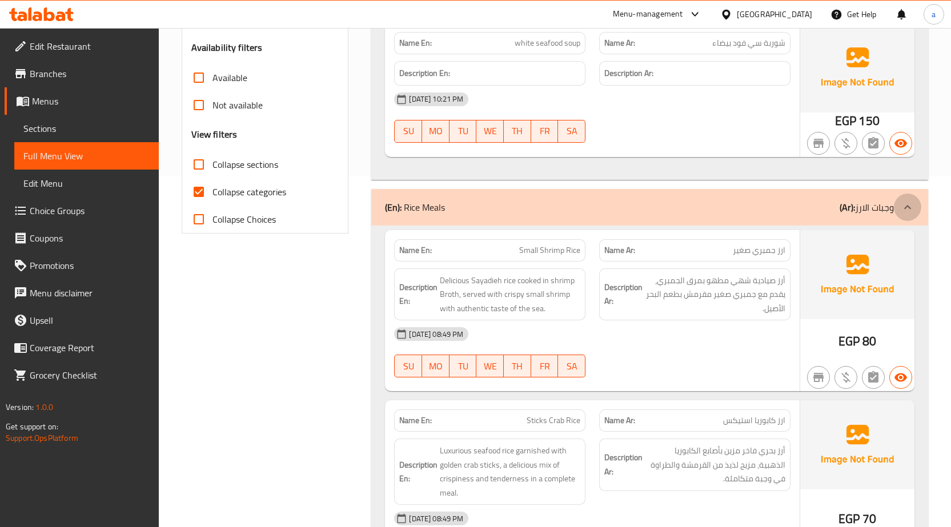
click at [906, 205] on icon at bounding box center [907, 207] width 14 height 14
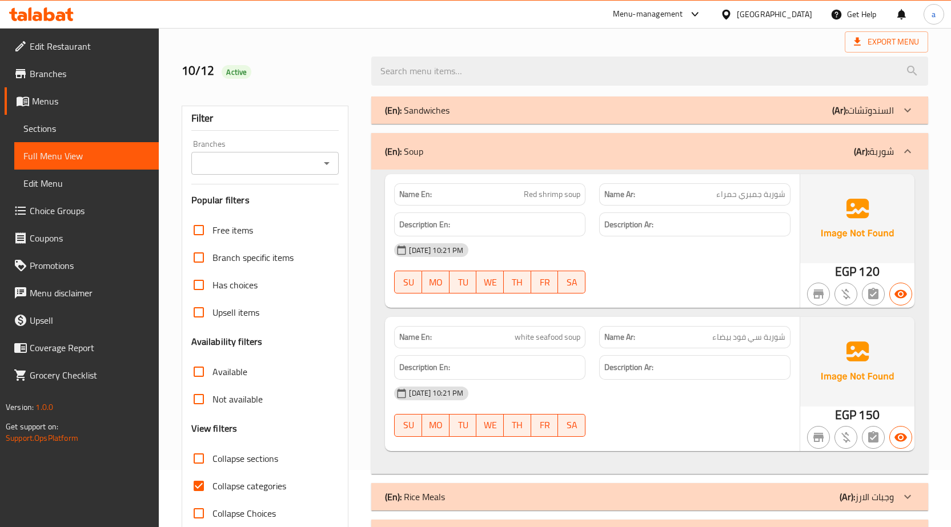
scroll to position [286, 0]
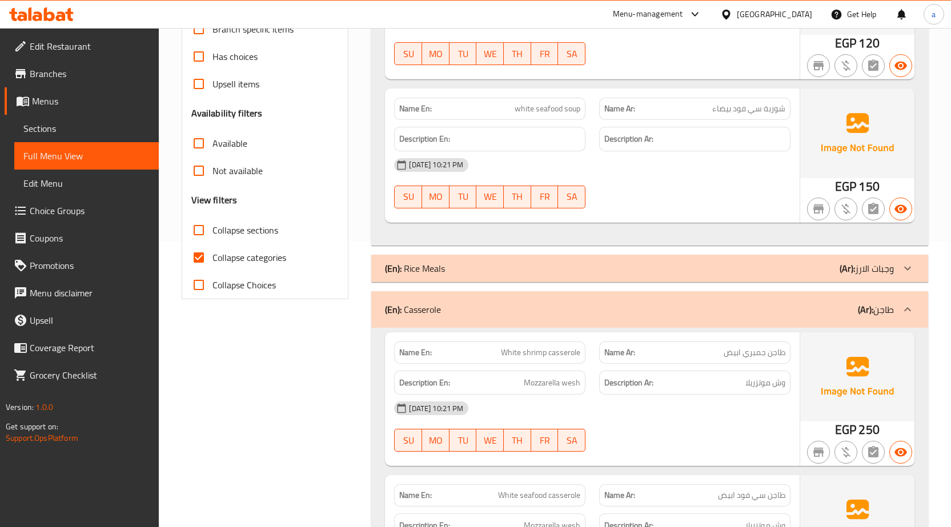
drag, startPoint x: 196, startPoint y: 257, endPoint x: 230, endPoint y: 279, distance: 40.4
click at [196, 257] on input "Collapse categories" at bounding box center [198, 257] width 27 height 27
checkbox input "false"
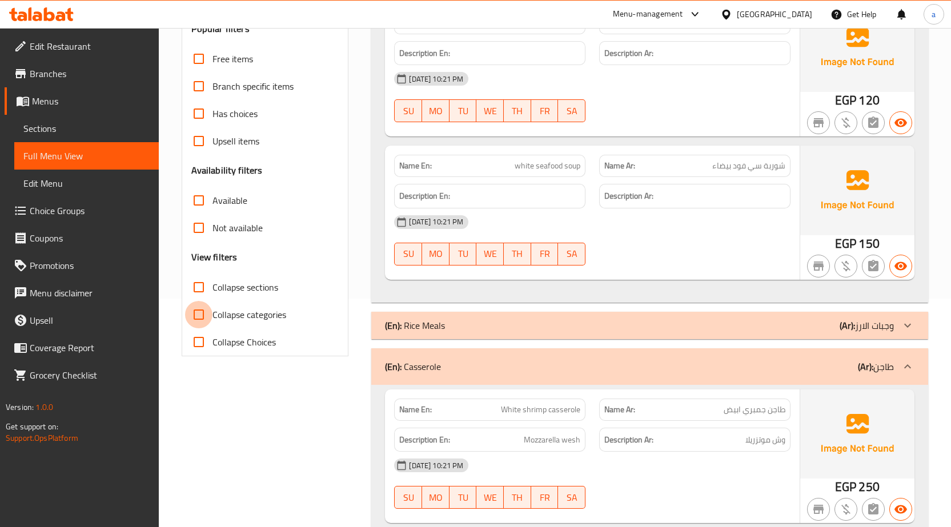
scroll to position [514, 0]
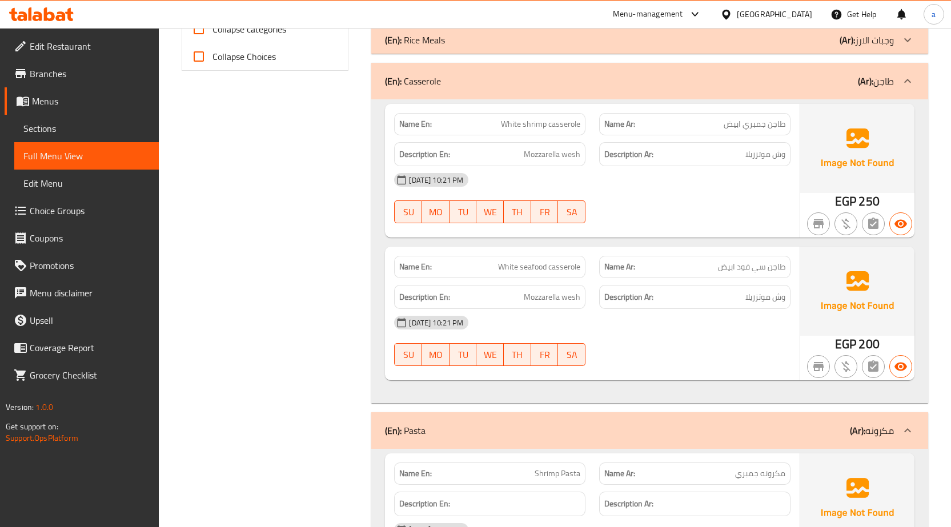
drag, startPoint x: 252, startPoint y: 319, endPoint x: 155, endPoint y: 362, distance: 106.3
click at [740, 240] on div "Name En: White shrimp casserole Name Ar: طاجن جمبري ابيض Description En: Mozzar…" at bounding box center [649, 251] width 557 height 304
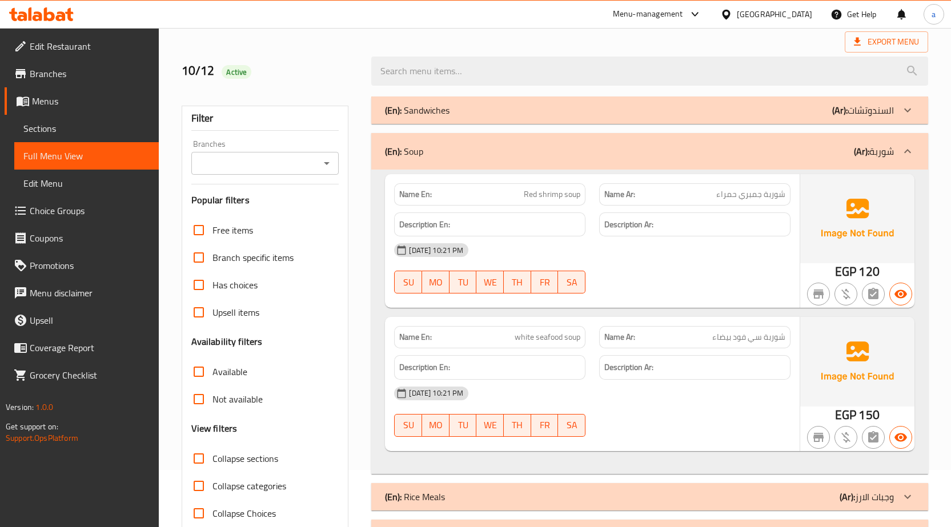
scroll to position [114, 0]
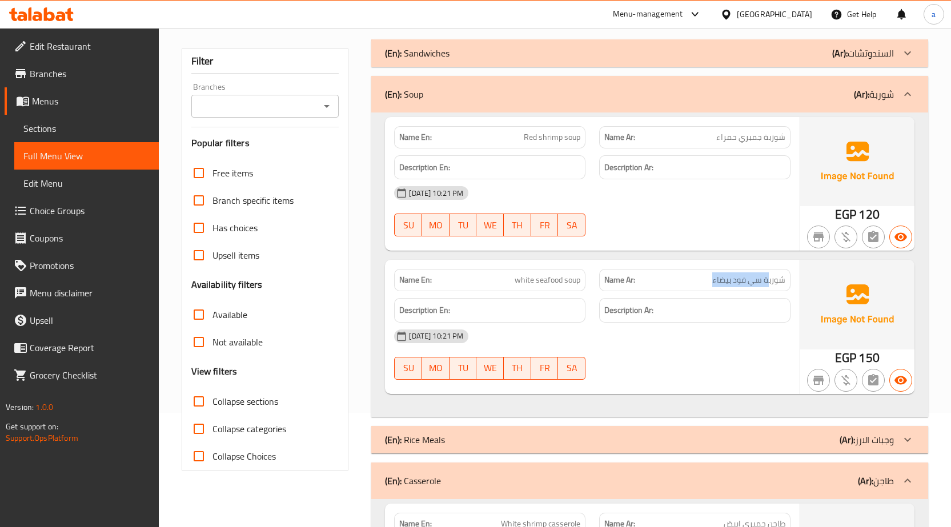
drag, startPoint x: 766, startPoint y: 279, endPoint x: 691, endPoint y: 275, distance: 74.9
click at [691, 275] on p "Name Ar: شوربة سي فود بيضاء" at bounding box center [694, 280] width 181 height 12
click at [747, 313] on h6 "Description Ar:" at bounding box center [694, 310] width 181 height 14
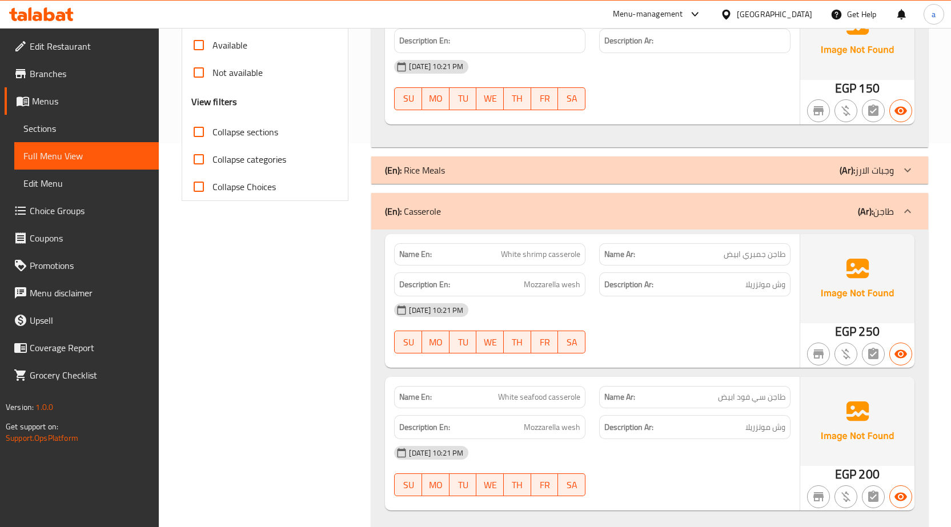
scroll to position [400, 0]
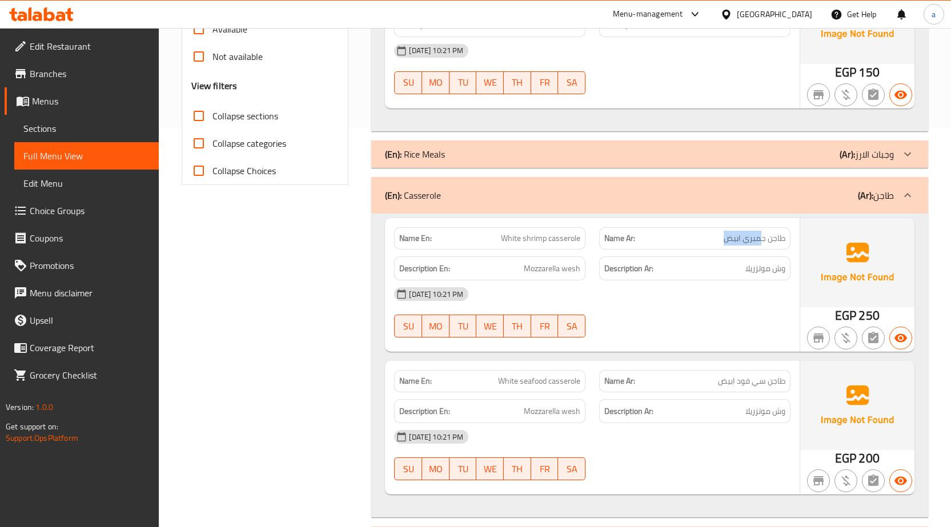
drag, startPoint x: 759, startPoint y: 241, endPoint x: 727, endPoint y: 242, distance: 32.6
click at [727, 242] on span "طاجن جمبري ابيض" at bounding box center [754, 238] width 62 height 12
drag, startPoint x: 510, startPoint y: 239, endPoint x: 586, endPoint y: 239, distance: 75.9
click at [586, 239] on div "Name En: White shrimp casserole" at bounding box center [489, 238] width 205 height 36
drag, startPoint x: 778, startPoint y: 268, endPoint x: 755, endPoint y: 268, distance: 22.3
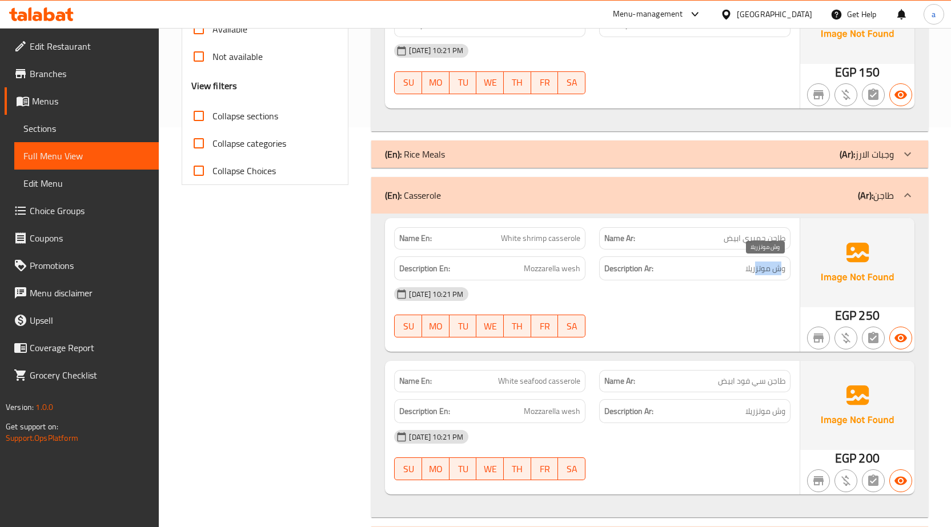
click at [755, 268] on span "وش موتزريلا" at bounding box center [765, 269] width 40 height 14
drag, startPoint x: 520, startPoint y: 268, endPoint x: 591, endPoint y: 276, distance: 71.3
click at [591, 276] on div "Description En: Mozzarella wesh" at bounding box center [489, 269] width 205 height 38
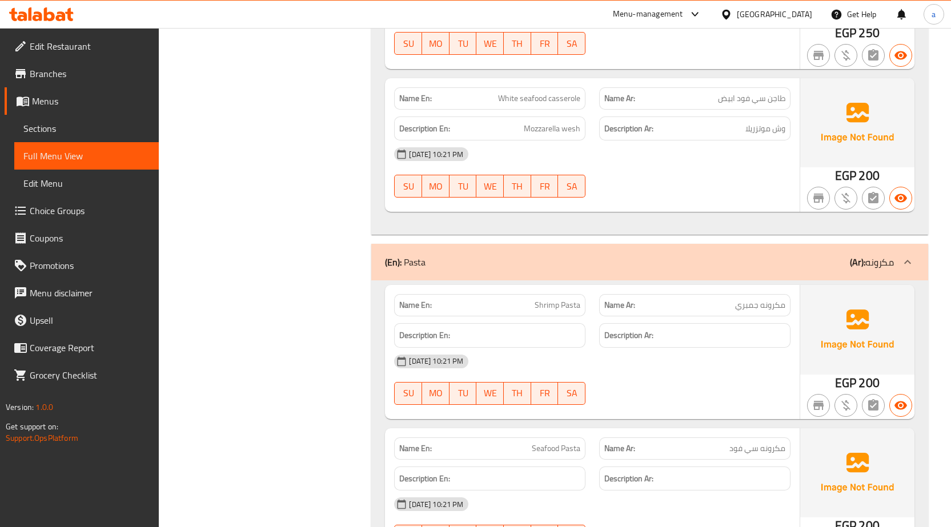
scroll to position [685, 0]
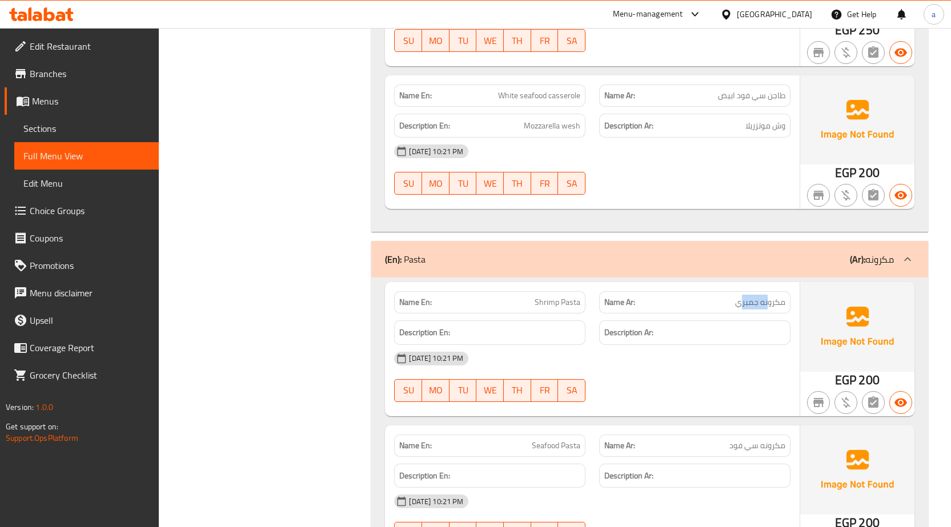
drag, startPoint x: 767, startPoint y: 305, endPoint x: 743, endPoint y: 304, distance: 24.6
click at [743, 304] on span "مكرونه جمبري" at bounding box center [760, 302] width 50 height 12
drag, startPoint x: 536, startPoint y: 300, endPoint x: 584, endPoint y: 300, distance: 47.4
click at [584, 300] on div "Name En: Shrimp Pasta" at bounding box center [489, 302] width 191 height 22
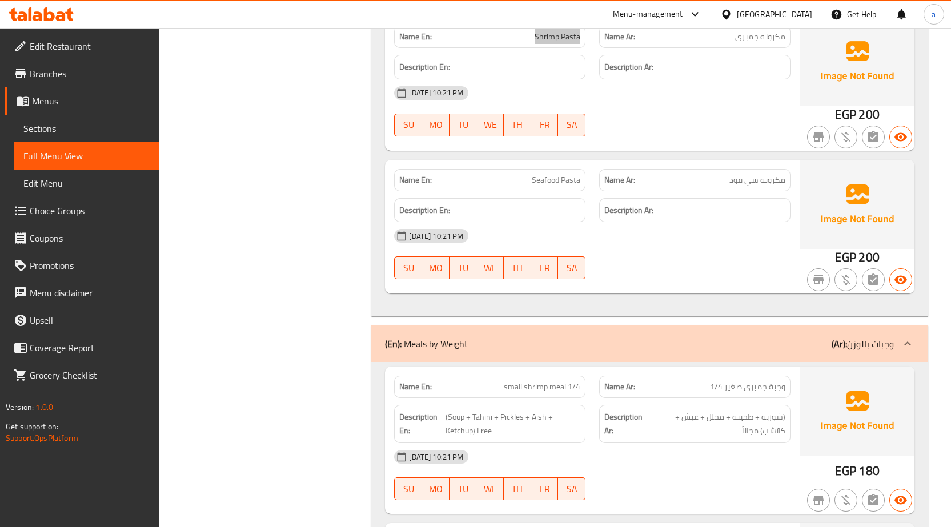
scroll to position [971, 0]
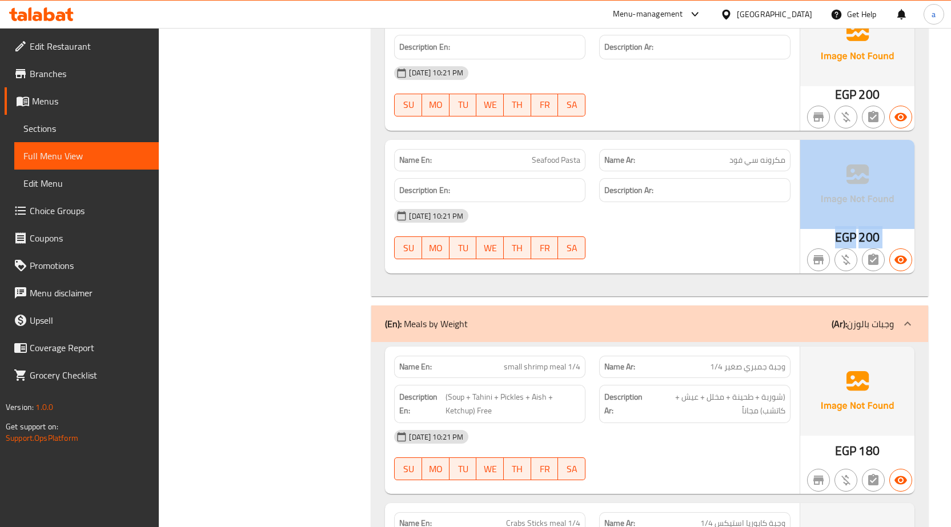
drag, startPoint x: 564, startPoint y: 302, endPoint x: 558, endPoint y: 259, distance: 43.8
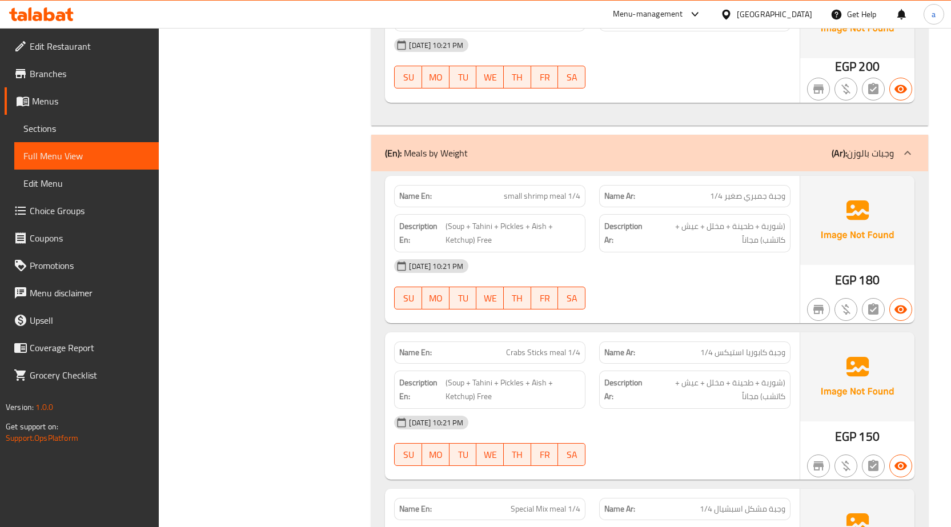
scroll to position [1142, 0]
drag, startPoint x: 774, startPoint y: 228, endPoint x: 678, endPoint y: 230, distance: 95.4
click at [678, 230] on span "(شوربة + طحينة + مخلل + عيش + كاتشب) مجاناً" at bounding box center [717, 233] width 136 height 28
click at [764, 240] on span "(شوربة + طحينة + مخلل + عيش + كاتشب) مجاناً" at bounding box center [717, 233] width 136 height 28
drag, startPoint x: 453, startPoint y: 230, endPoint x: 529, endPoint y: 233, distance: 76.0
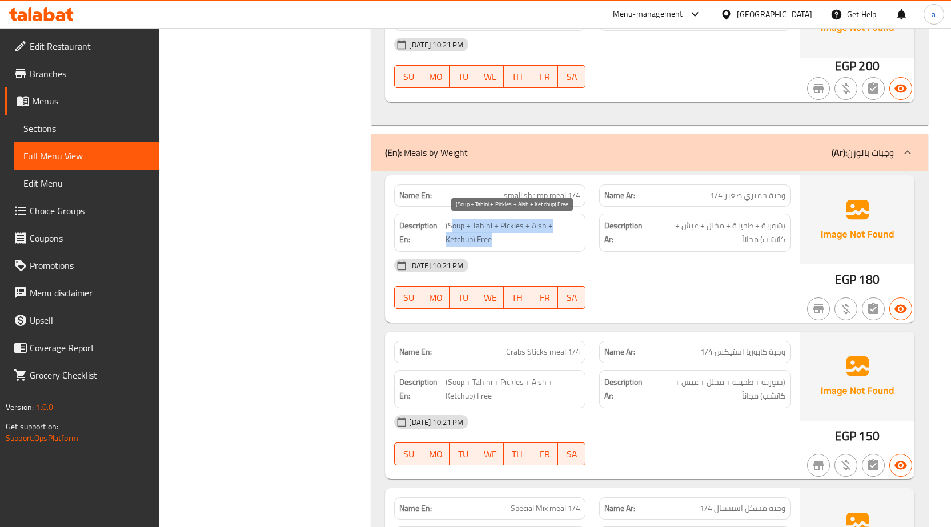
click at [529, 233] on span "(Soup + Tahini + Pickles + Aish + Ketchup) Free" at bounding box center [512, 233] width 135 height 28
click at [545, 232] on span "(Soup + Tahini + Pickles + Aish + Ketchup) Free" at bounding box center [512, 233] width 135 height 28
drag, startPoint x: 452, startPoint y: 228, endPoint x: 501, endPoint y: 236, distance: 50.3
click at [501, 236] on span "(Soup + Tahini + Pickles + Aish + Ketchup) Free" at bounding box center [512, 233] width 135 height 28
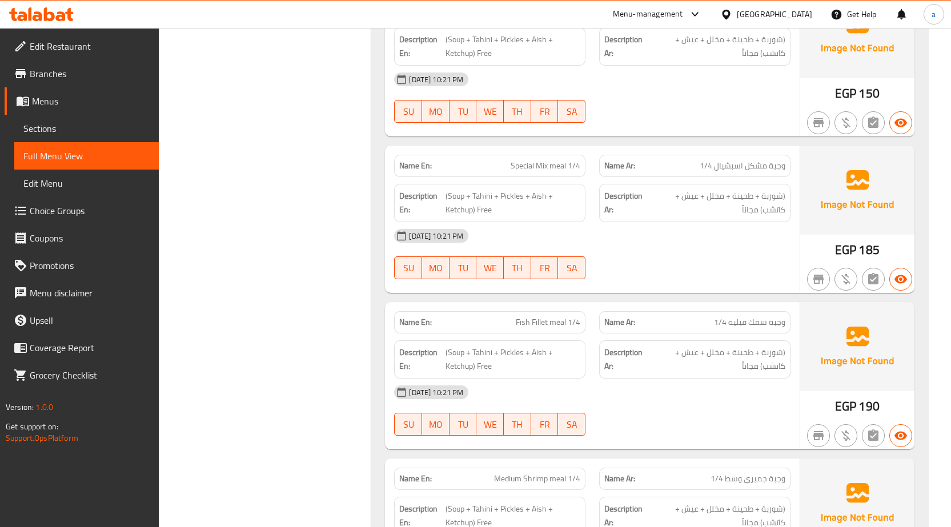
scroll to position [1542, 0]
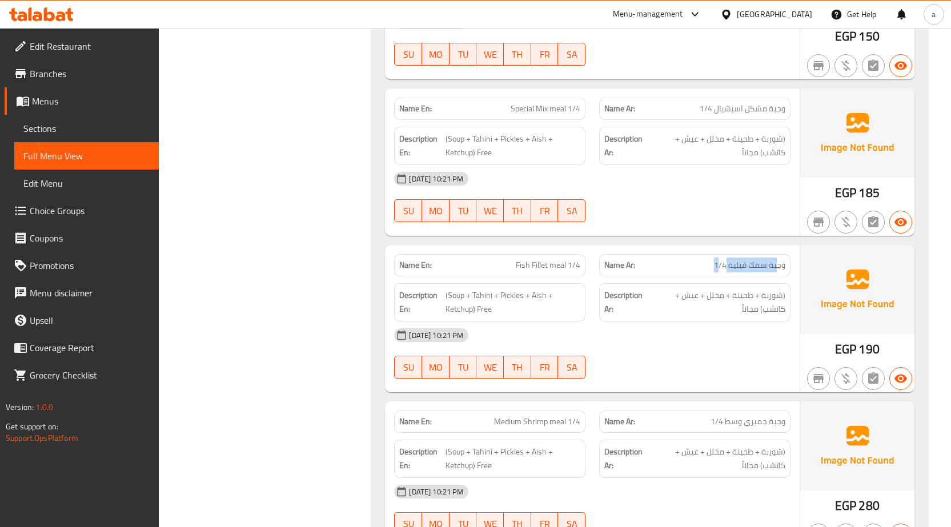
drag, startPoint x: 778, startPoint y: 260, endPoint x: 701, endPoint y: 266, distance: 77.3
click at [711, 266] on p "Name Ar: وجبة سمك فيليه 1/4" at bounding box center [694, 265] width 181 height 12
click at [512, 266] on p "Name En: Fish Fillet meal 1/4" at bounding box center [489, 265] width 181 height 12
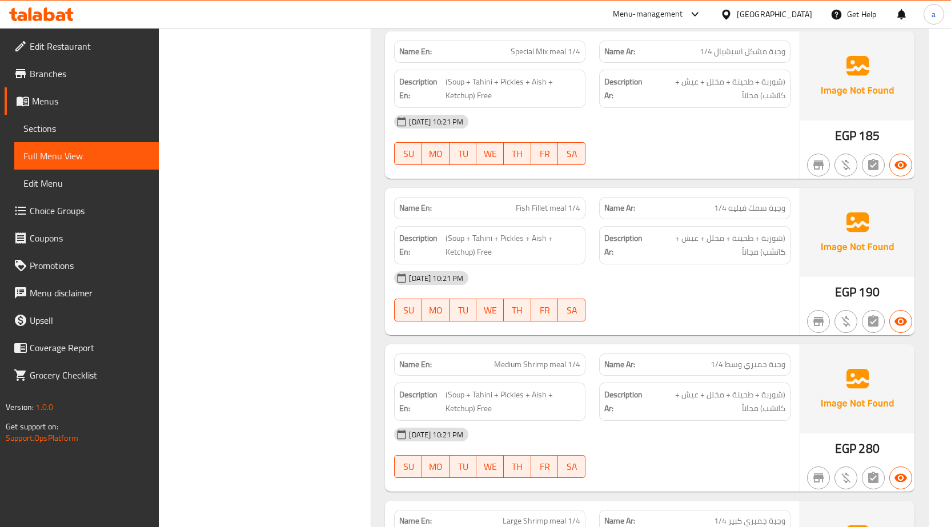
scroll to position [1656, 0]
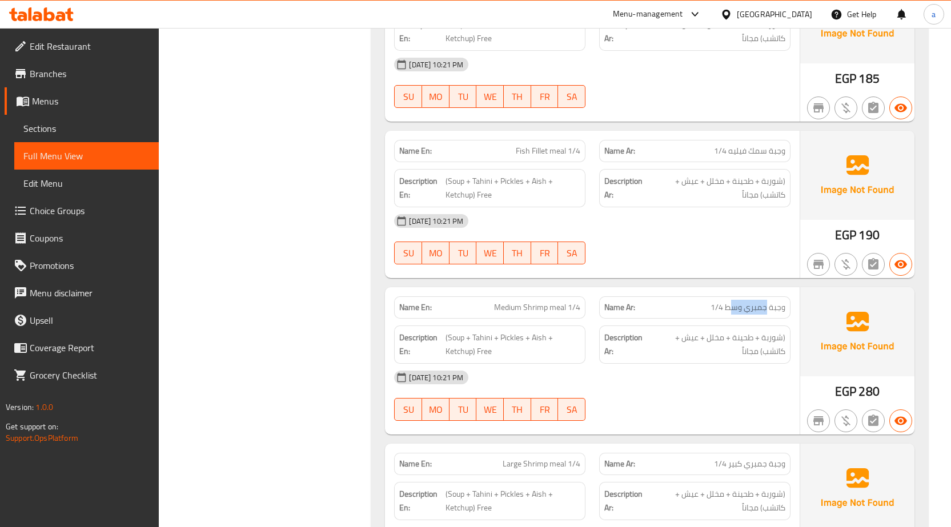
drag, startPoint x: 767, startPoint y: 313, endPoint x: 732, endPoint y: 307, distance: 35.5
click at [732, 307] on span "وجبة جمبري وسط 1/4" at bounding box center [747, 307] width 75 height 12
drag, startPoint x: 495, startPoint y: 307, endPoint x: 577, endPoint y: 307, distance: 82.2
click at [577, 307] on span "Medium Shrimp meal 1/4" at bounding box center [537, 307] width 86 height 12
click at [759, 334] on span "(شوربة + طحينة + مخلل + عيش + كاتشب) مجاناً" at bounding box center [717, 345] width 136 height 28
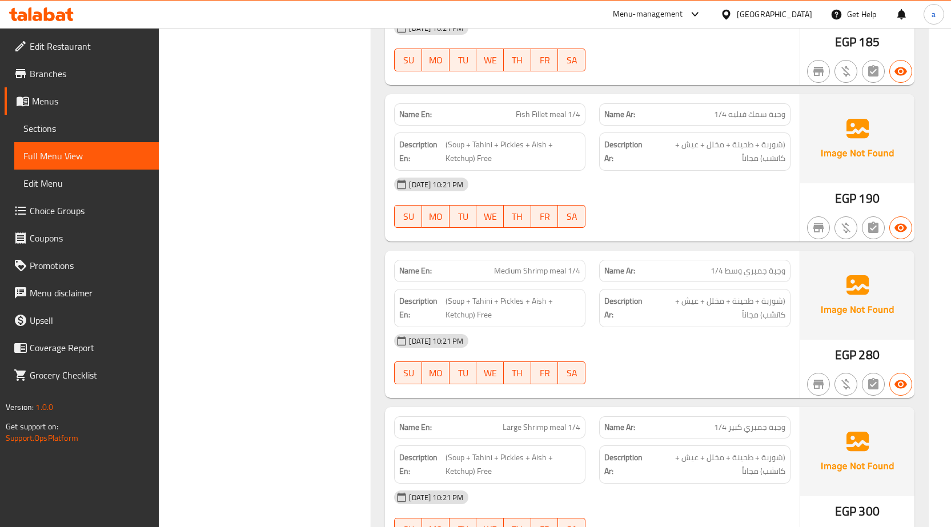
scroll to position [1713, 0]
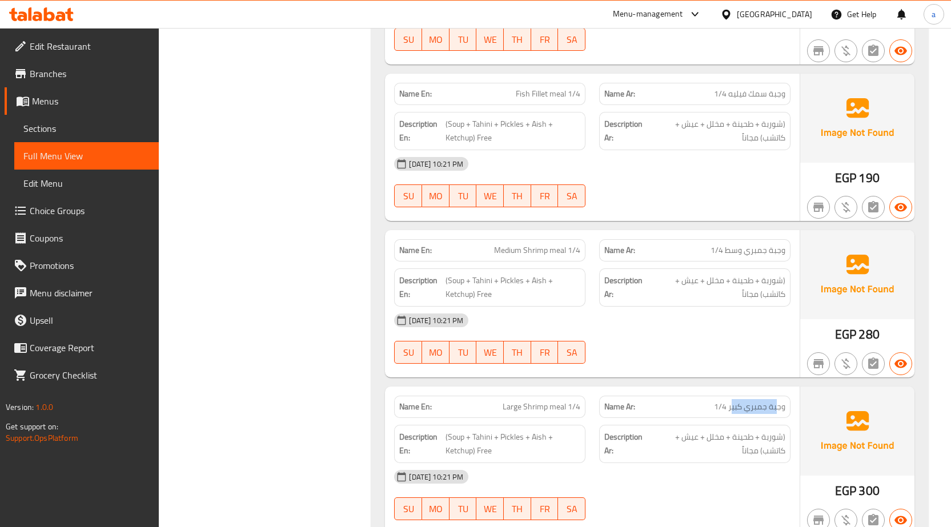
drag, startPoint x: 753, startPoint y: 404, endPoint x: 731, endPoint y: 408, distance: 22.7
click at [731, 408] on div "Name Ar: وجبة جمبري كبير 1/4" at bounding box center [694, 407] width 191 height 22
drag, startPoint x: 493, startPoint y: 404, endPoint x: 580, endPoint y: 413, distance: 87.3
click at [580, 413] on div "Name En: Large Shrimp meal 1/4" at bounding box center [489, 407] width 191 height 22
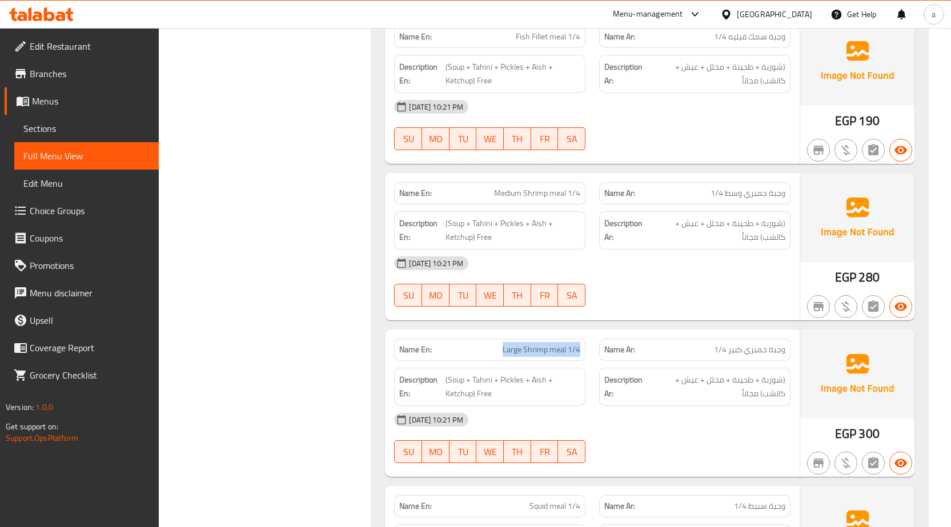
scroll to position [1827, 0]
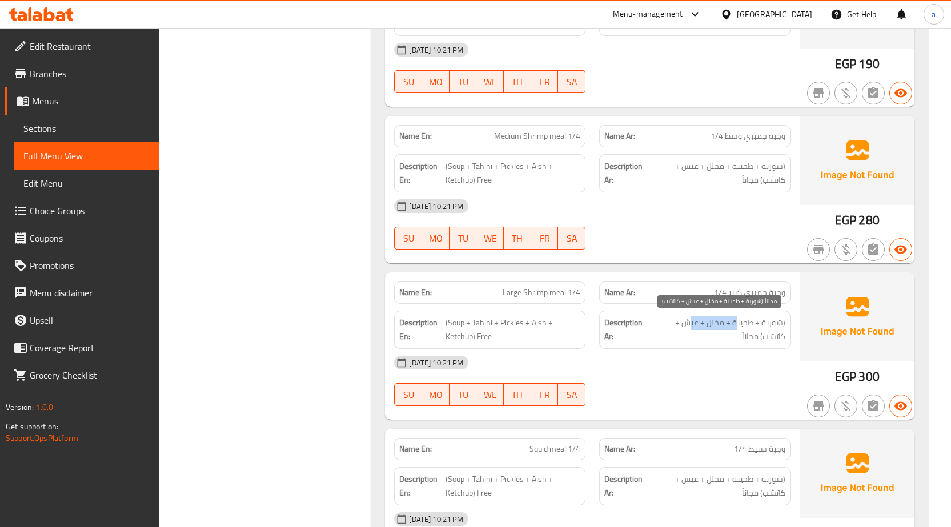
drag, startPoint x: 718, startPoint y: 322, endPoint x: 691, endPoint y: 319, distance: 27.0
click at [691, 319] on span "(شوربة + طحينة + مخلل + عيش + كاتشب) مجاناً" at bounding box center [717, 330] width 136 height 28
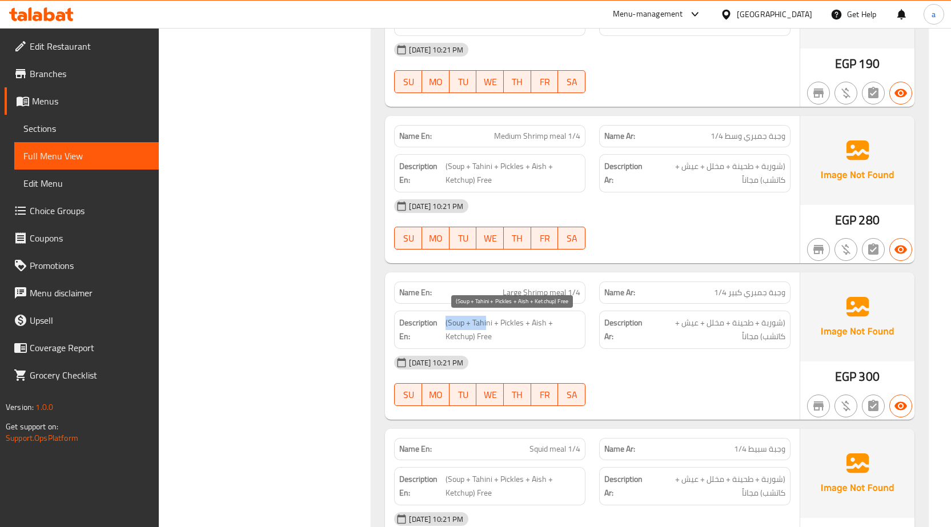
drag, startPoint x: 471, startPoint y: 325, endPoint x: 554, endPoint y: 328, distance: 83.4
click at [530, 328] on span "(Soup + Tahini + Pickles + Aish + Ketchup) Free" at bounding box center [512, 330] width 135 height 28
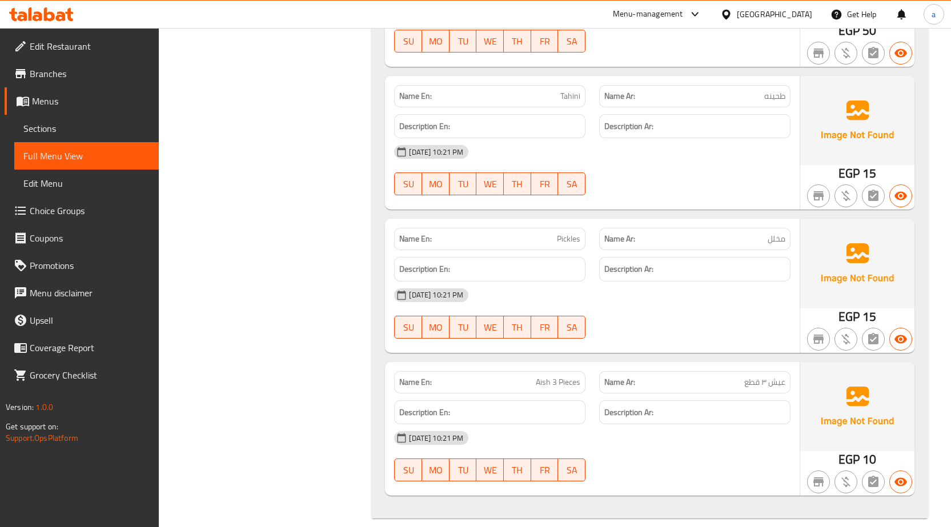
scroll to position [3000, 0]
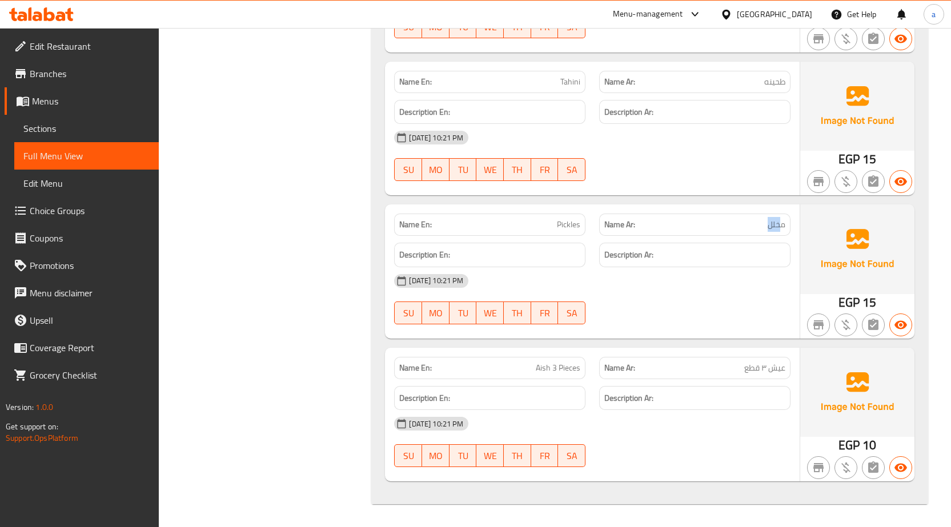
drag, startPoint x: 761, startPoint y: 230, endPoint x: 713, endPoint y: 228, distance: 48.0
click at [729, 227] on div "Name Ar: مخلل" at bounding box center [694, 225] width 191 height 22
drag, startPoint x: 758, startPoint y: 365, endPoint x: 652, endPoint y: 358, distance: 107.0
click at [664, 358] on div "Name Ar: عيش ٣ قطع" at bounding box center [694, 368] width 191 height 22
click at [523, 362] on p "Name En: Aish 3 Pieces" at bounding box center [489, 368] width 181 height 12
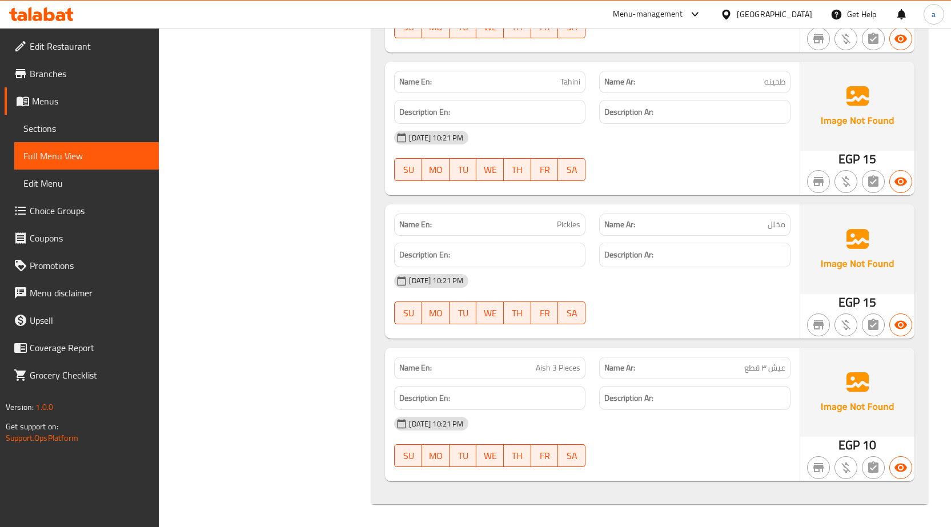
click at [543, 372] on span "Aish 3 Pieces" at bounding box center [558, 368] width 45 height 12
click at [554, 372] on span "Aish 3 Pieces" at bounding box center [558, 368] width 45 height 12
